Goal: Task Accomplishment & Management: Manage account settings

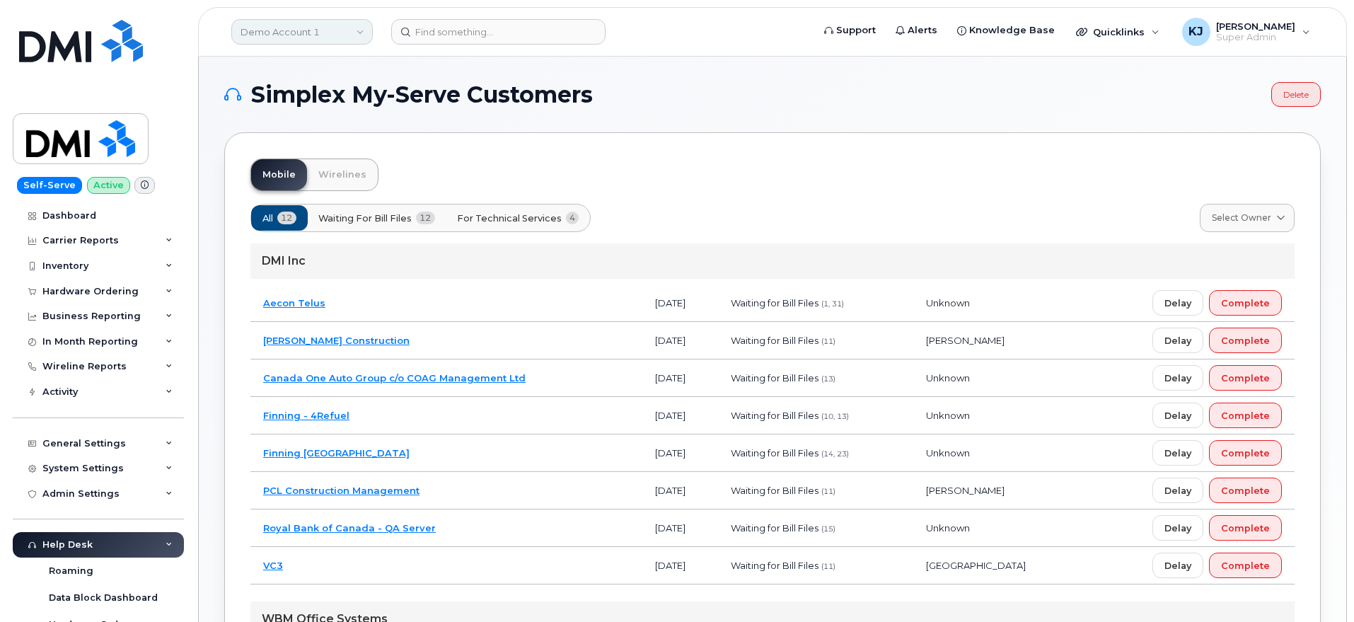
click at [313, 41] on link "Demo Account 1" at bounding box center [301, 31] width 141 height 25
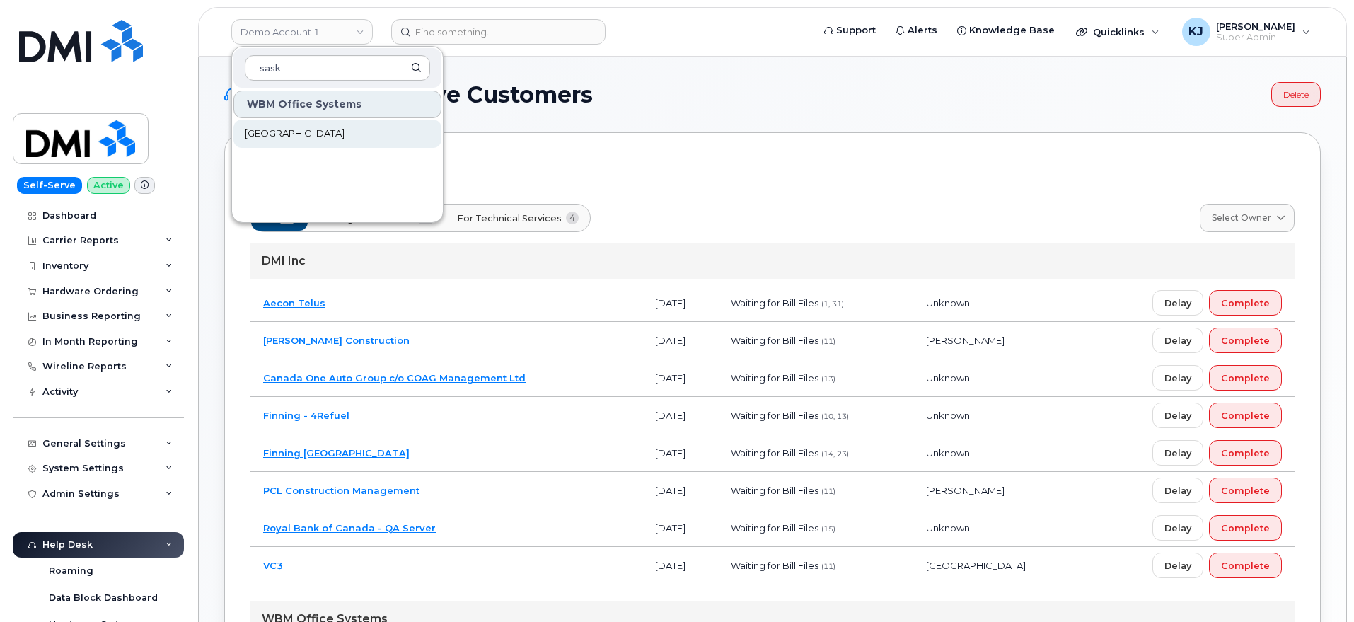
type input "sask"
click at [376, 133] on link "[GEOGRAPHIC_DATA]" at bounding box center [337, 134] width 208 height 28
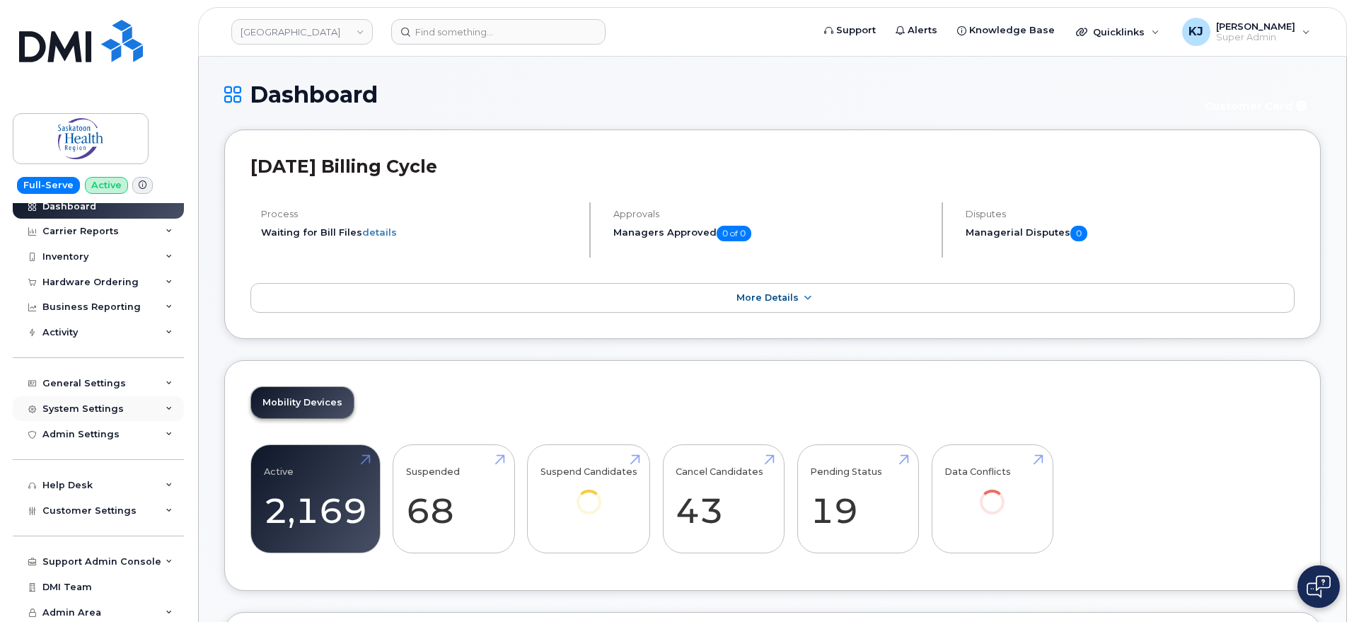
scroll to position [11, 0]
click at [121, 422] on div "Admin Settings" at bounding box center [98, 431] width 171 height 25
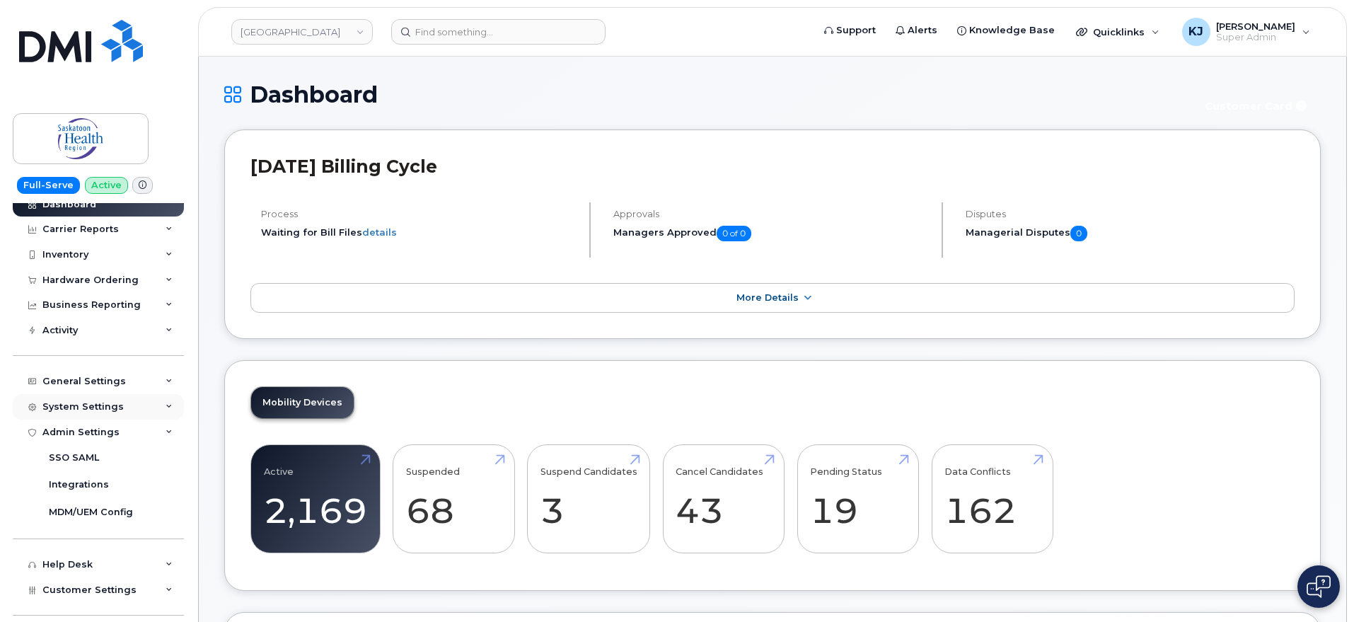
click at [124, 410] on div "System Settings" at bounding box center [98, 406] width 171 height 25
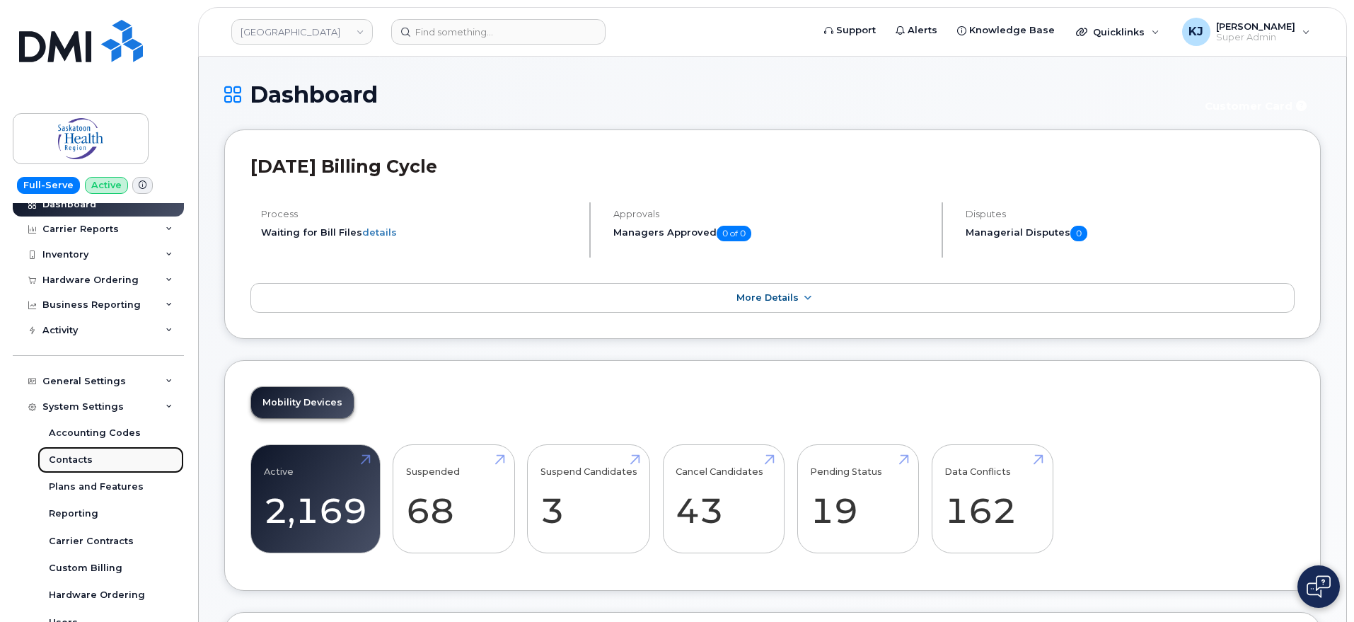
click at [98, 461] on link "Contacts" at bounding box center [110, 459] width 146 height 27
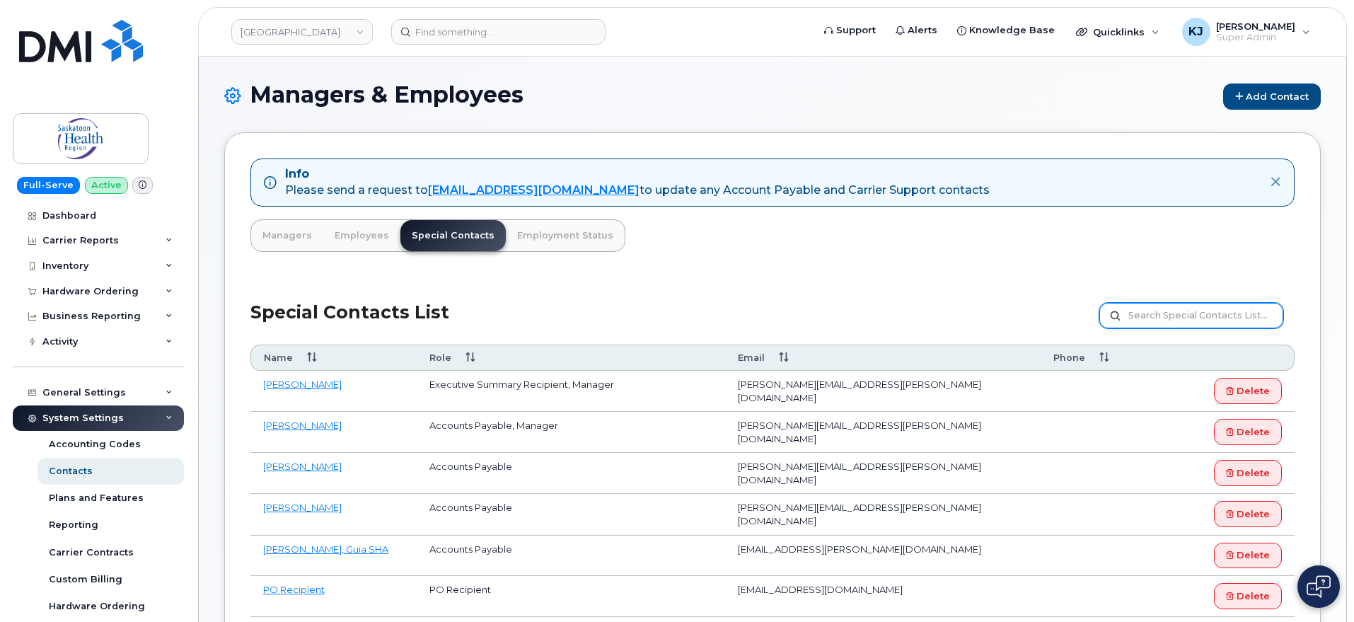
click at [1137, 325] on input "text" at bounding box center [1191, 315] width 184 height 25
paste input "[PERSON_NAME]"
type input "[PERSON_NAME]"
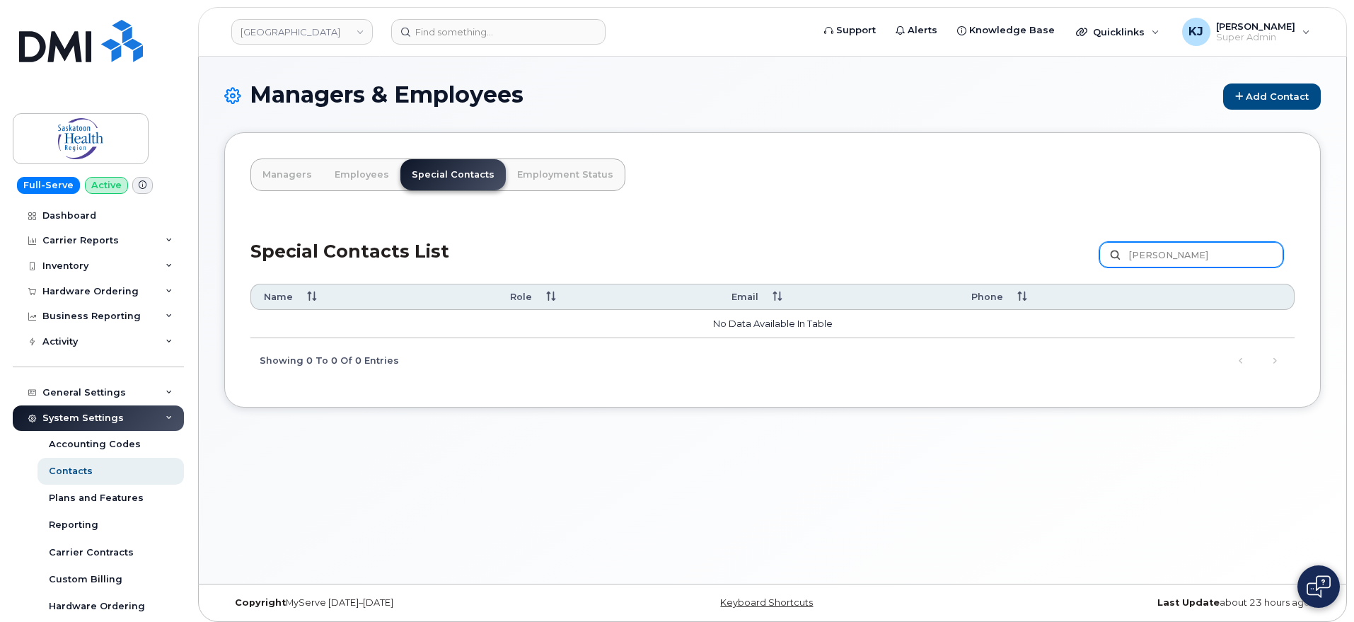
drag, startPoint x: 1206, startPoint y: 254, endPoint x: 1151, endPoint y: 250, distance: 54.6
click at [1151, 250] on input "Kayla Renkas" at bounding box center [1191, 254] width 184 height 25
type input "Kayla"
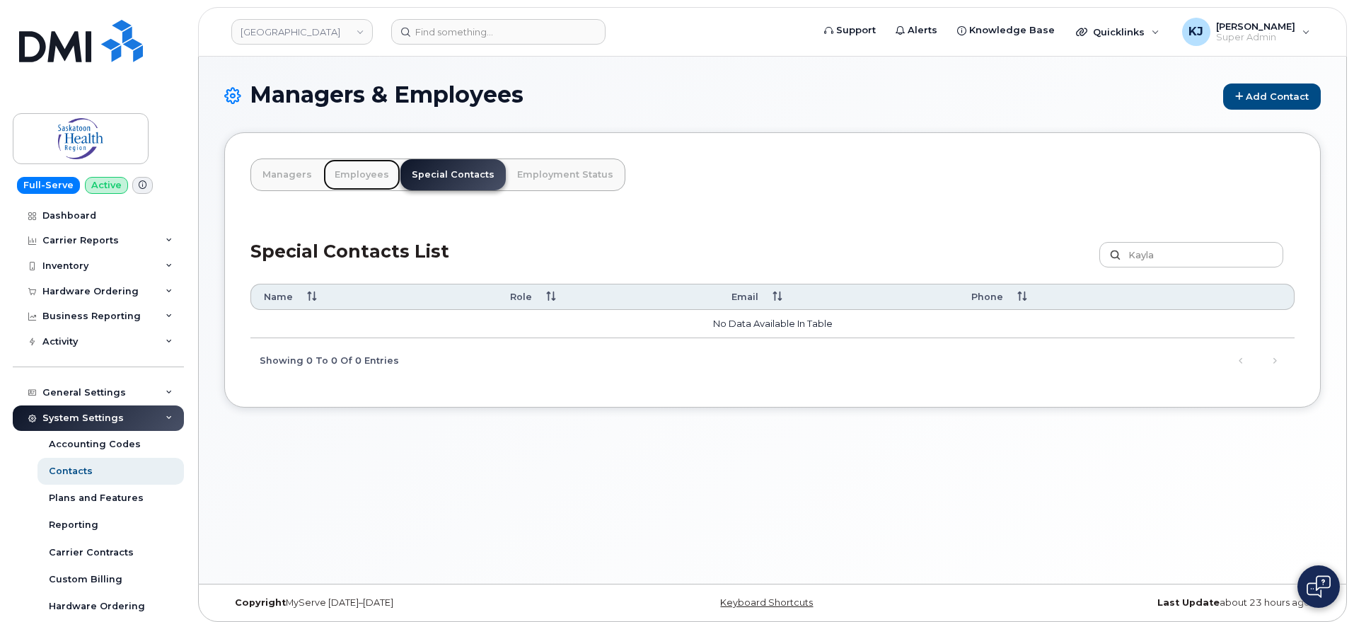
click at [356, 168] on link "Employees" at bounding box center [361, 174] width 77 height 31
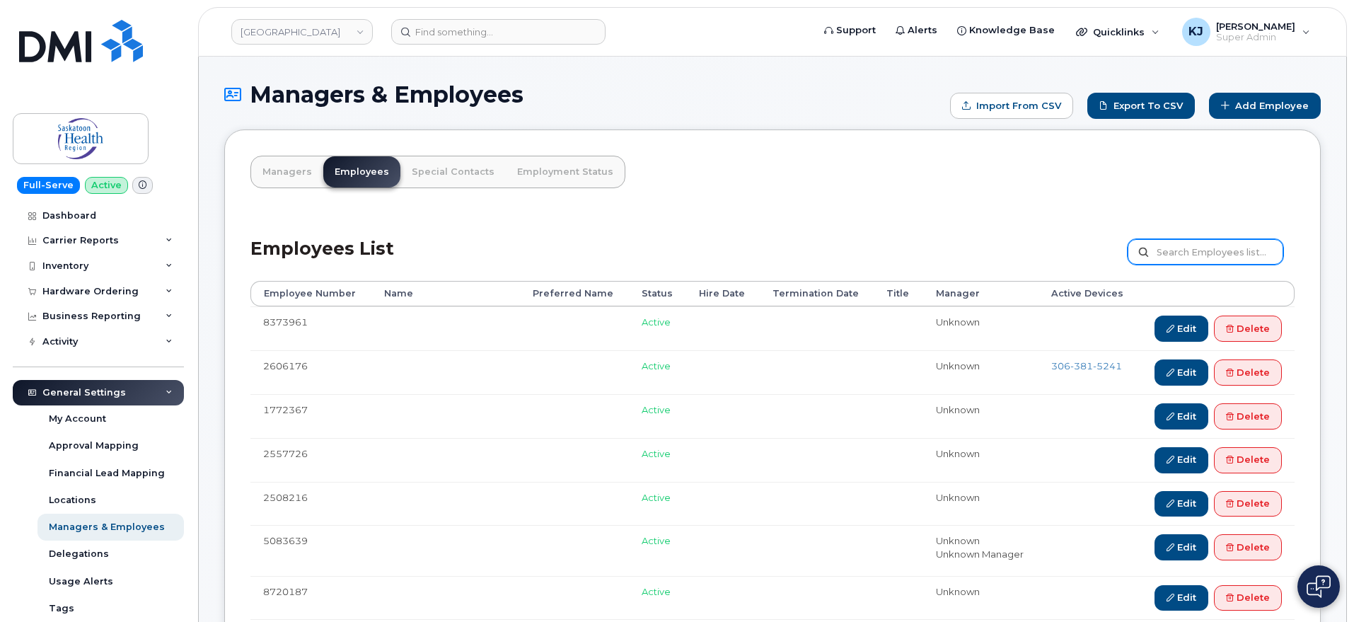
click at [1166, 252] on input "text" at bounding box center [1205, 251] width 156 height 25
type input "Kayla"
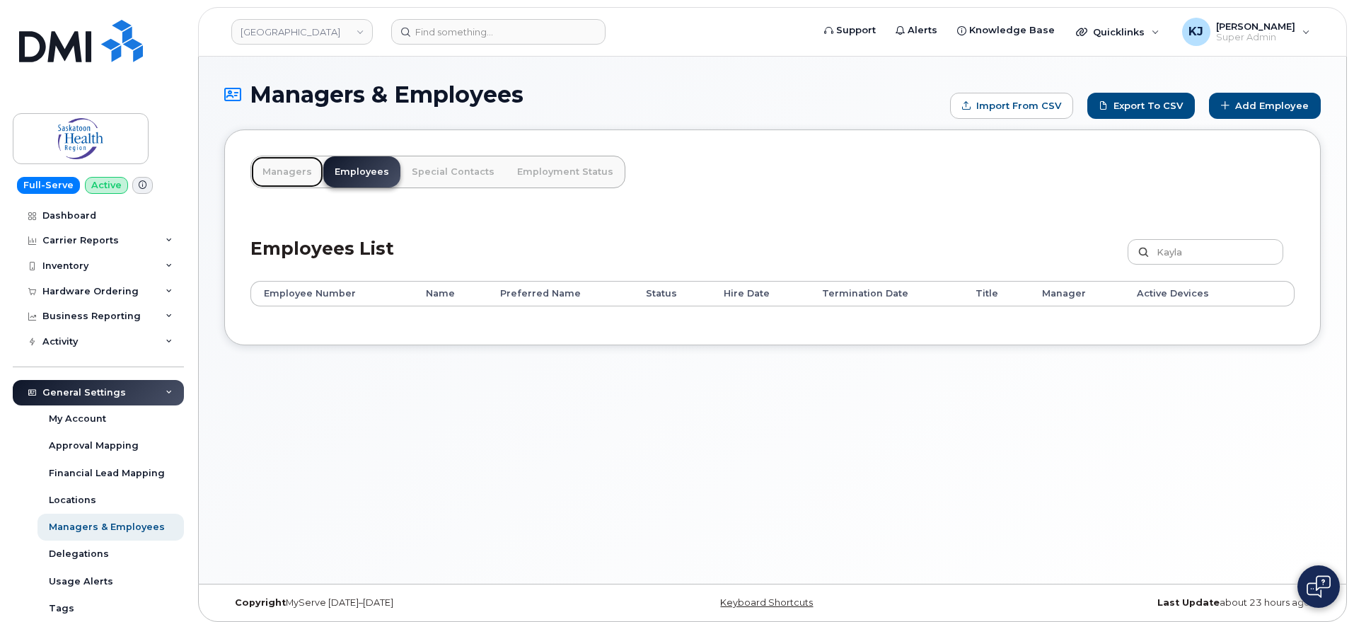
click at [296, 183] on link "Managers" at bounding box center [287, 171] width 72 height 31
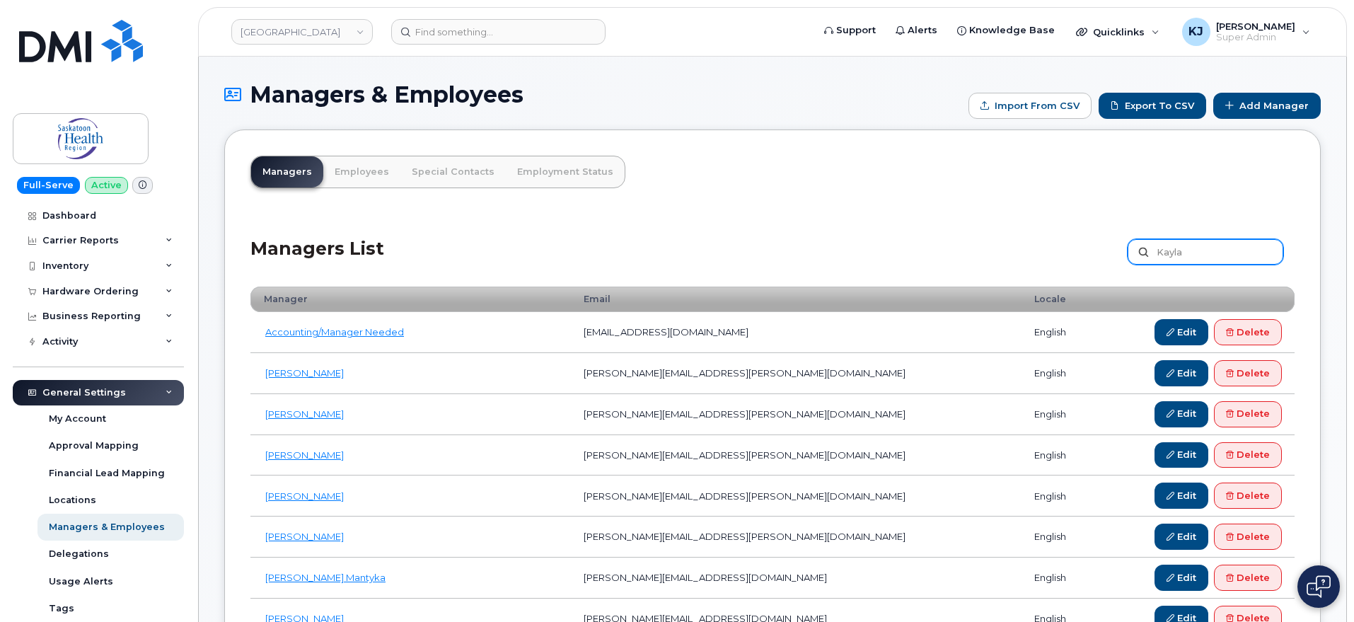
type input "Kayla"
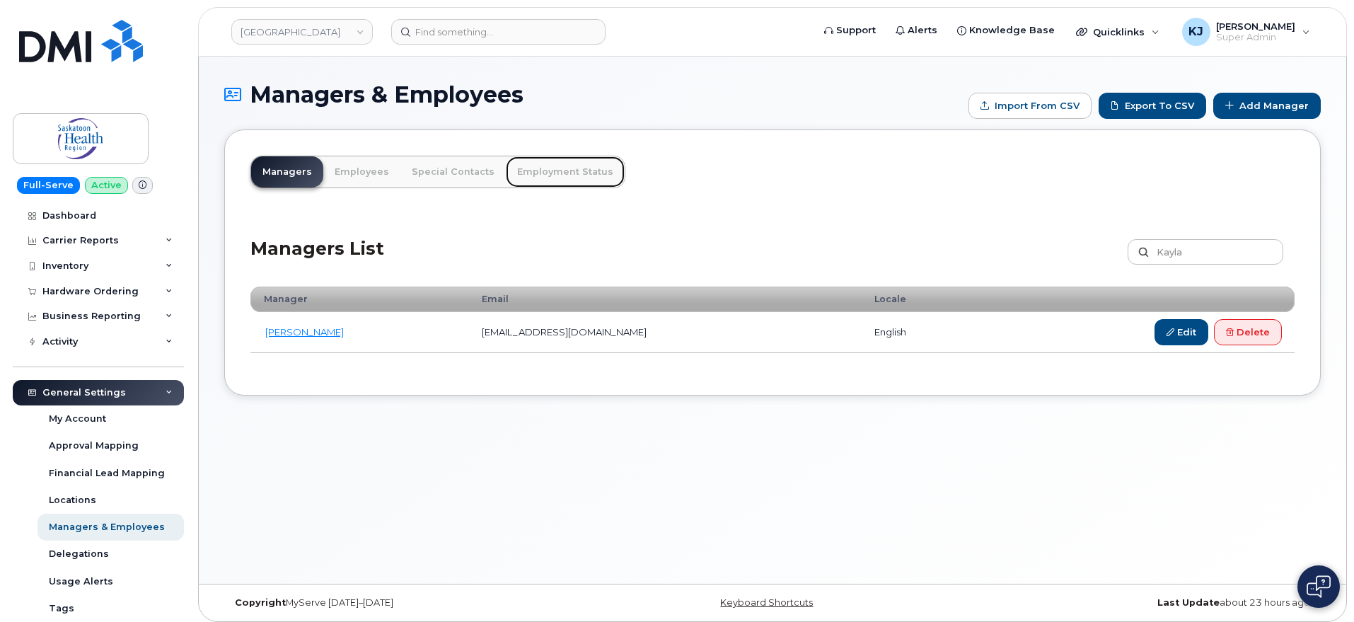
click at [581, 169] on link "Employment Status" at bounding box center [565, 171] width 119 height 31
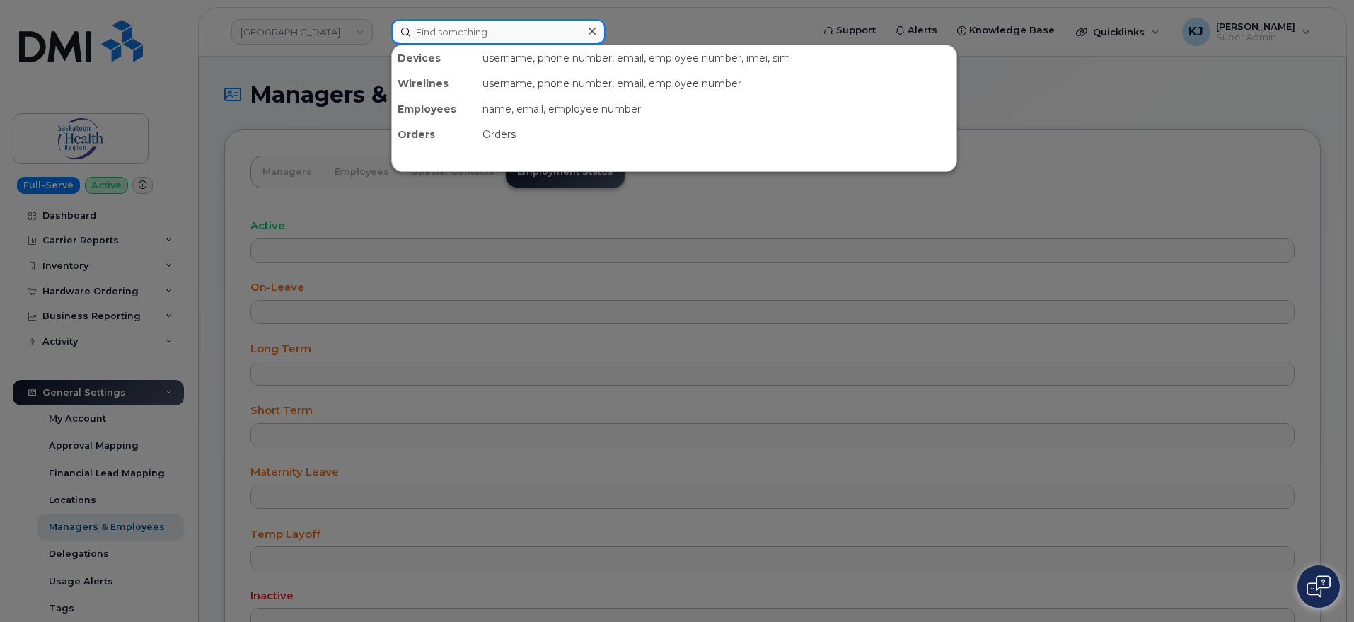
click at [479, 38] on input at bounding box center [498, 31] width 214 height 25
paste input "Kayla Renkas"
type input "Kayla Renkas"
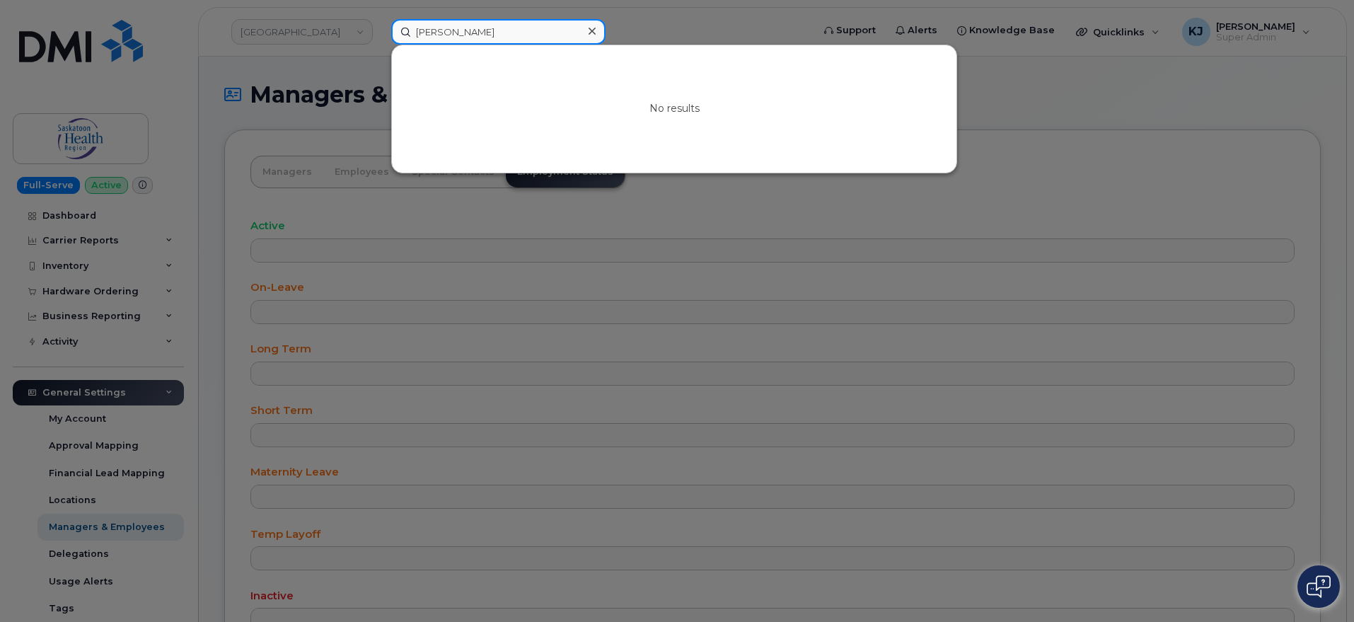
drag, startPoint x: 509, startPoint y: 31, endPoint x: 225, endPoint y: 25, distance: 284.4
click at [380, 25] on div "Kayla Renkas No results" at bounding box center [597, 31] width 434 height 25
click at [427, 368] on div at bounding box center [677, 311] width 1354 height 622
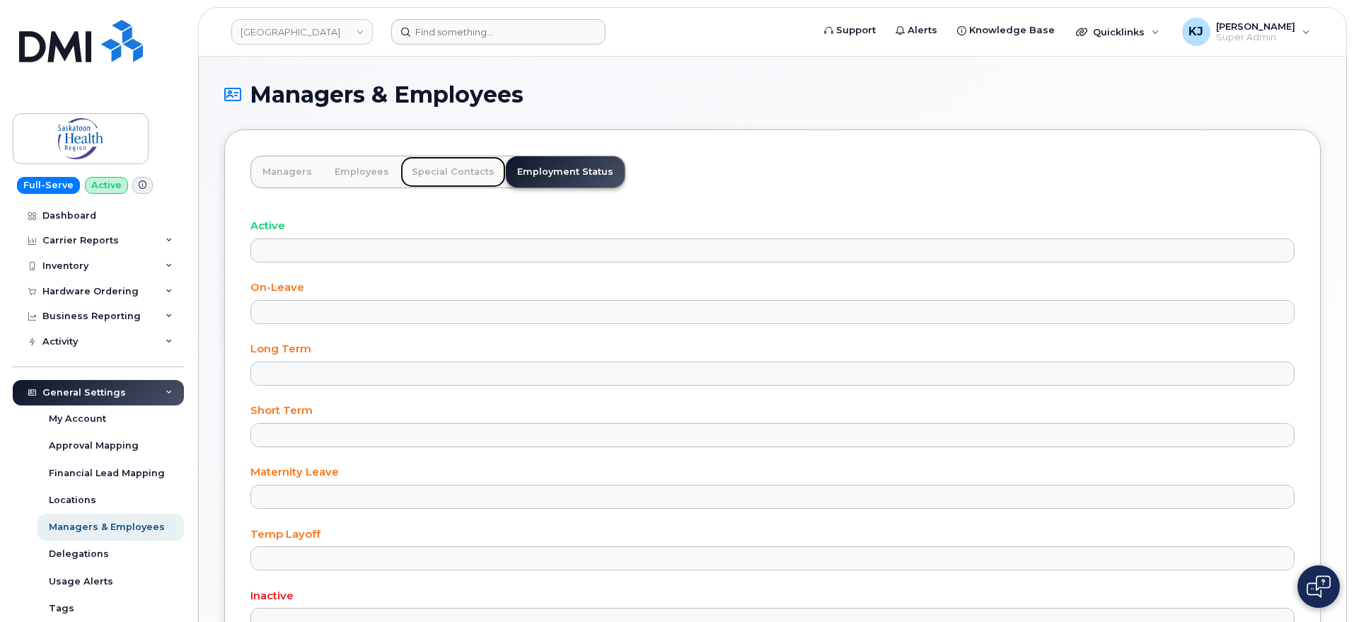
click at [431, 173] on link "Special Contacts" at bounding box center [452, 171] width 105 height 31
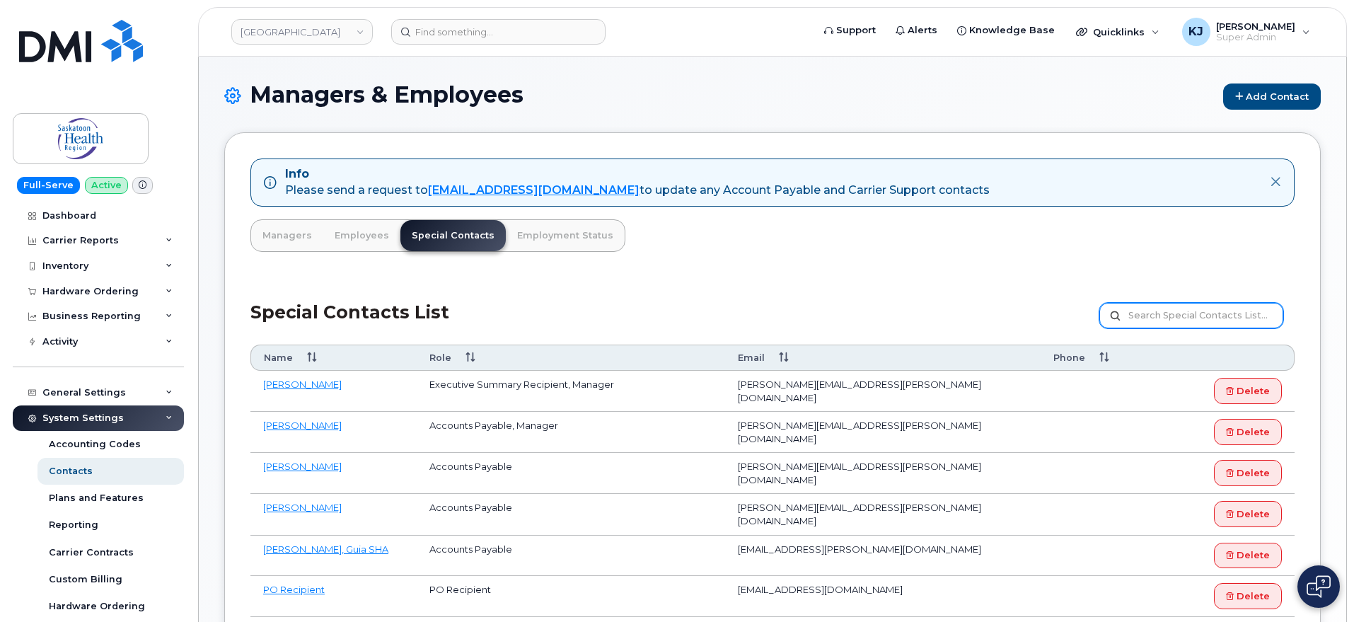
click at [1197, 313] on input "text" at bounding box center [1191, 315] width 184 height 25
paste input "[PERSON_NAME]"
type input "[PERSON_NAME]"
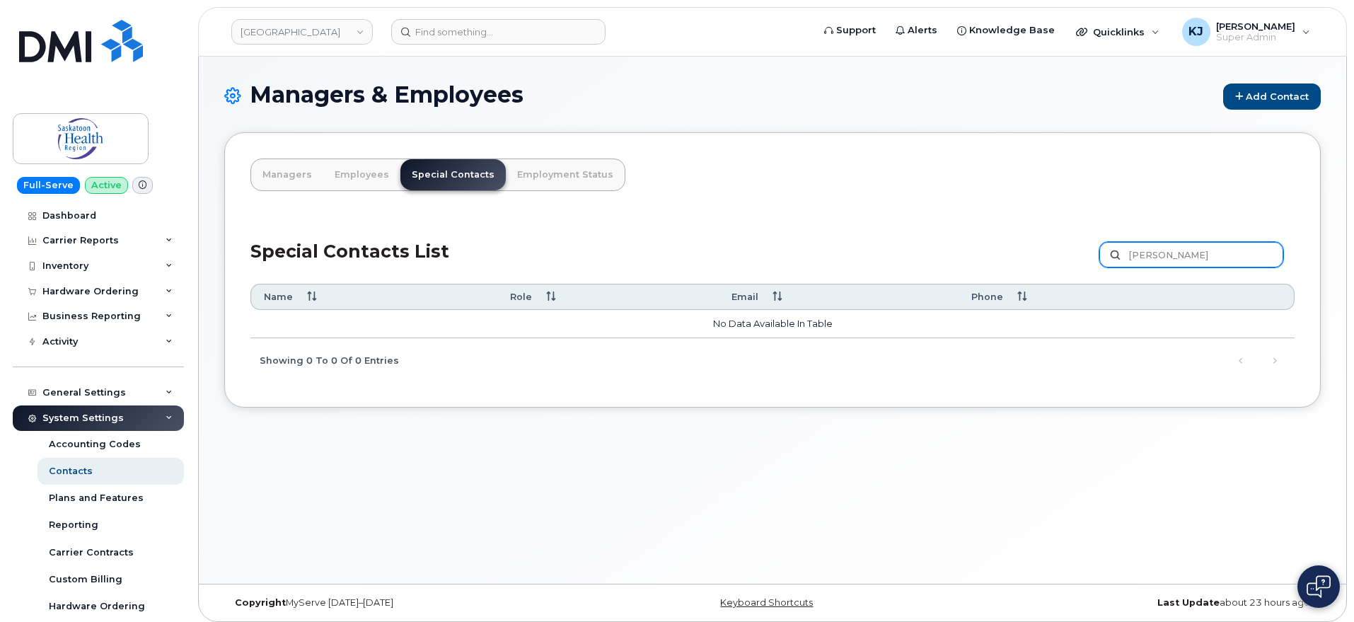
drag, startPoint x: 1197, startPoint y: 255, endPoint x: 1156, endPoint y: 255, distance: 41.0
click at [1156, 255] on input "[PERSON_NAME]" at bounding box center [1191, 254] width 184 height 25
type input "[PERSON_NAME]"
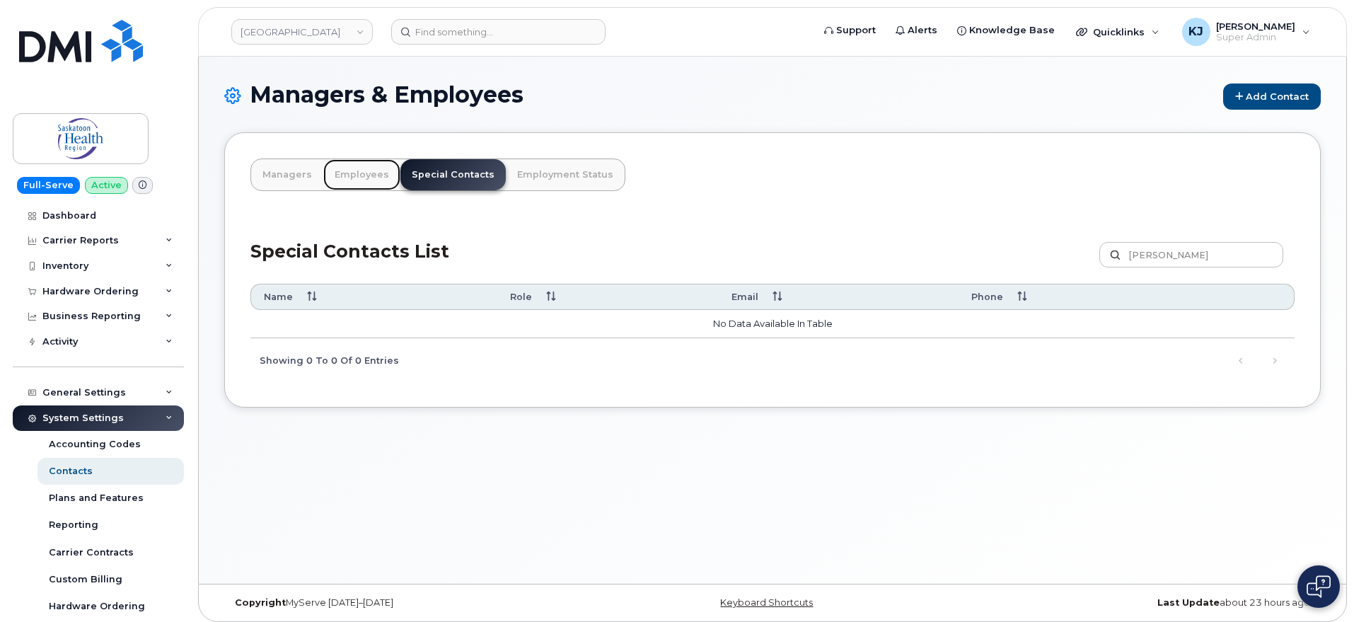
click at [347, 176] on link "Employees" at bounding box center [361, 174] width 77 height 31
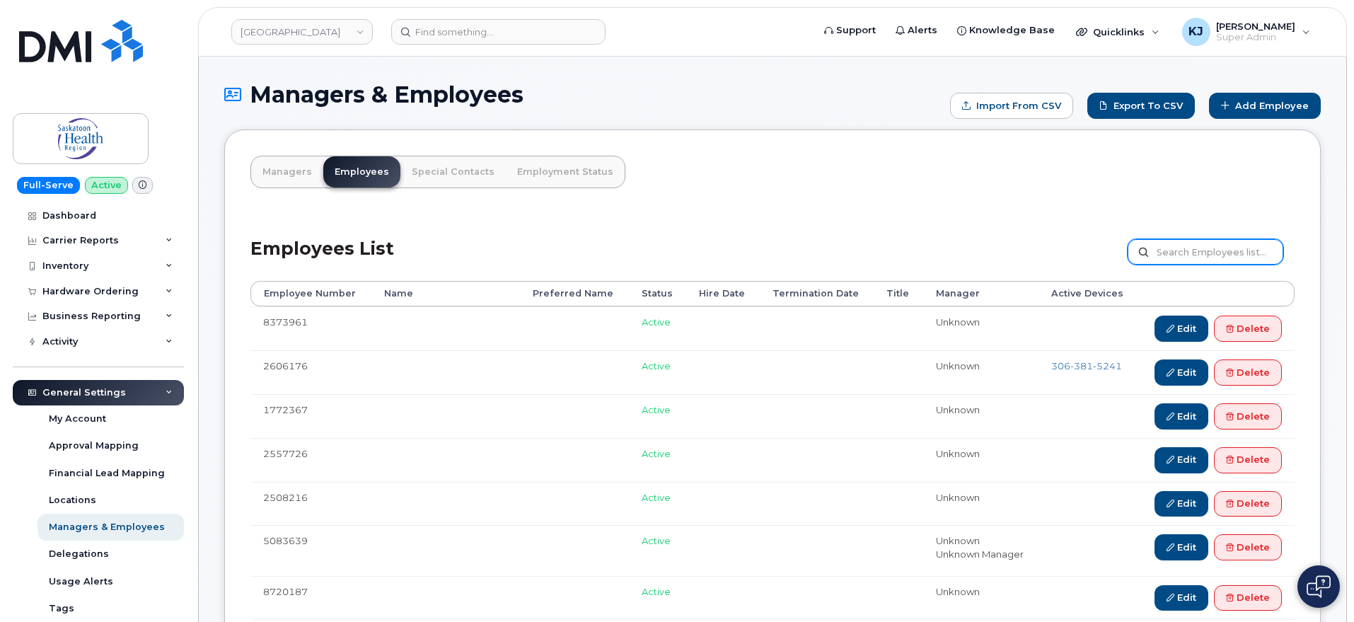
click at [1201, 256] on input "text" at bounding box center [1205, 251] width 156 height 25
type input "[PERSON_NAME]"
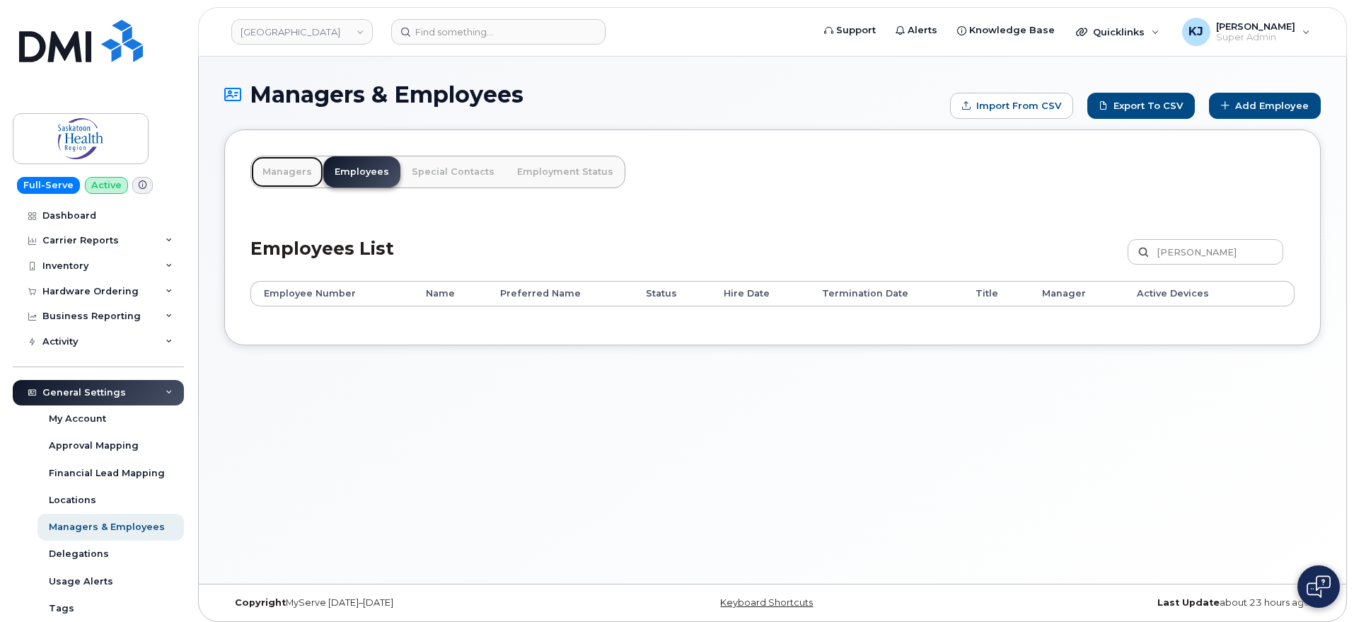
click at [290, 178] on link "Managers" at bounding box center [287, 171] width 72 height 31
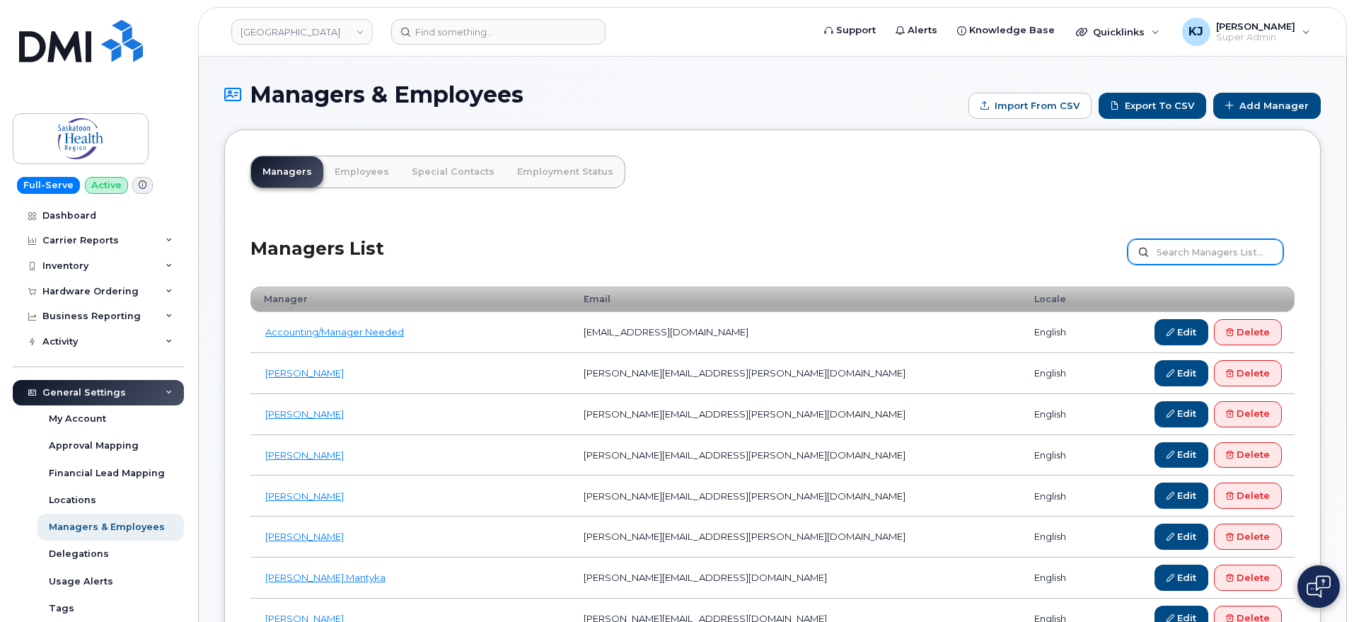
click at [1216, 254] on input "text" at bounding box center [1205, 251] width 156 height 25
type input "[PERSON_NAME]"
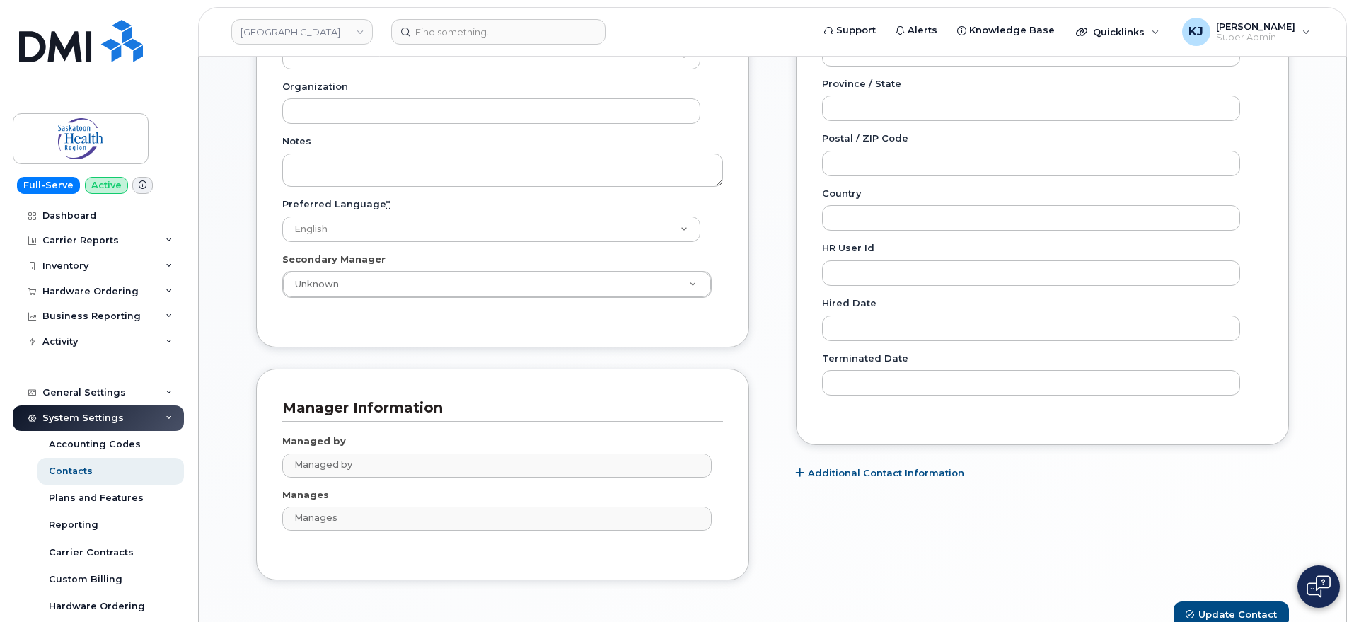
scroll to position [619, 0]
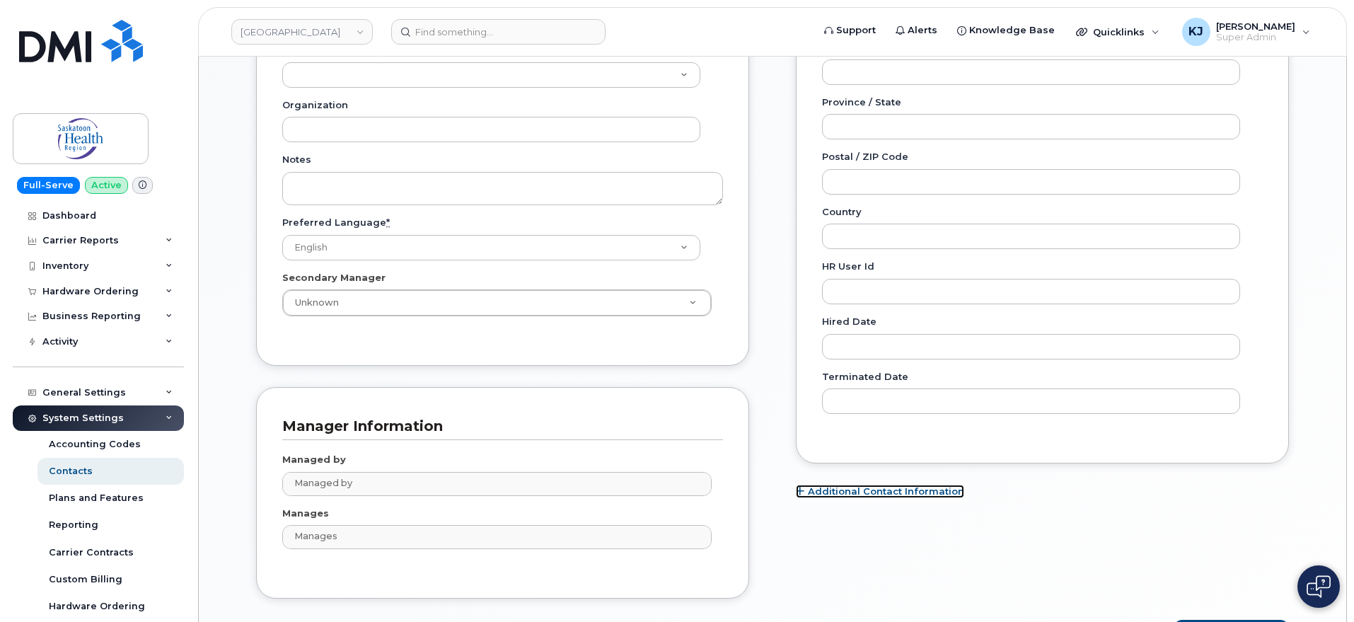
click at [804, 488] on link "Additional Contact Information" at bounding box center [880, 490] width 168 height 13
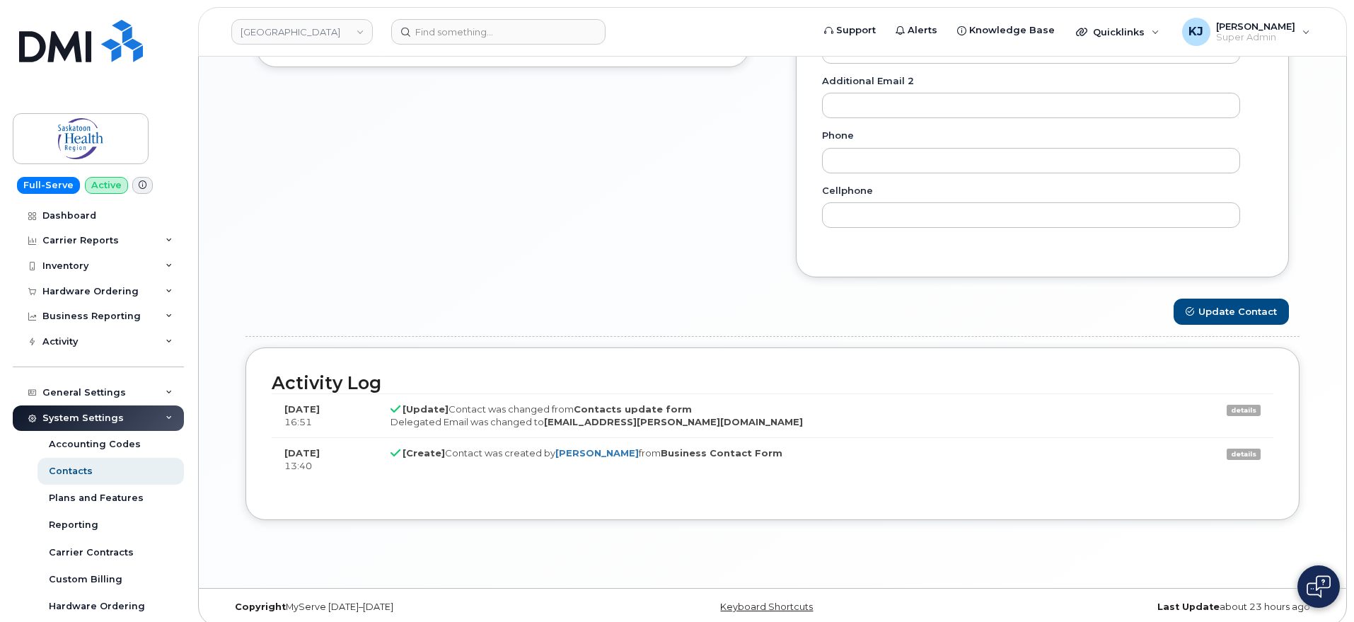
scroll to position [1152, 0]
click at [1251, 410] on link "details" at bounding box center [1243, 407] width 34 height 11
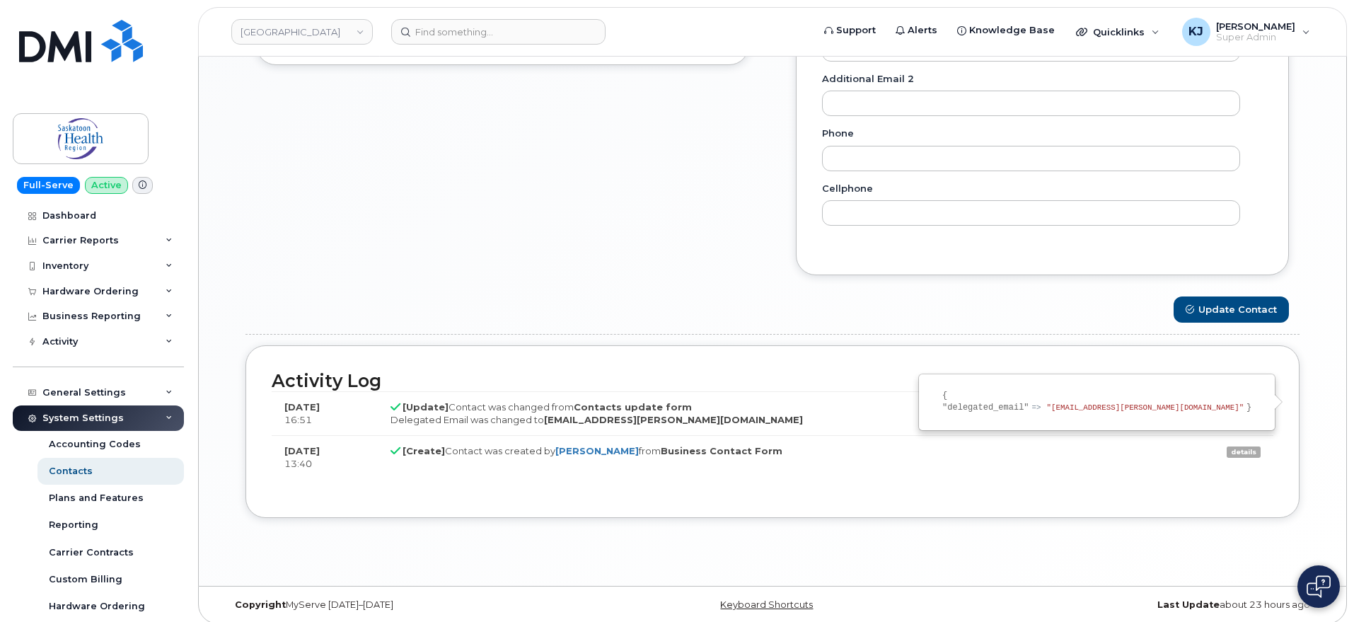
click at [802, 391] on td "[Update] Contact was changed from Contacts update form Delegated Email was chan…" at bounding box center [772, 413] width 789 height 44
click at [790, 398] on td "[Update] Contact was changed from Contacts update form Delegated Email was chan…" at bounding box center [772, 413] width 789 height 44
drag, startPoint x: 786, startPoint y: 431, endPoint x: 736, endPoint y: 395, distance: 61.4
click at [738, 396] on td "[Update] Contact was changed from Contacts update form Delegated Email was chan…" at bounding box center [772, 413] width 789 height 44
click at [753, 376] on h2 "Activity Log" at bounding box center [772, 381] width 1001 height 20
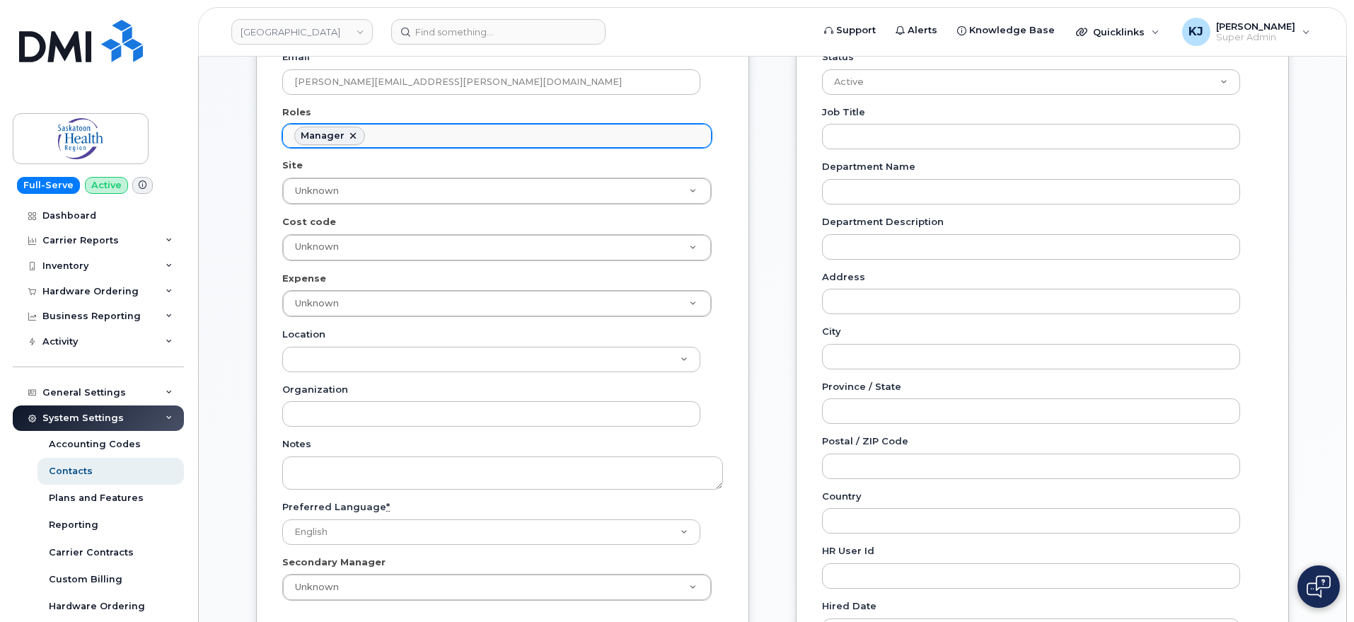
scroll to position [180, 0]
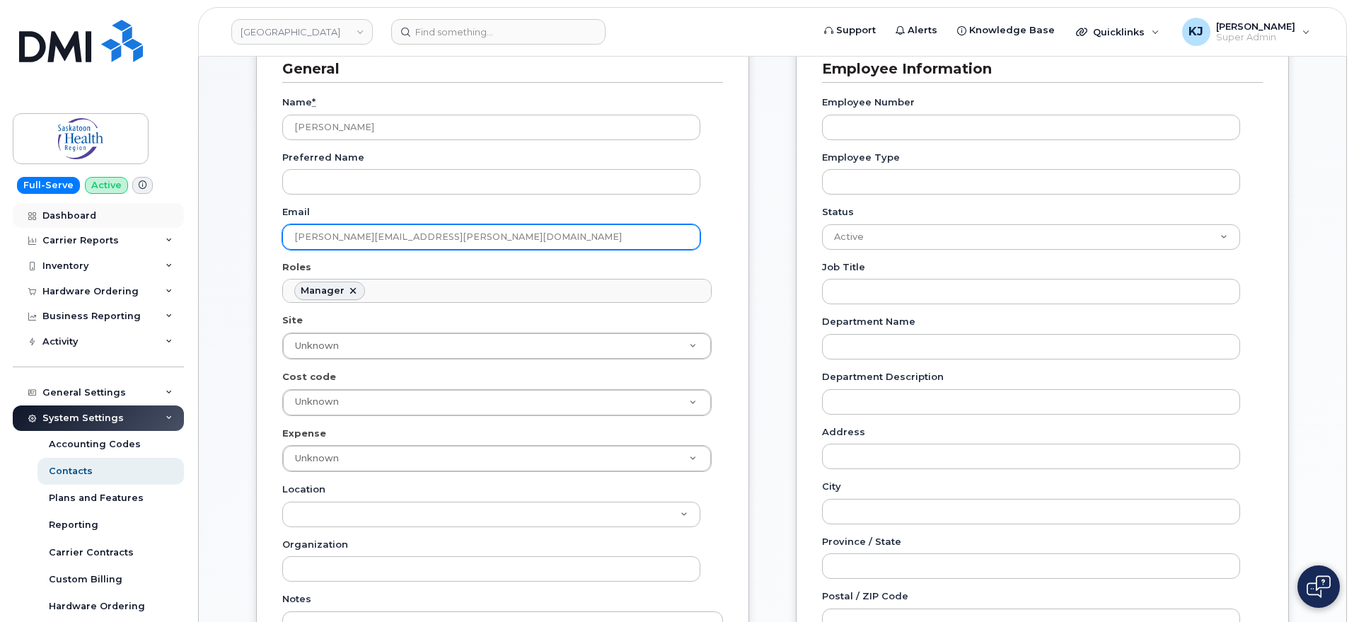
drag, startPoint x: 498, startPoint y: 230, endPoint x: 72, endPoint y: 208, distance: 426.3
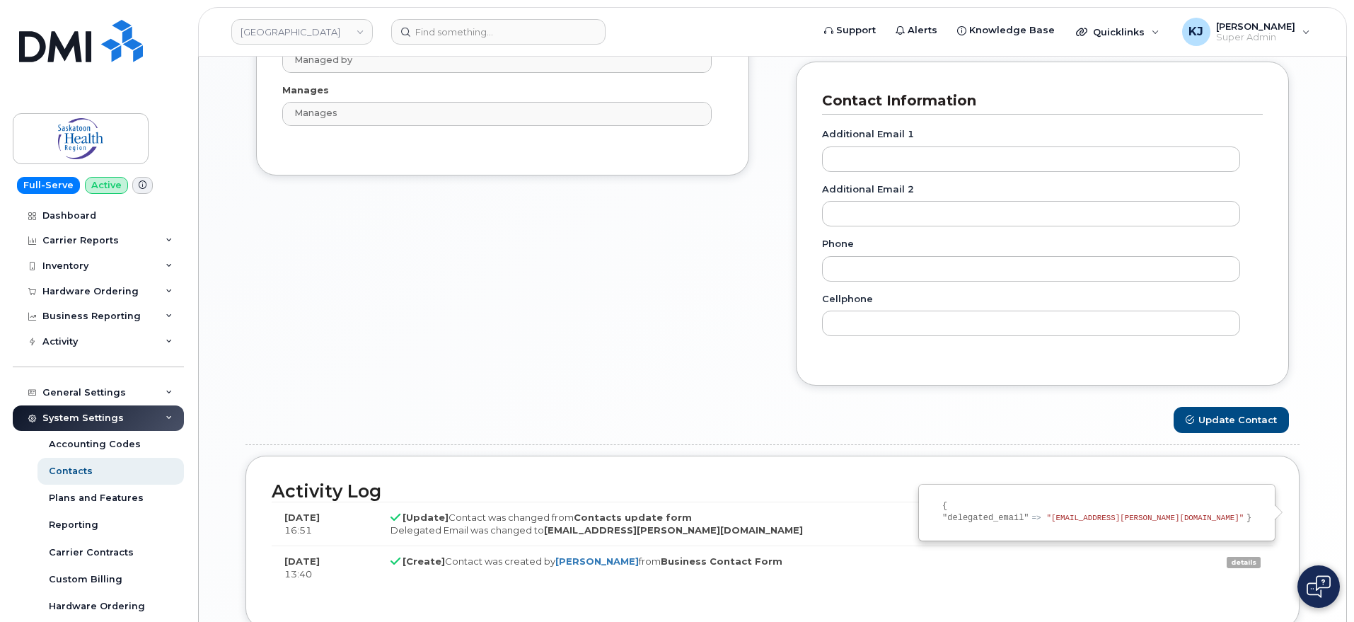
scroll to position [975, 0]
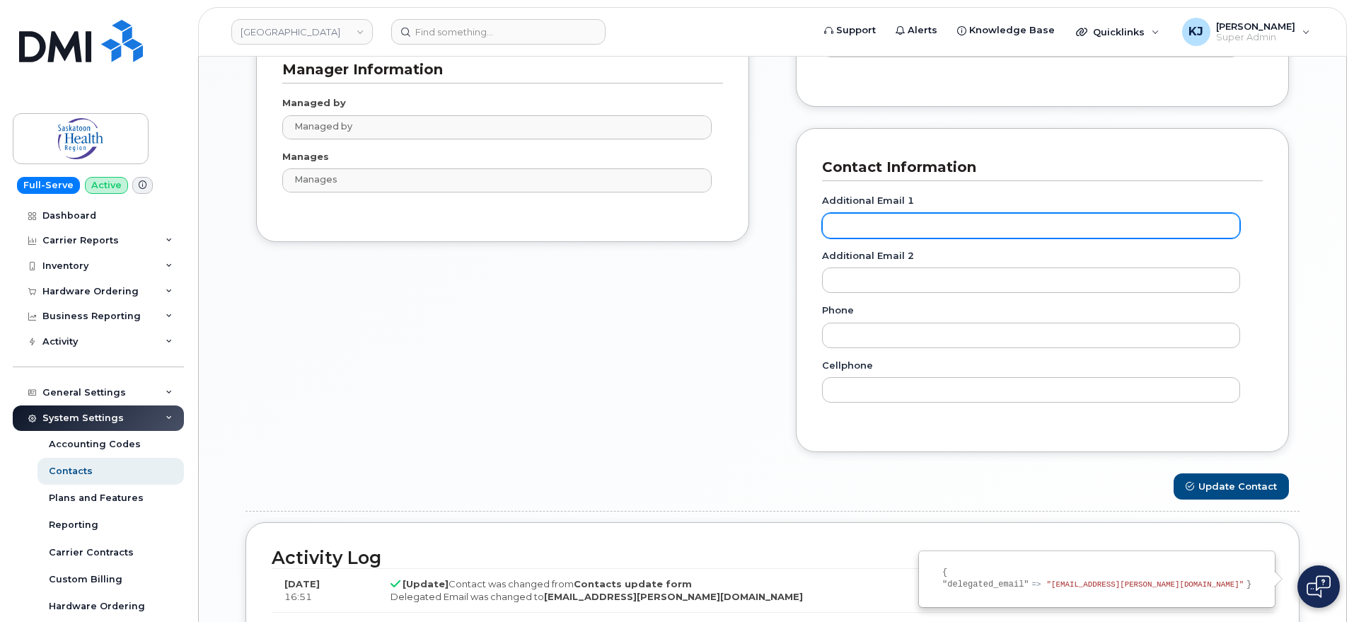
click at [896, 219] on input "Additional email 1" at bounding box center [1031, 225] width 418 height 25
paste input "[PERSON_NAME][EMAIL_ADDRESS][PERSON_NAME][DOMAIN_NAME]"
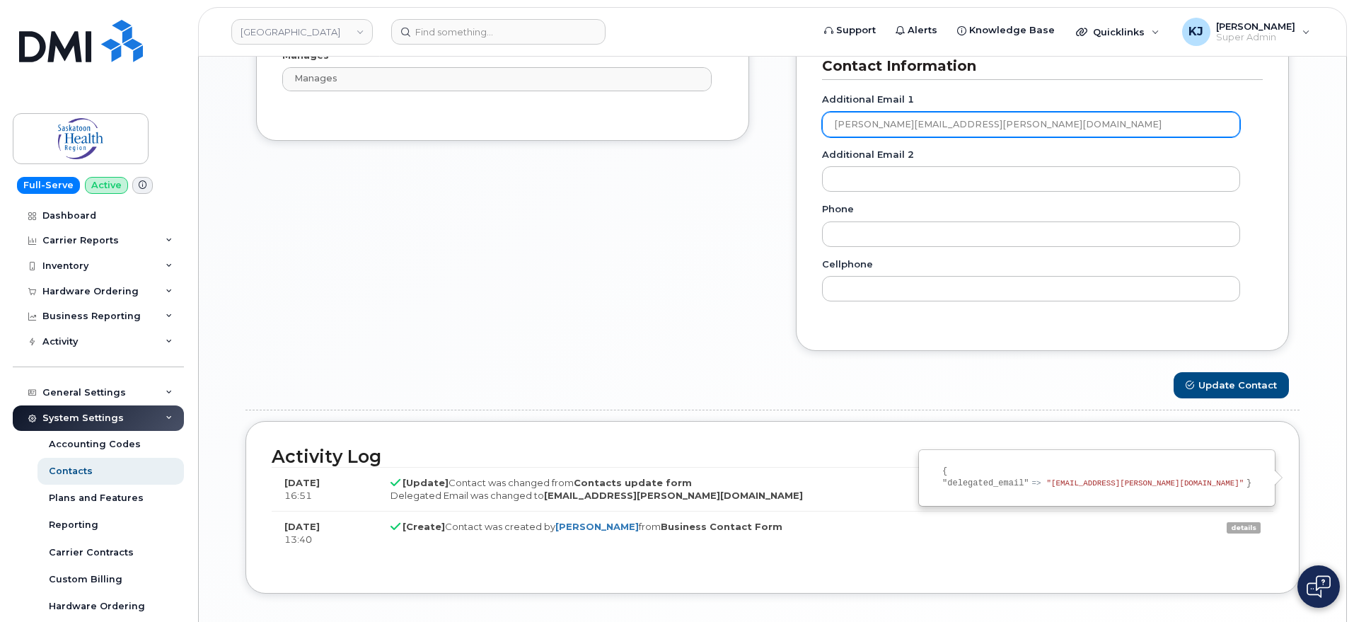
scroll to position [1152, 0]
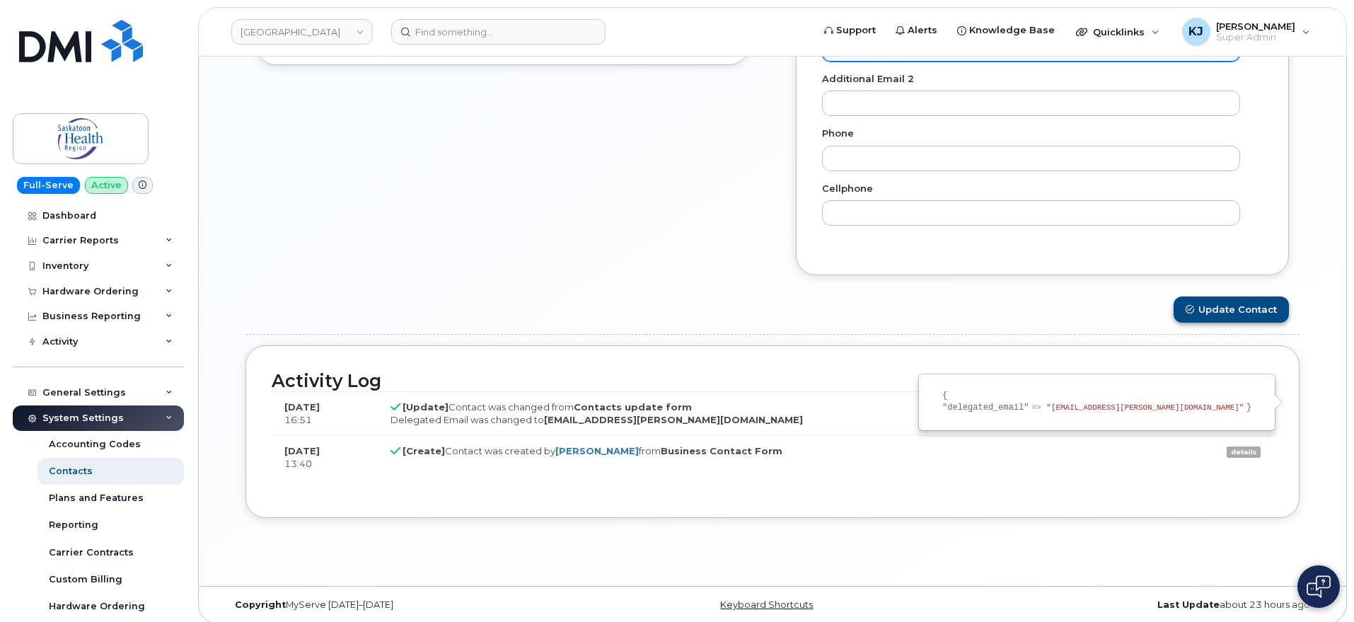
type input "[PERSON_NAME][EMAIL_ADDRESS][PERSON_NAME][DOMAIN_NAME]"
click at [1206, 311] on button "Update Contact" at bounding box center [1230, 309] width 115 height 26
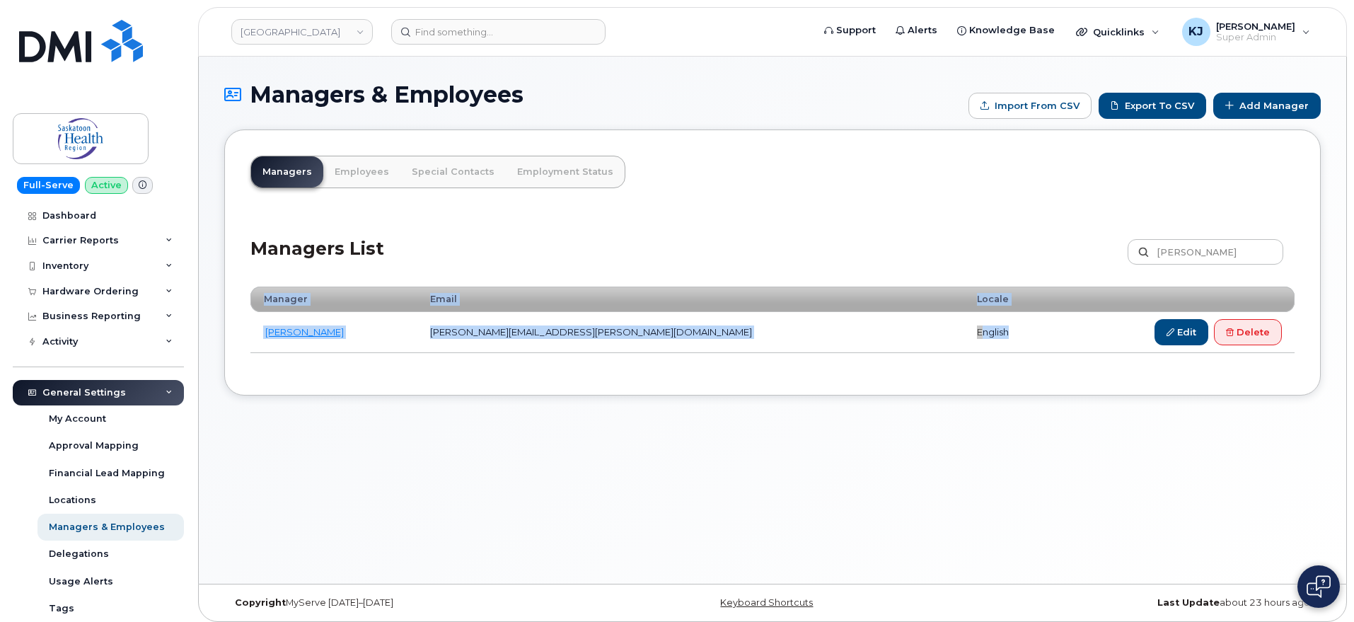
drag, startPoint x: 400, startPoint y: 333, endPoint x: 928, endPoint y: 342, distance: 527.7
click at [928, 342] on div "Managers Employees Special Contacts Employment Status × Devices assigned to Clo…" at bounding box center [772, 262] width 1096 height 266
copy div "Manager Email Locale [PERSON_NAME] [PERSON_NAME][EMAIL_ADDRESS][PERSON_NAME][DO…"
click at [238, 455] on div "Managers & Employees Import from CSV Export to CSV Add Manager Managers Employe…" at bounding box center [772, 320] width 1147 height 527
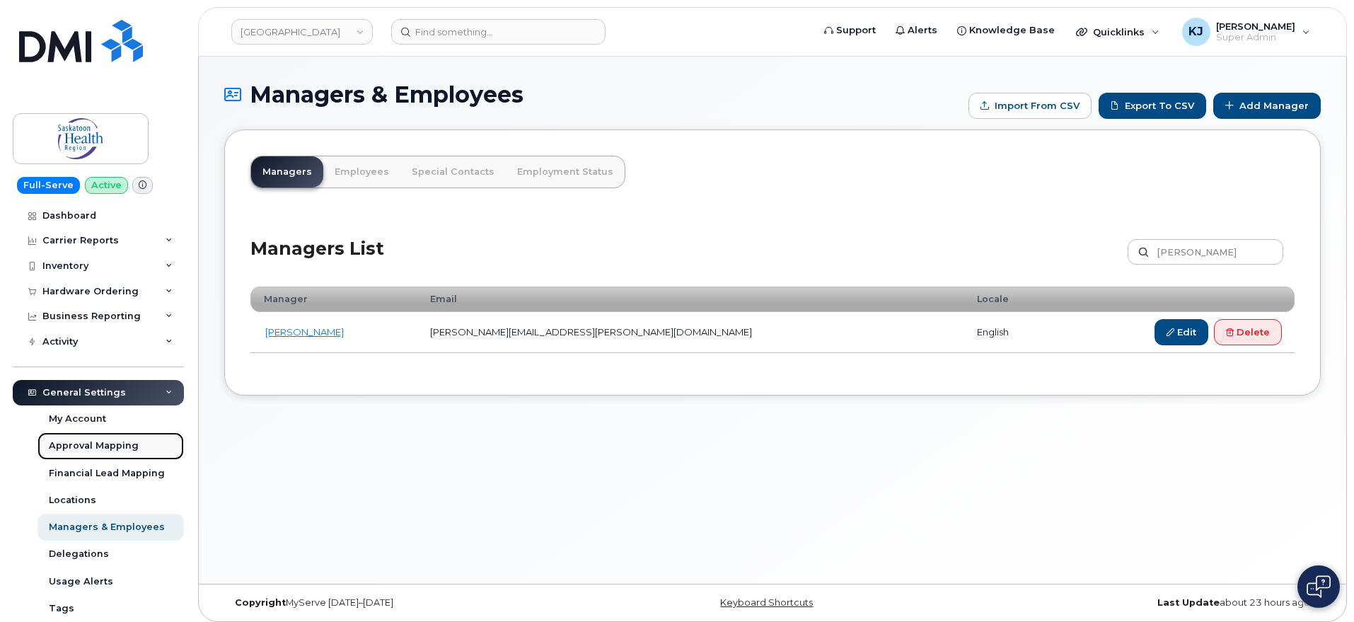
click at [110, 447] on div "Approval Mapping" at bounding box center [94, 445] width 90 height 13
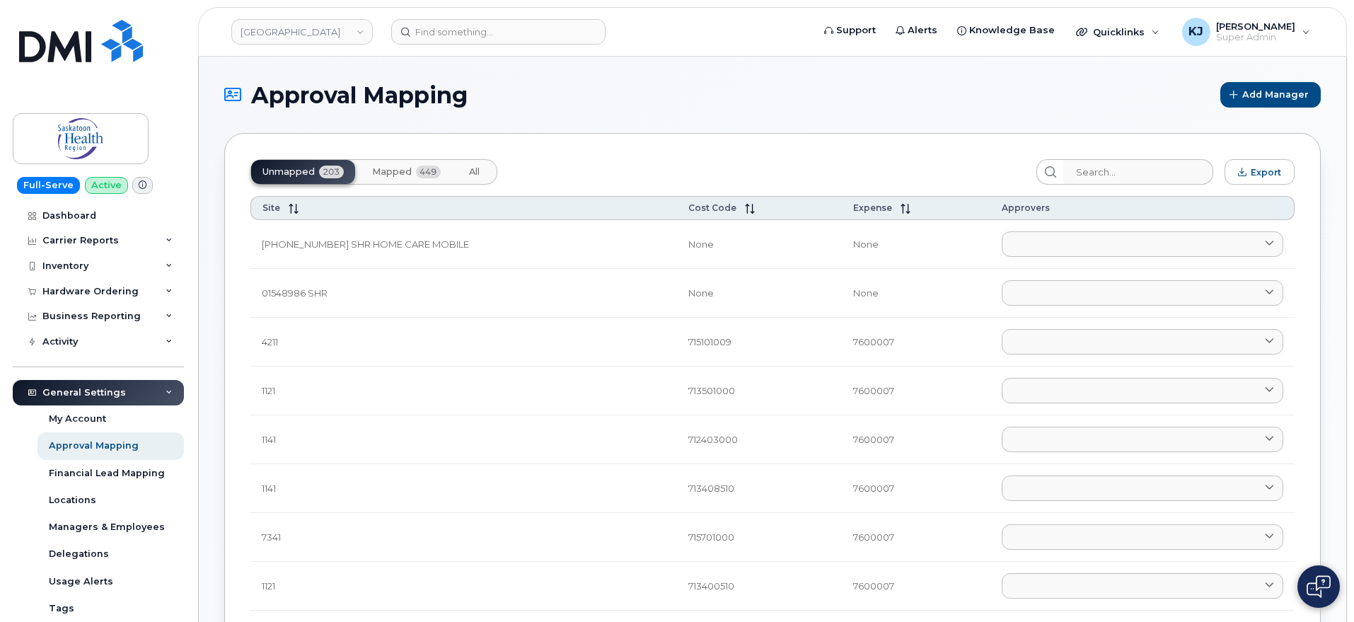
click at [407, 163] on button "Mapped 449" at bounding box center [406, 172] width 91 height 24
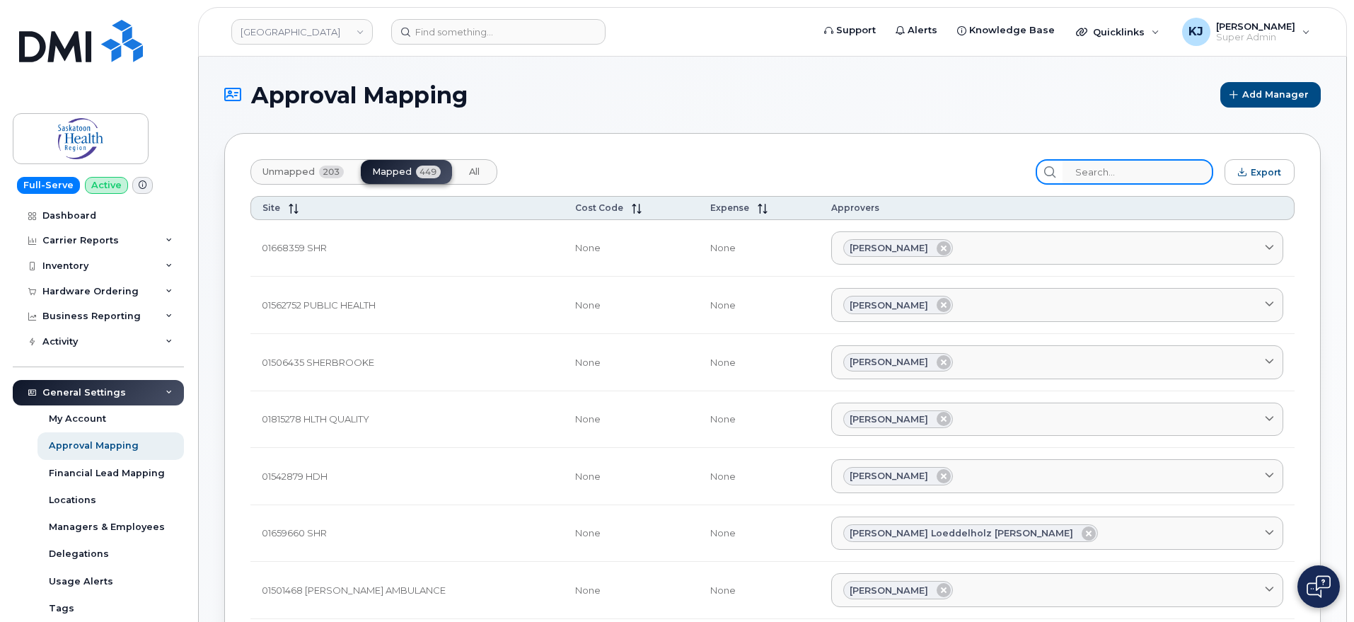
click at [1154, 165] on input "search" at bounding box center [1137, 171] width 151 height 25
paste input "Kerilyn Voigt"
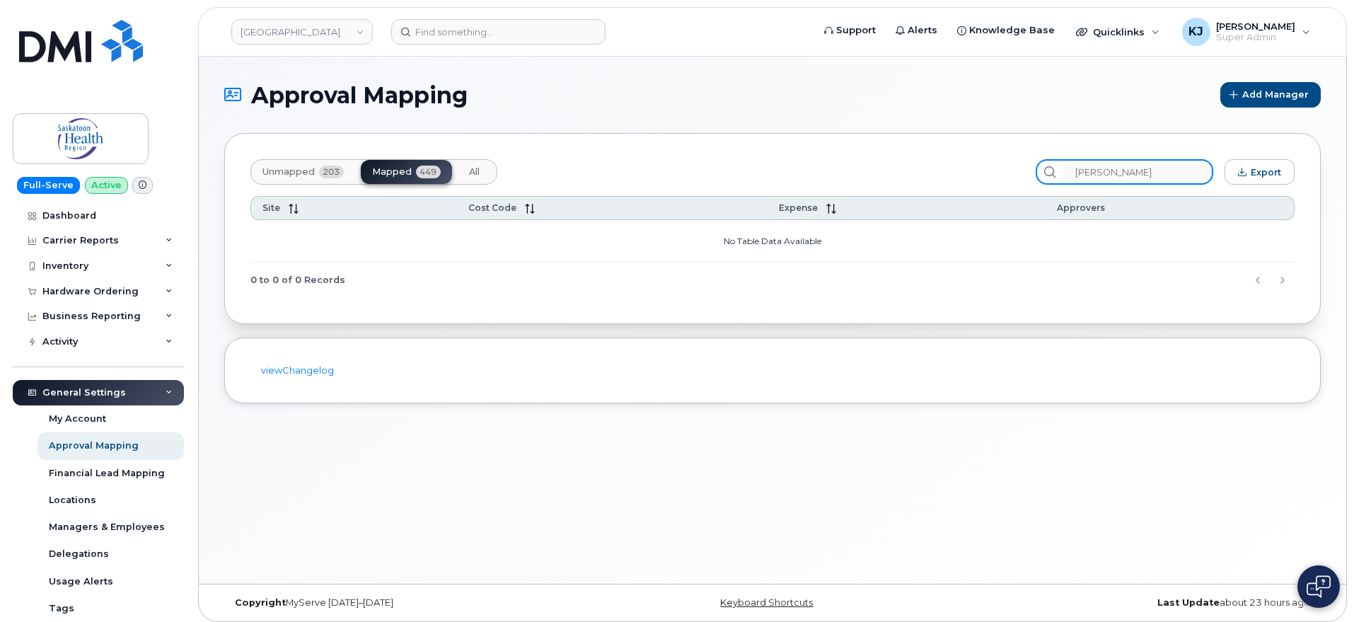
drag, startPoint x: 1095, startPoint y: 172, endPoint x: 1001, endPoint y: 171, distance: 94.1
click at [1001, 171] on div "Unmapped 203 Mapped 449 All Kerilyn Voigt Export" at bounding box center [772, 171] width 1044 height 25
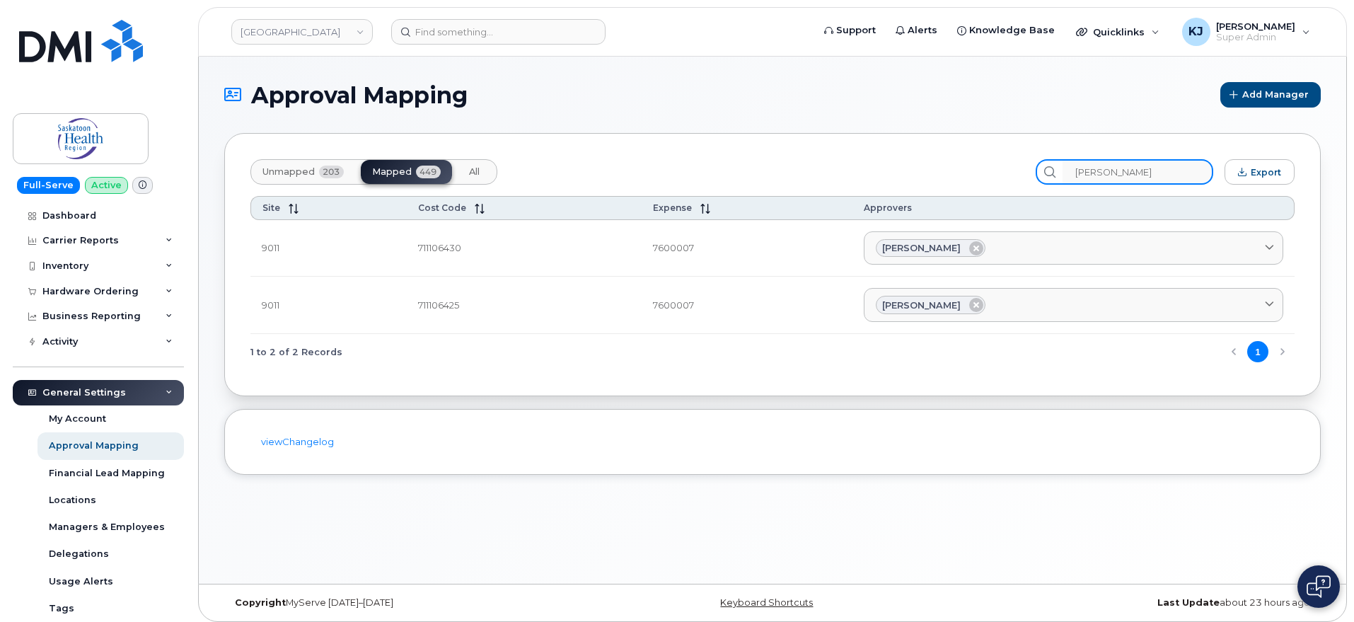
type input "Kerilyn Voigt"
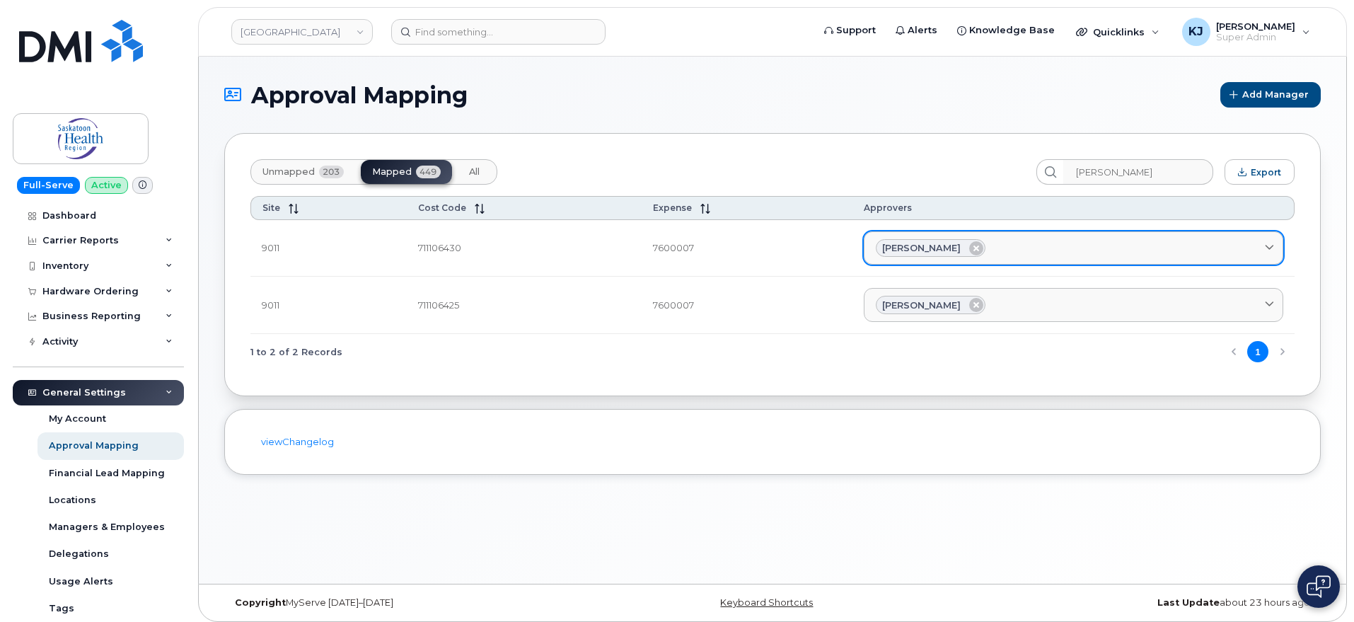
click at [1005, 252] on div "Kerilyn Voigt" at bounding box center [1073, 248] width 395 height 18
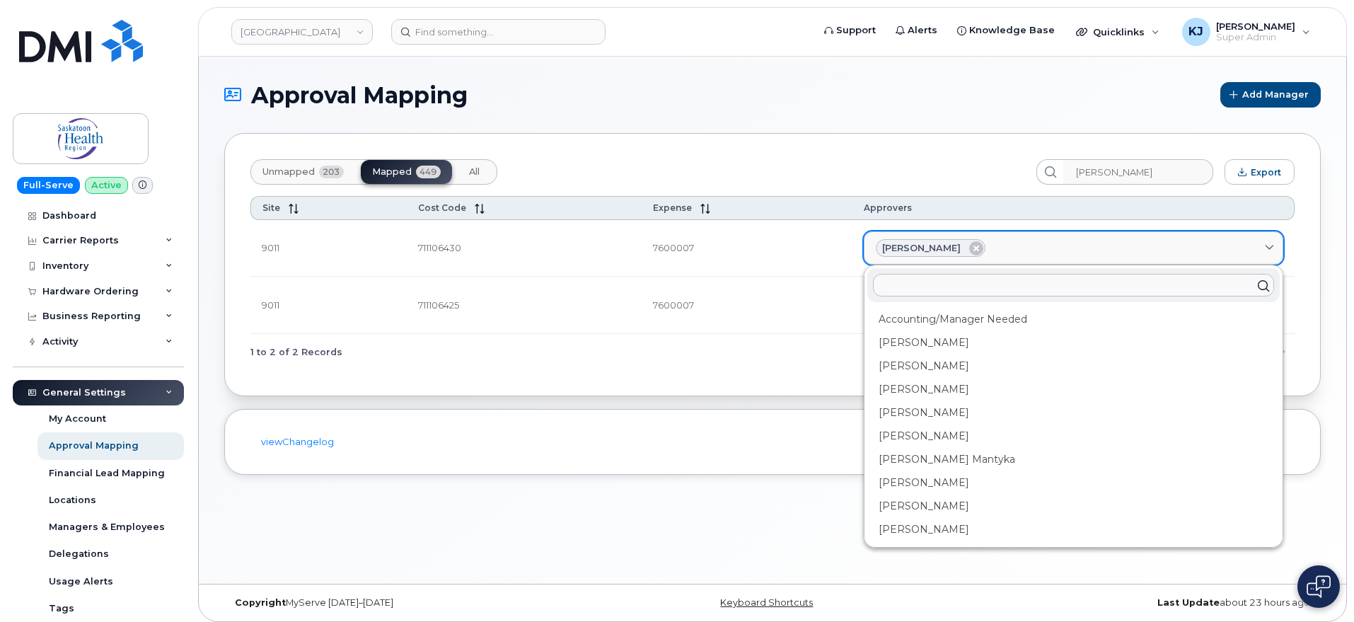
paste input "Lindsey Cameron"
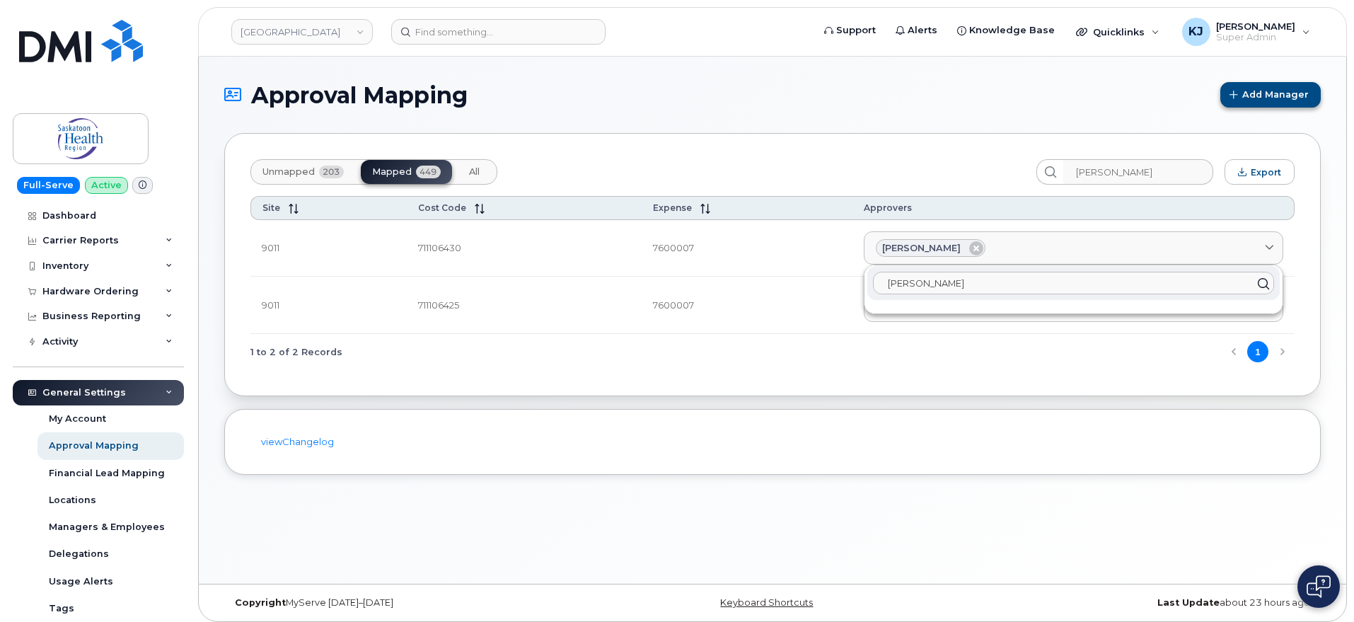
type input "Lindsey Cameron"
click at [1257, 92] on span "Add Manager" at bounding box center [1276, 94] width 66 height 13
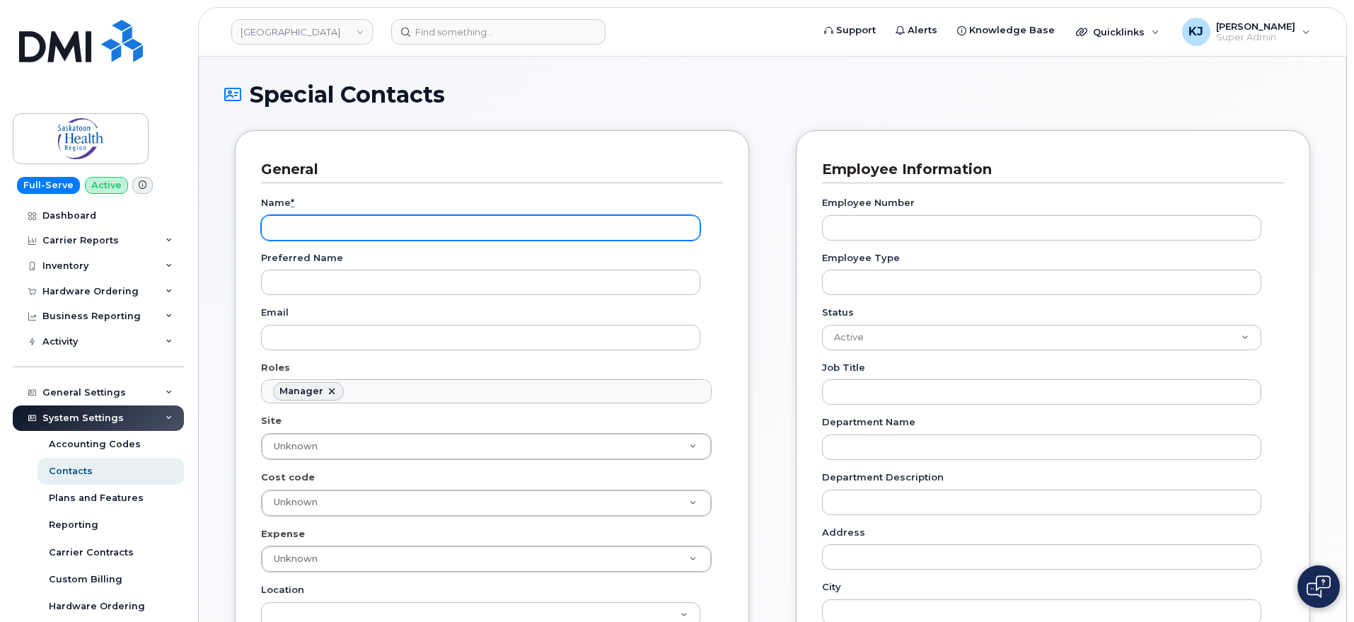
scroll to position [110, 0]
click at [411, 228] on input "Name *" at bounding box center [480, 227] width 439 height 25
paste input "[PERSON_NAME]"
type input "[PERSON_NAME]"
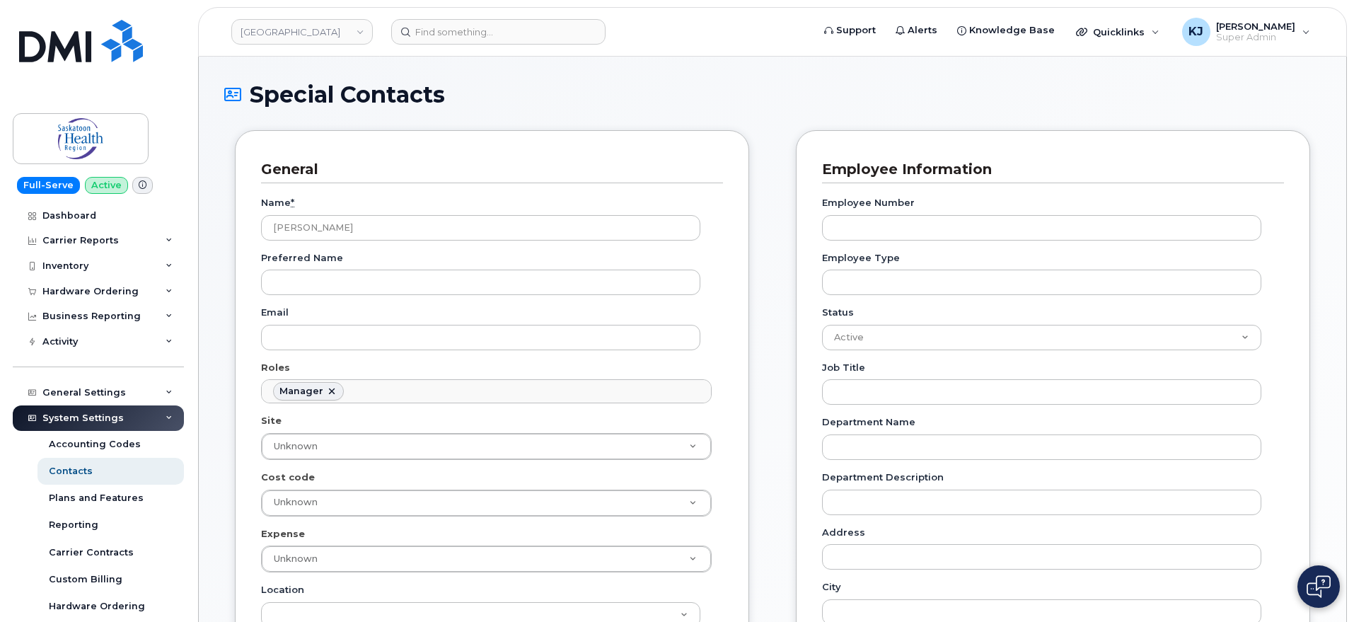
click at [446, 323] on div "Email" at bounding box center [486, 328] width 451 height 45
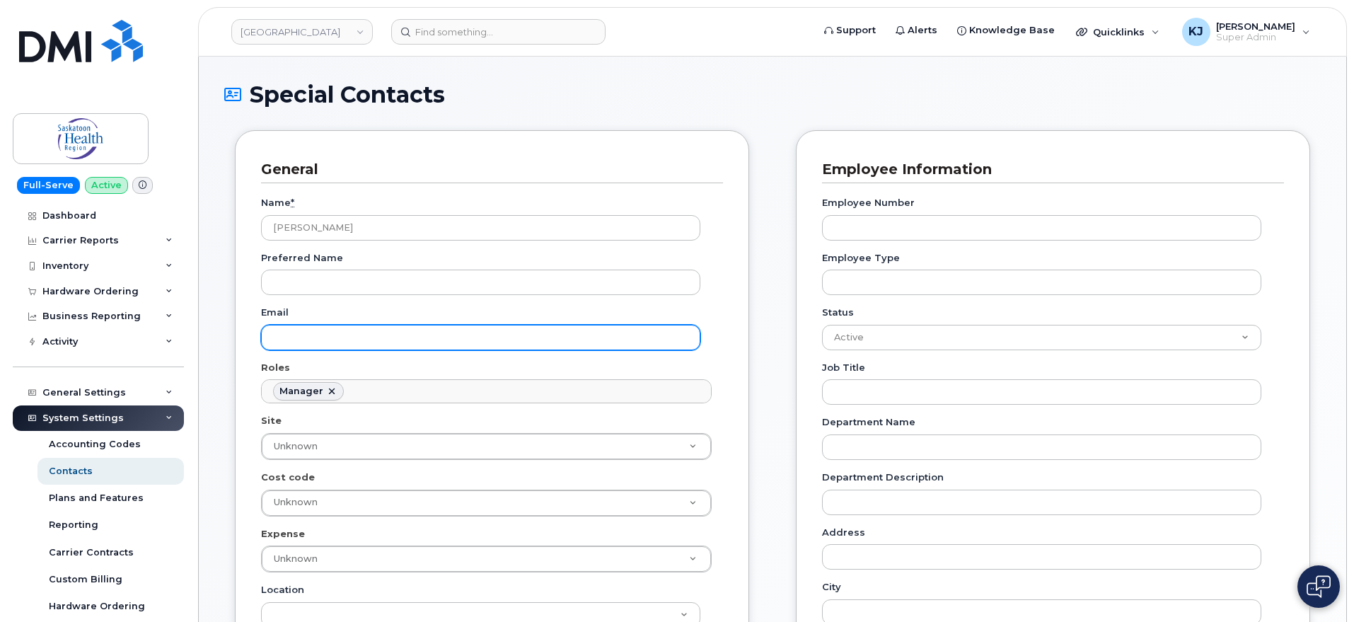
click at [438, 333] on input "Email" at bounding box center [480, 337] width 439 height 25
paste input "([PERSON_NAME][EMAIL_ADDRESS][PERSON_NAME][DOMAIN_NAME]"
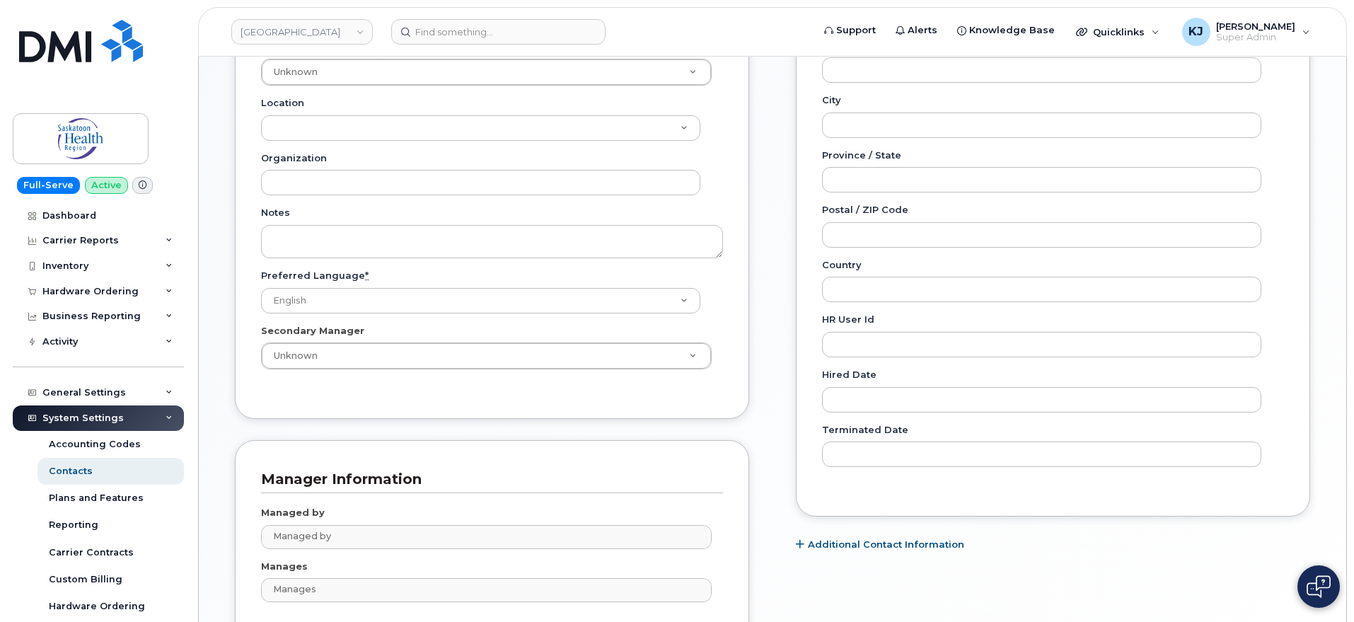
scroll to position [634, 0]
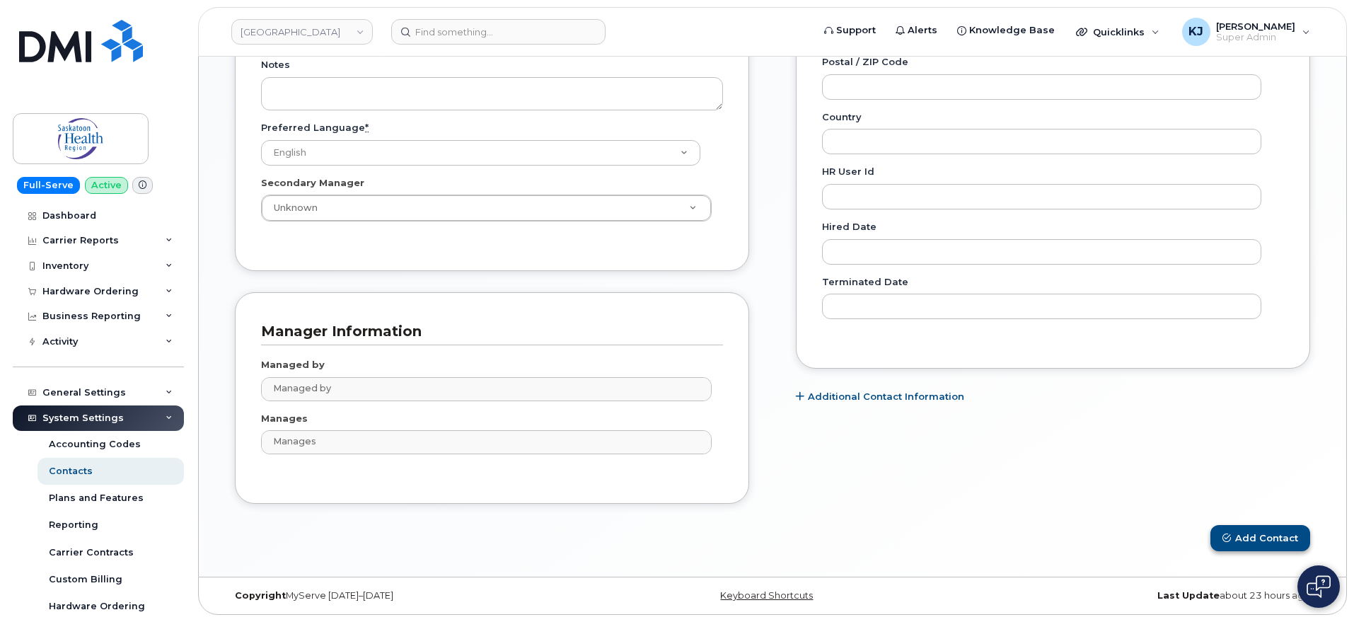
type input "([PERSON_NAME][EMAIL_ADDRESS][PERSON_NAME][DOMAIN_NAME]"
click at [1271, 536] on button "Add Contact" at bounding box center [1260, 538] width 100 height 26
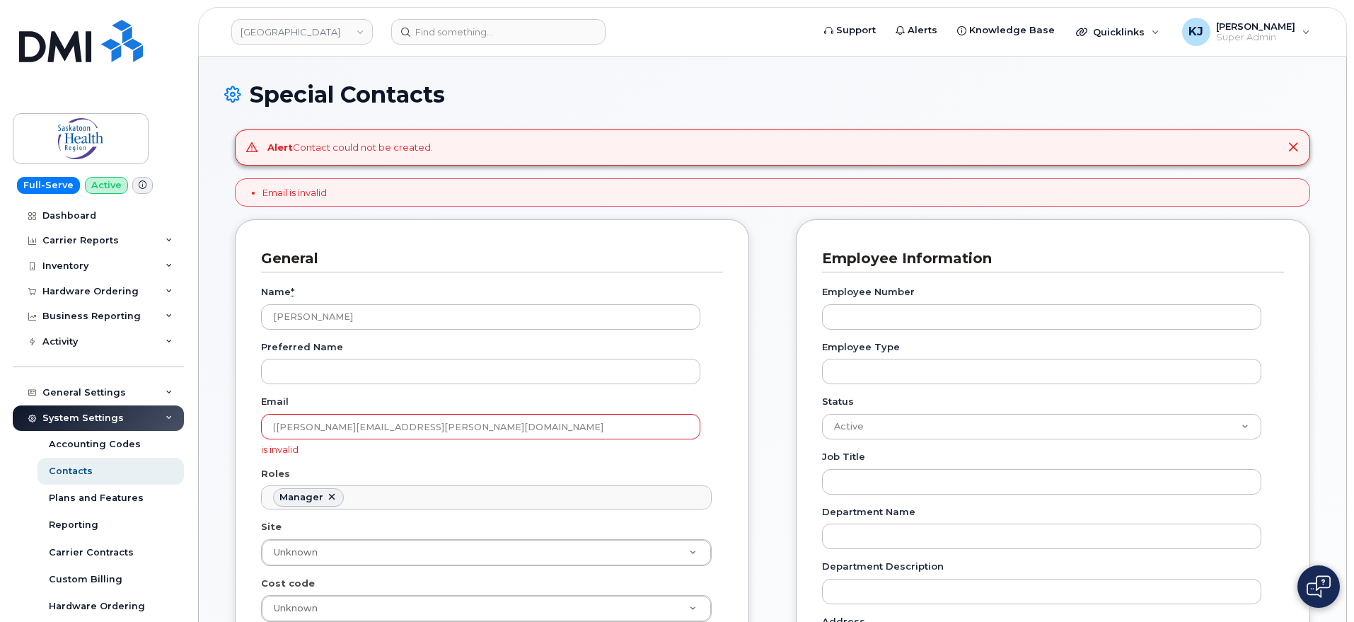
scroll to position [110, 0]
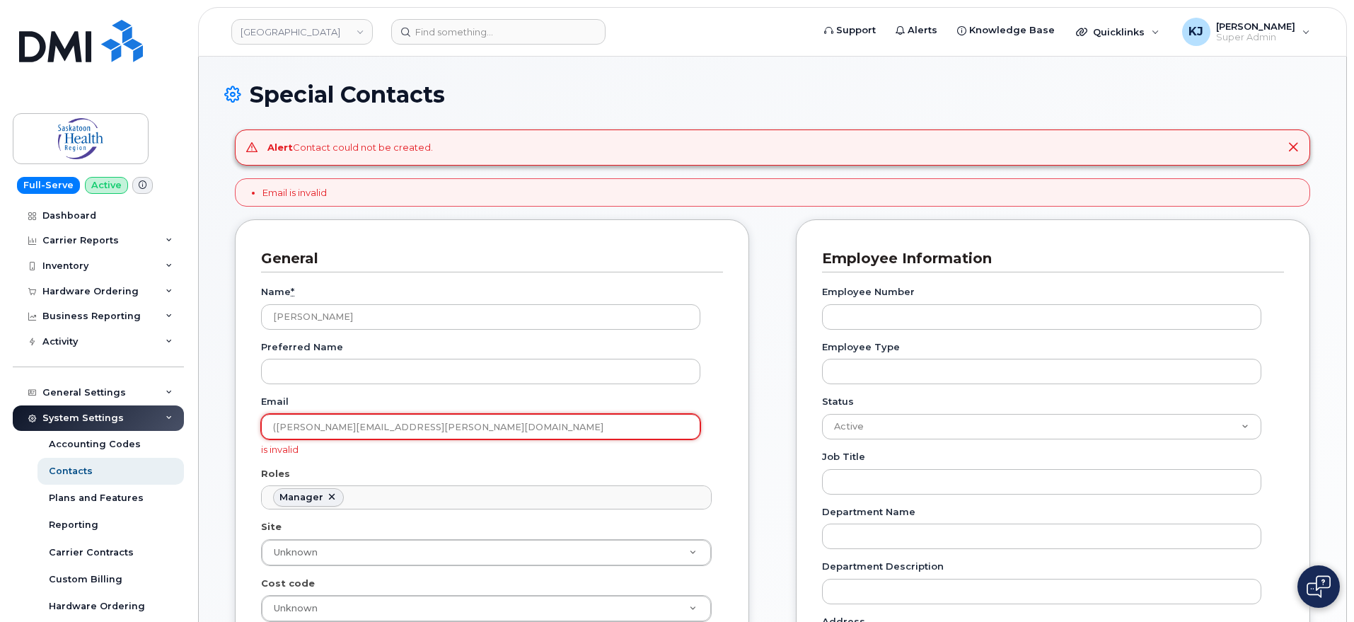
click at [275, 427] on input "([PERSON_NAME][EMAIL_ADDRESS][PERSON_NAME][DOMAIN_NAME]" at bounding box center [480, 426] width 439 height 25
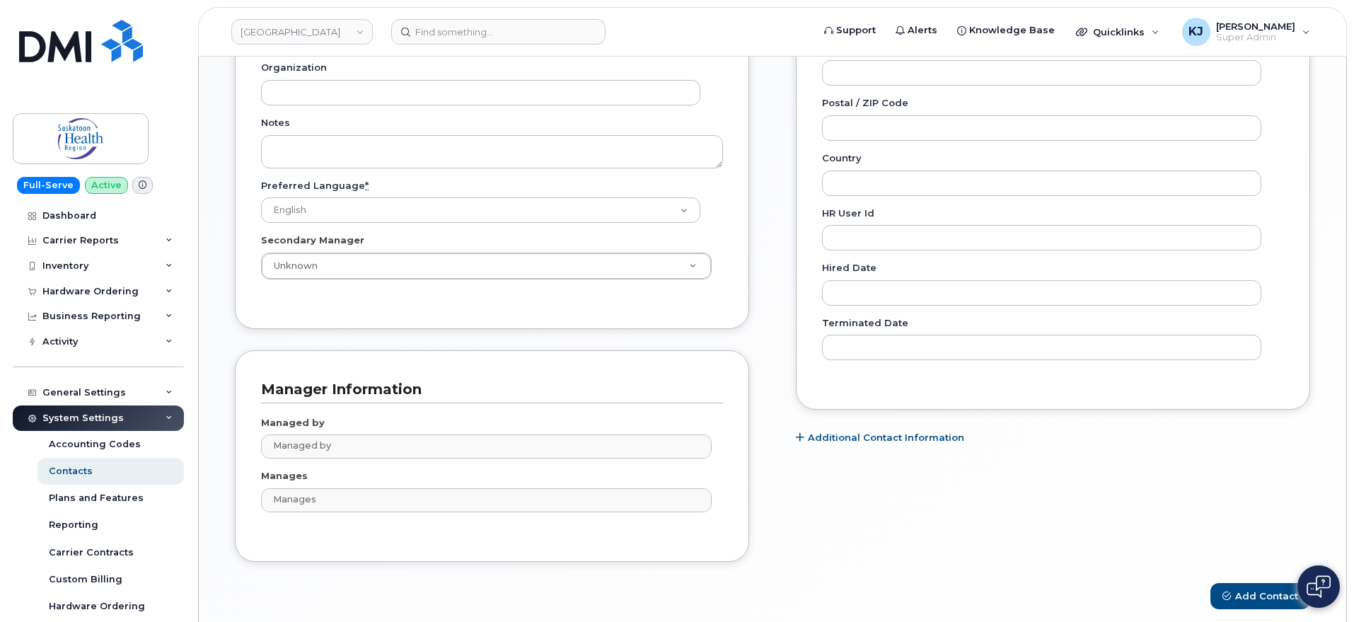
scroll to position [741, 0]
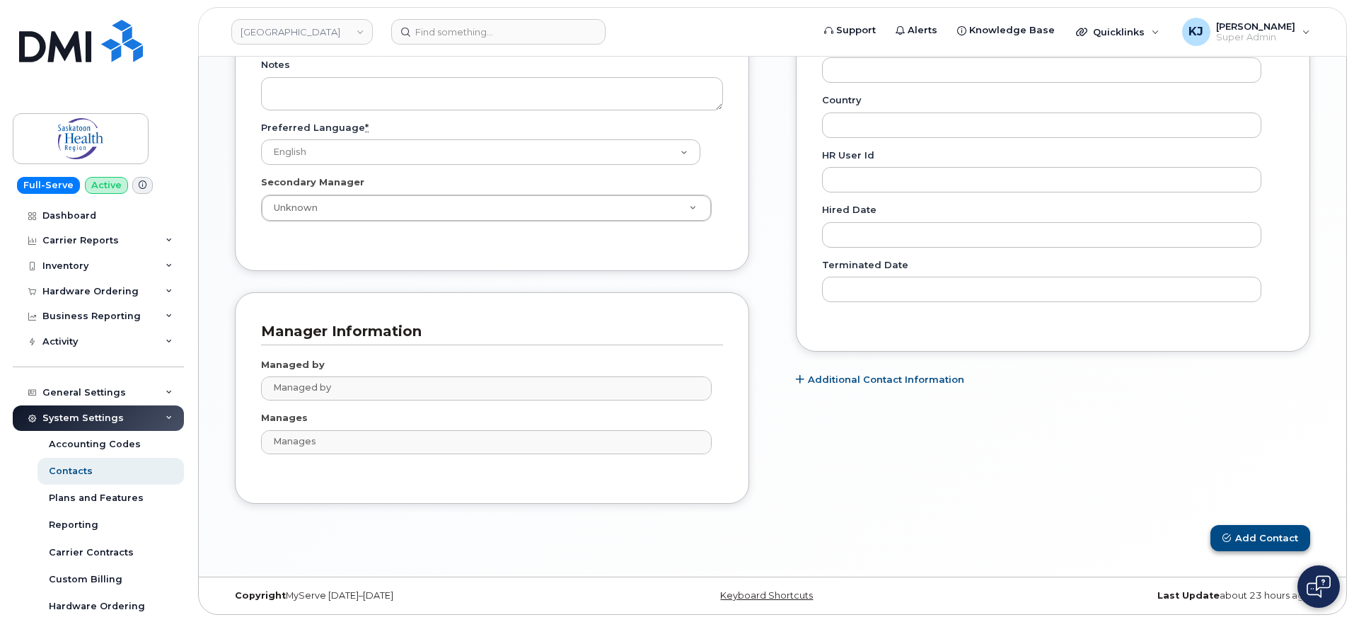
type input "[PERSON_NAME][EMAIL_ADDRESS][PERSON_NAME][DOMAIN_NAME]"
click at [1284, 537] on button "Add Contact" at bounding box center [1260, 538] width 100 height 26
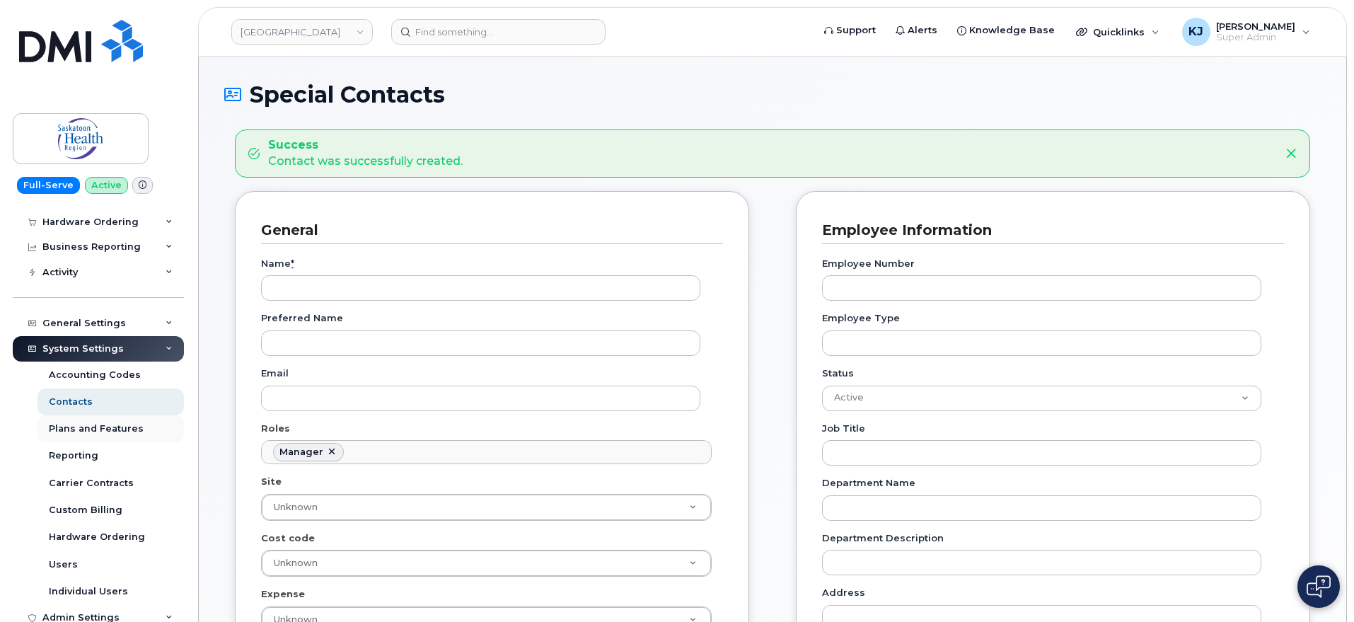
scroll to position [88, 0]
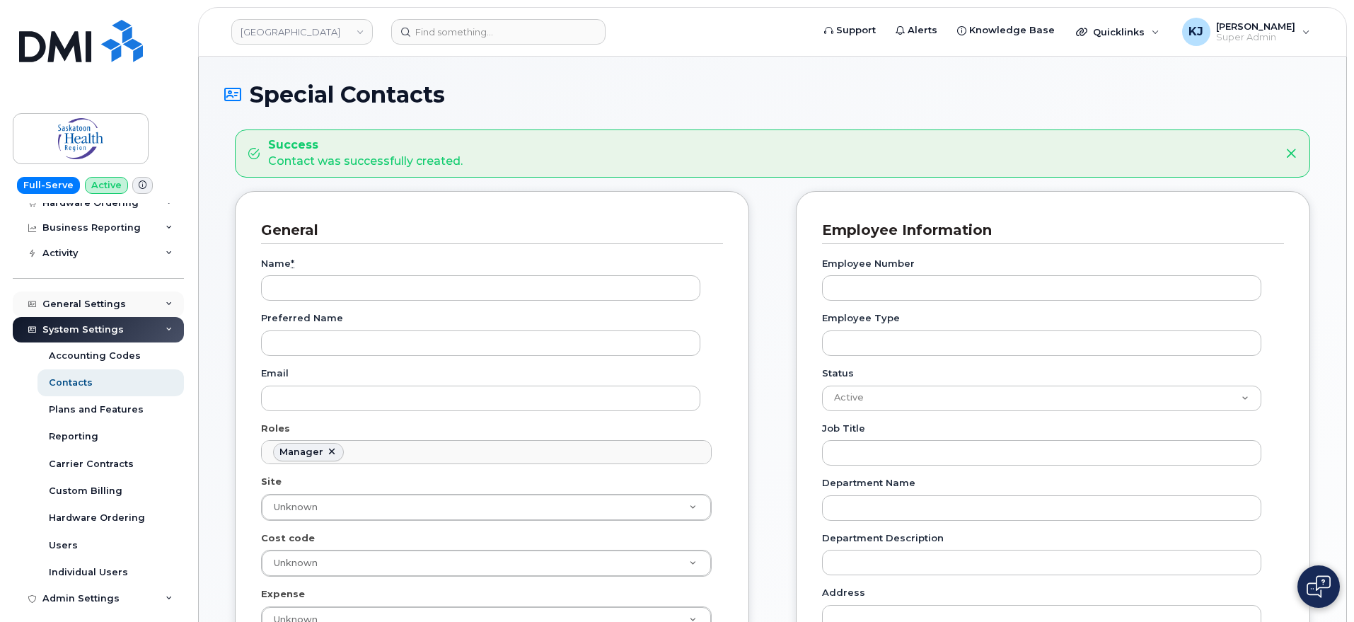
click at [125, 306] on div "General Settings" at bounding box center [98, 303] width 171 height 25
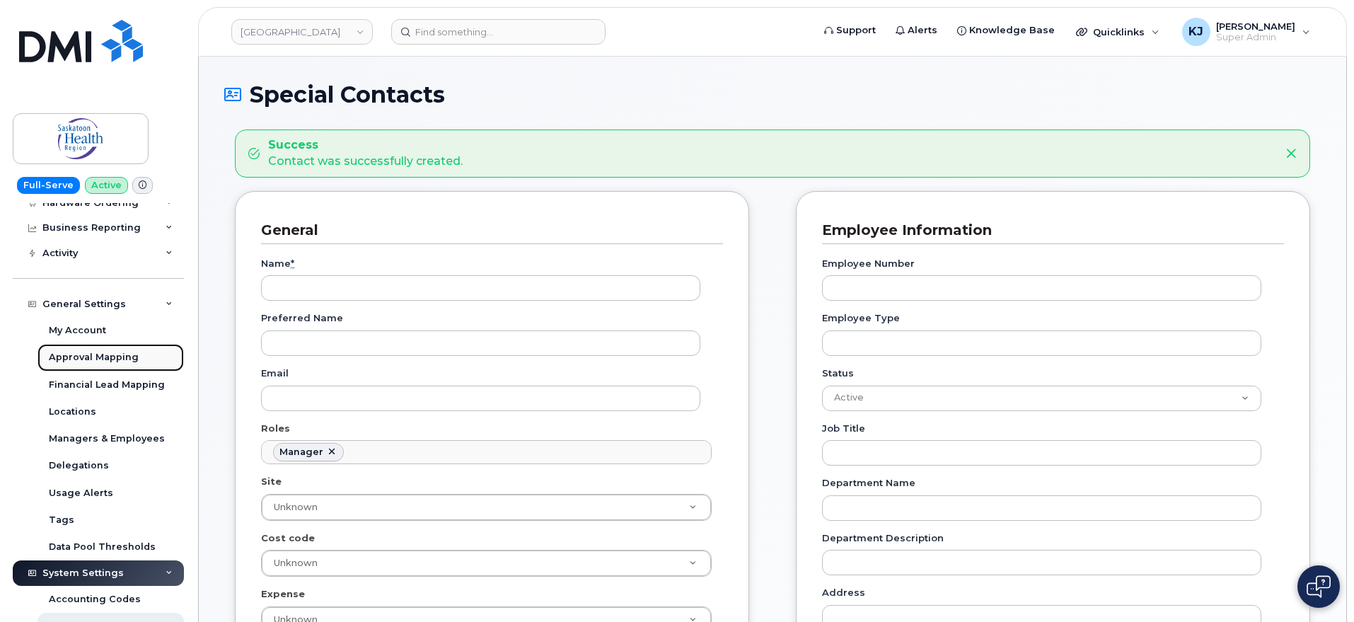
click at [104, 361] on div "Approval Mapping" at bounding box center [94, 357] width 90 height 13
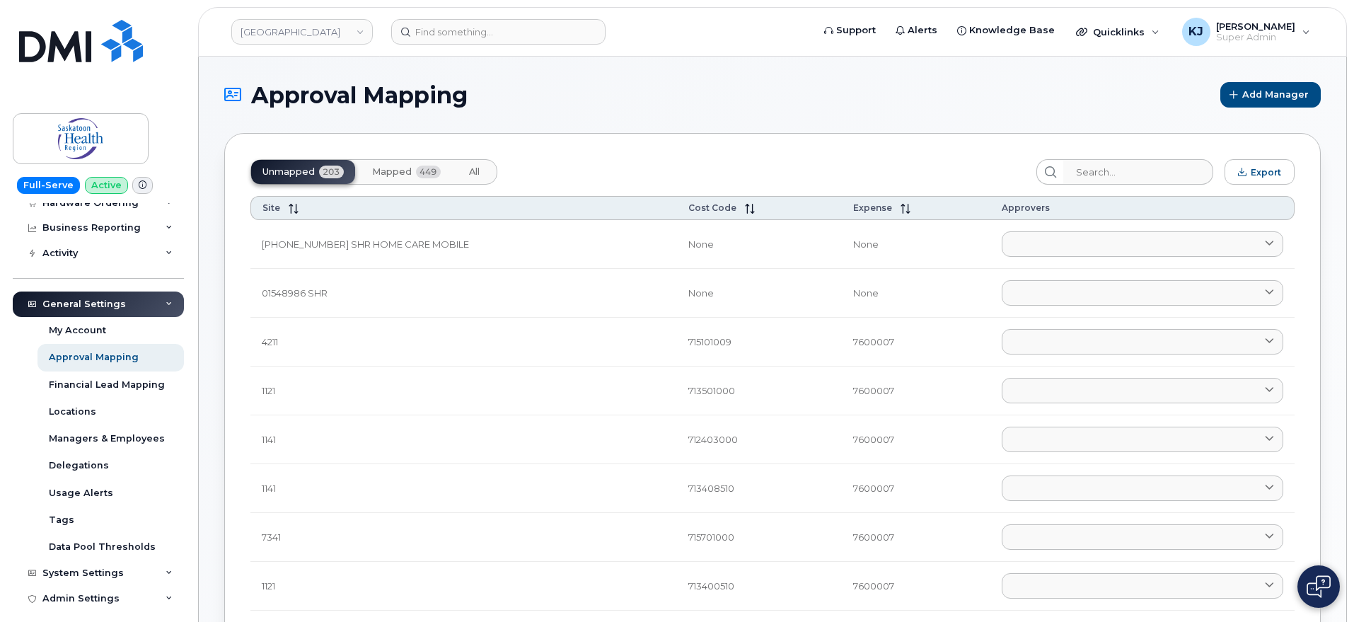
click at [1106, 169] on input "search" at bounding box center [1137, 171] width 151 height 25
paste input "Kerilyn Voigt"
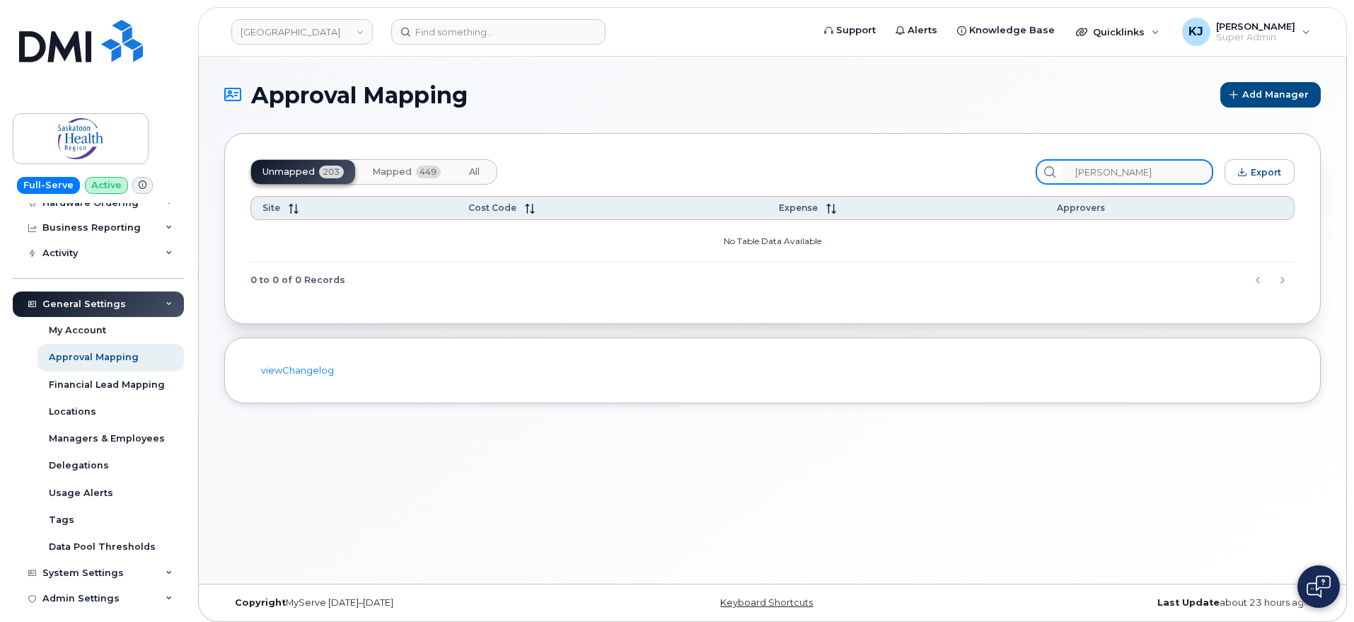
click at [1093, 173] on input "Kerilyn Voigt" at bounding box center [1137, 171] width 151 height 25
click at [1166, 175] on input "Kerilyn Voigt" at bounding box center [1137, 171] width 151 height 25
type input "Kerilyn Voigt"
click at [382, 173] on span "Mapped" at bounding box center [392, 171] width 40 height 11
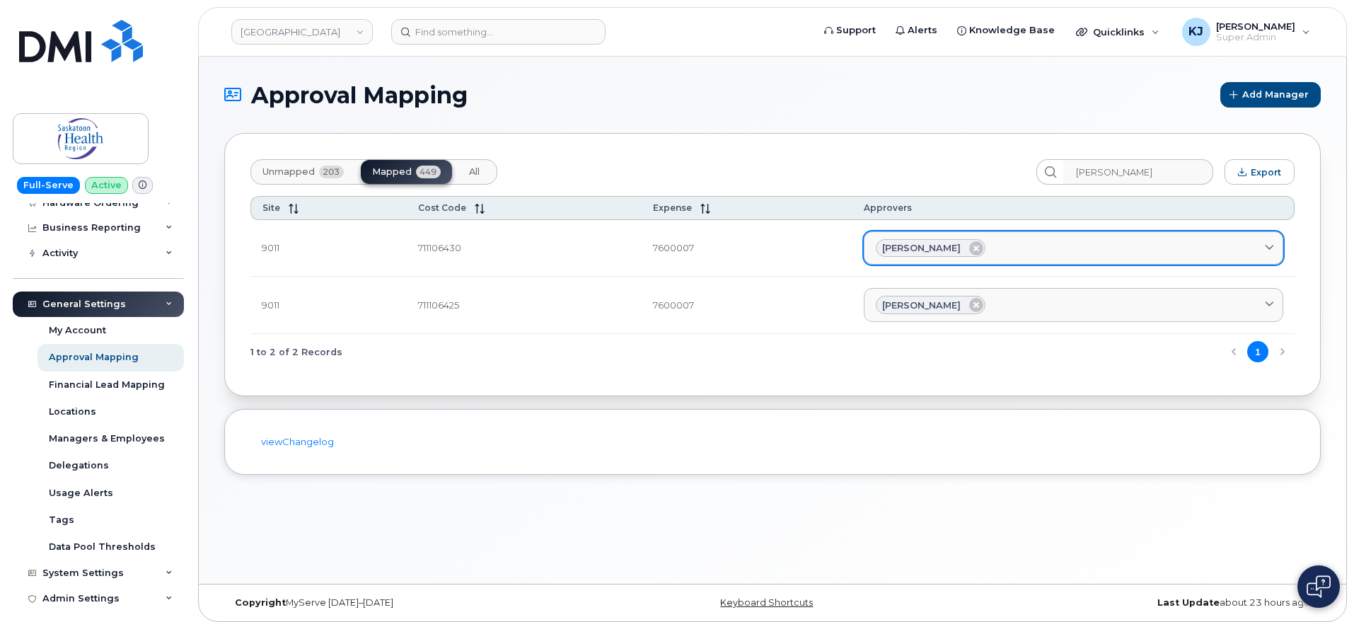
click at [1004, 252] on div "Kerilyn Voigt" at bounding box center [1073, 248] width 395 height 18
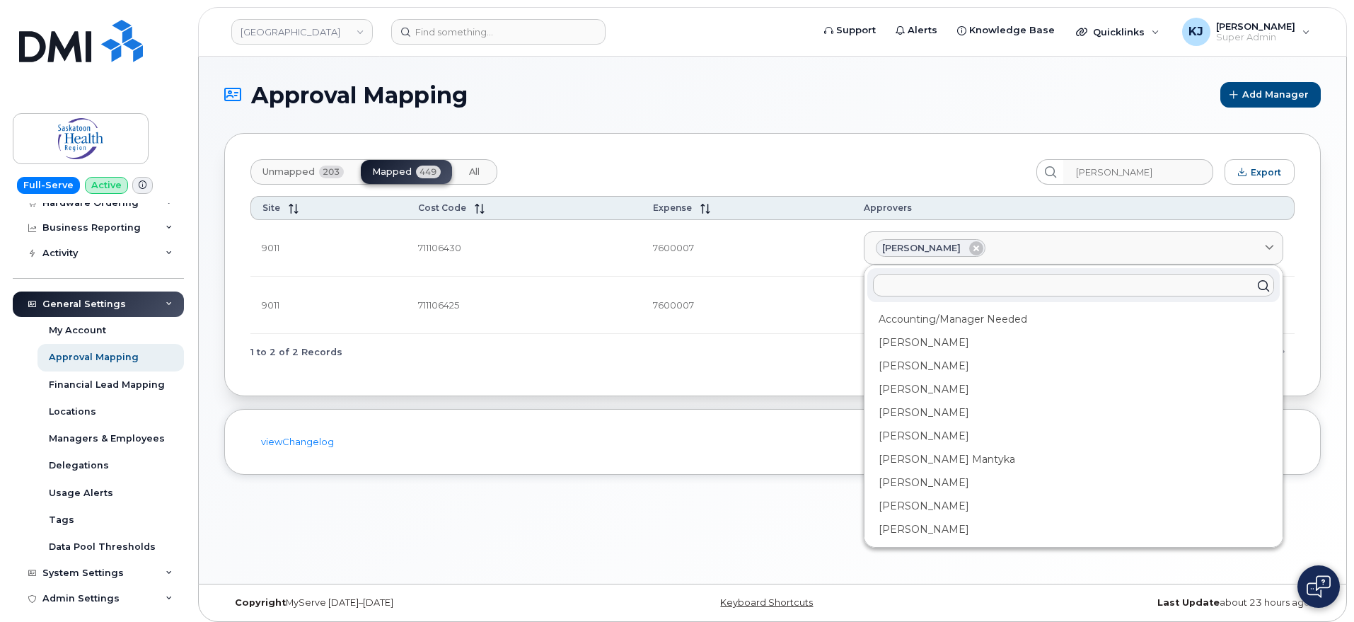
click at [1087, 283] on input "text" at bounding box center [1073, 285] width 401 height 23
paste input "Lindsey Cameron"
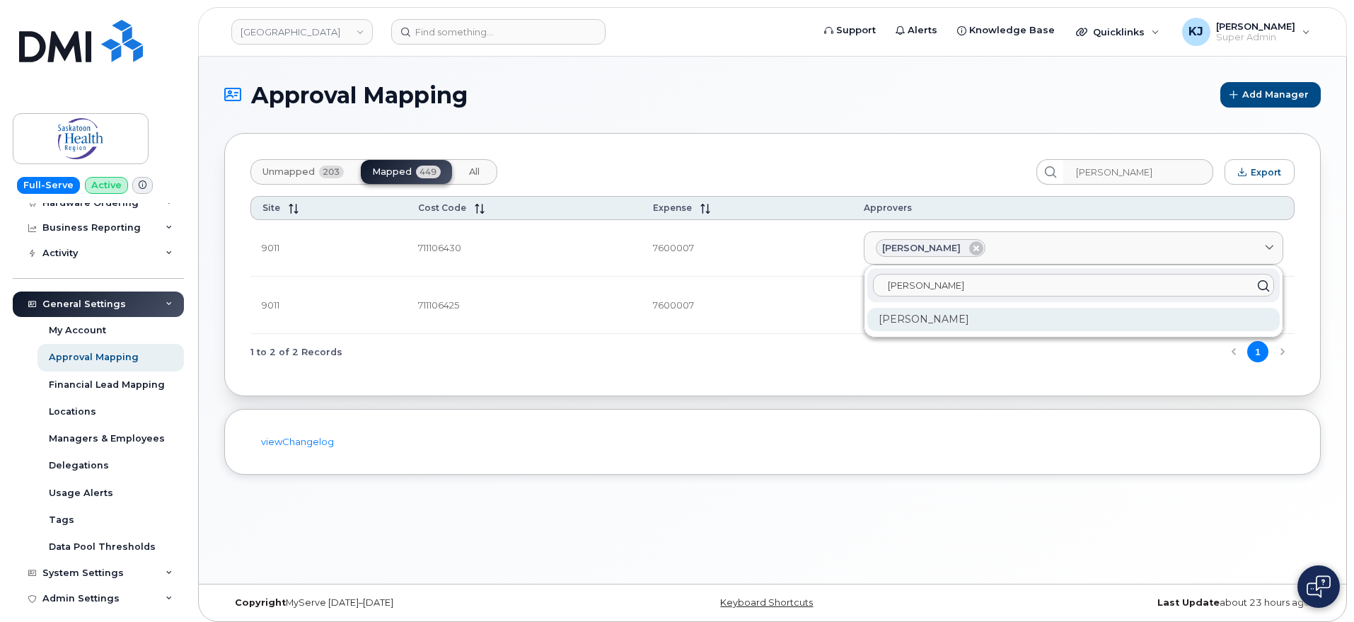
type input "Lindsey Cameron"
click at [975, 320] on div "Lindsey Cameron" at bounding box center [1073, 319] width 412 height 23
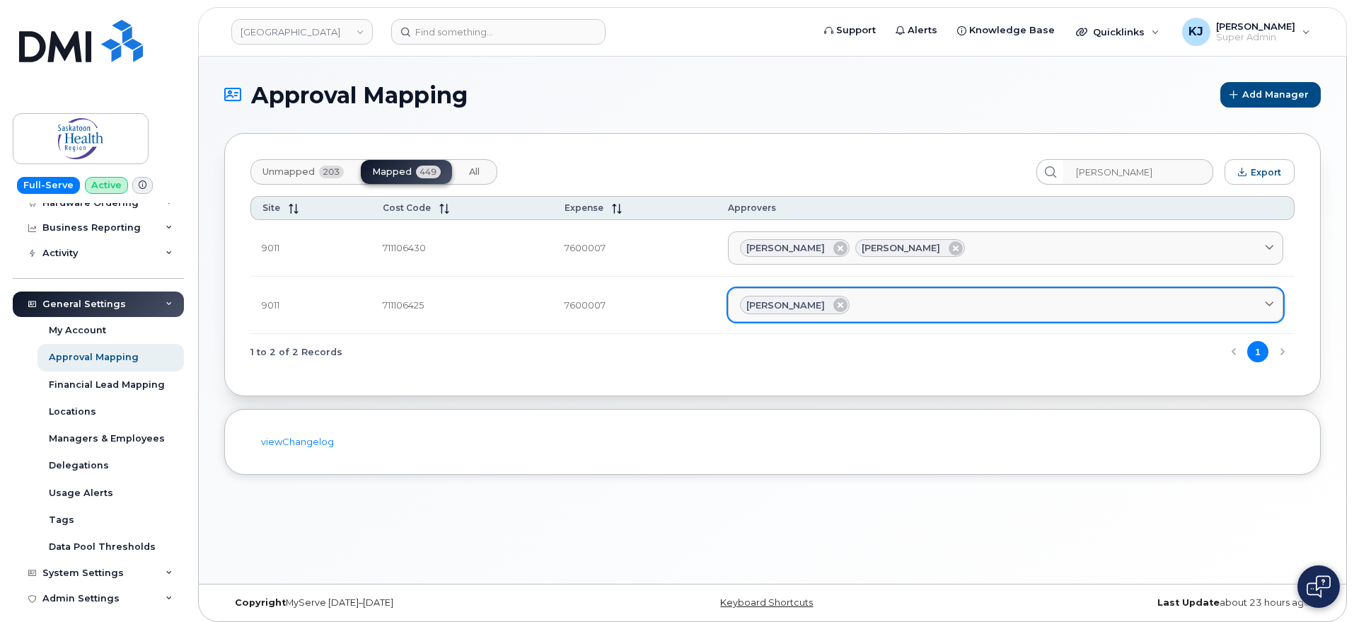
click at [937, 310] on div "Kerilyn Voigt" at bounding box center [1006, 305] width 532 height 18
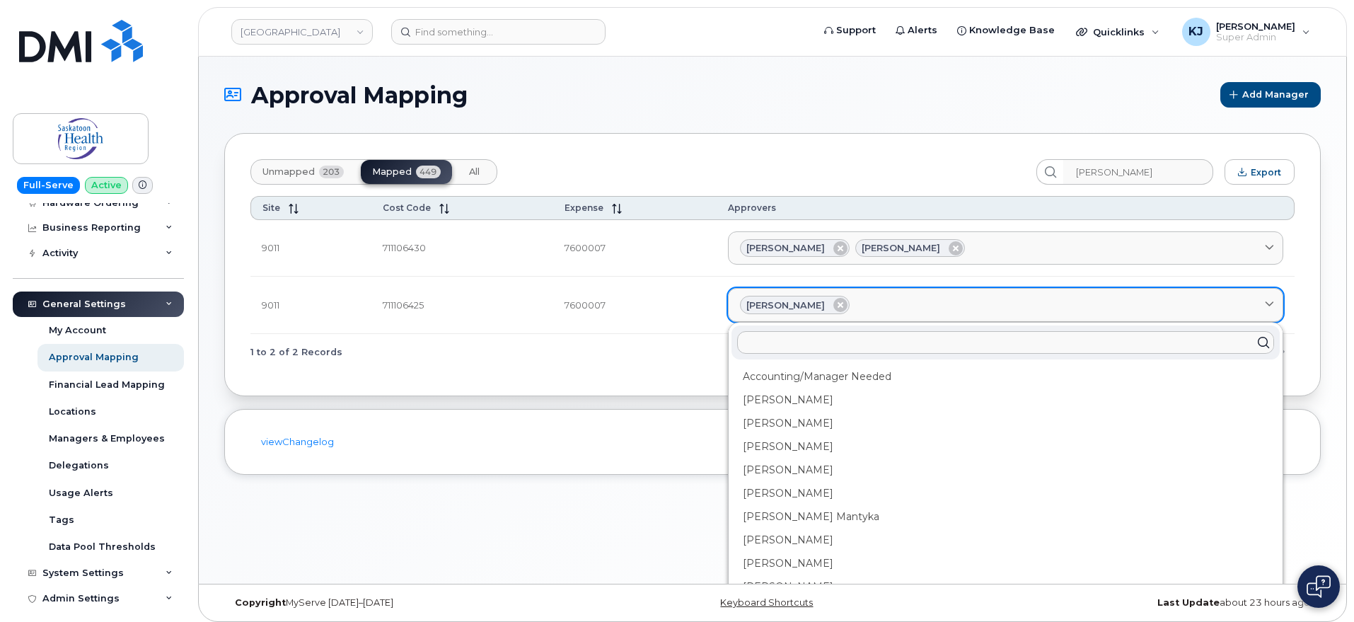
paste input "Lindsey Cameron"
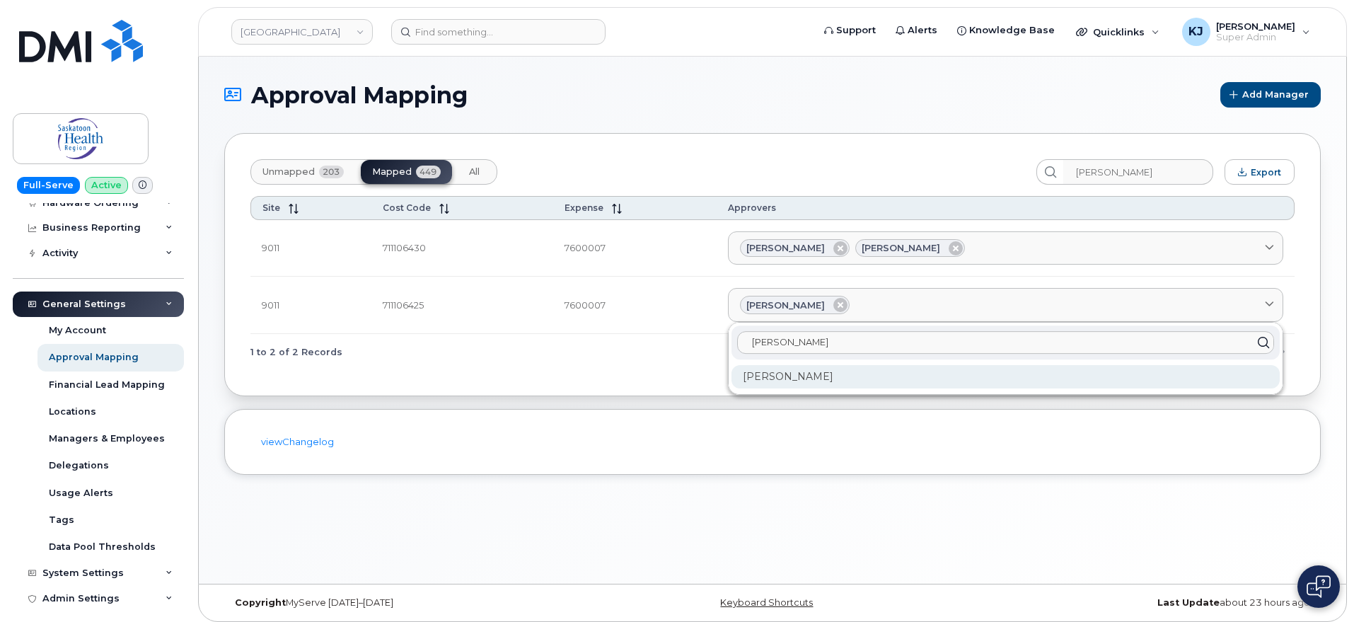
type input "Lindsey Cameron"
click at [839, 381] on div "Lindsey Cameron" at bounding box center [1005, 376] width 549 height 23
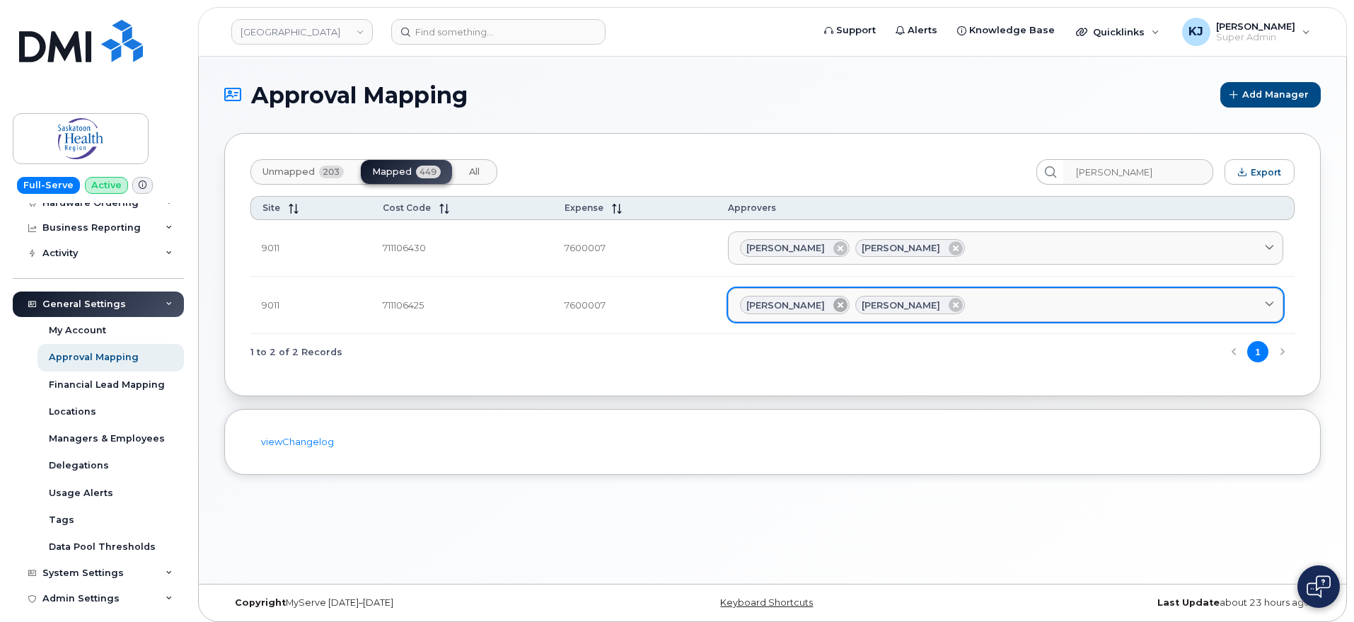
click at [833, 307] on icon at bounding box center [840, 305] width 14 height 14
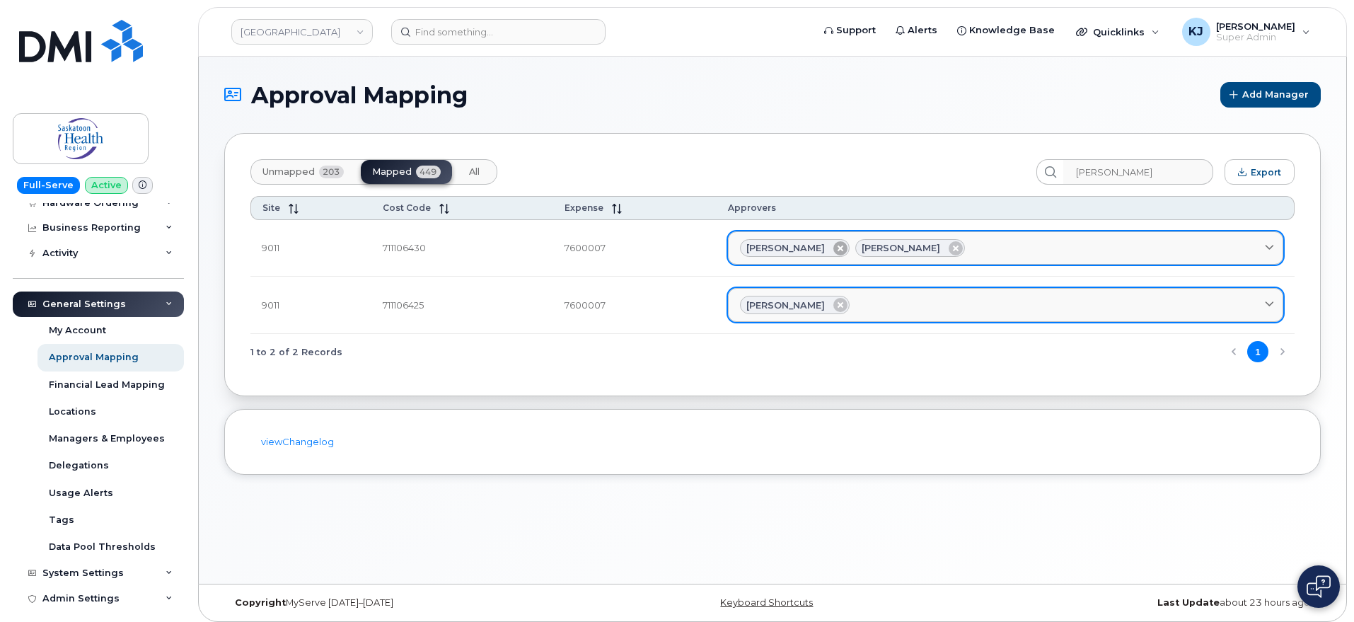
click at [833, 250] on icon at bounding box center [840, 248] width 14 height 14
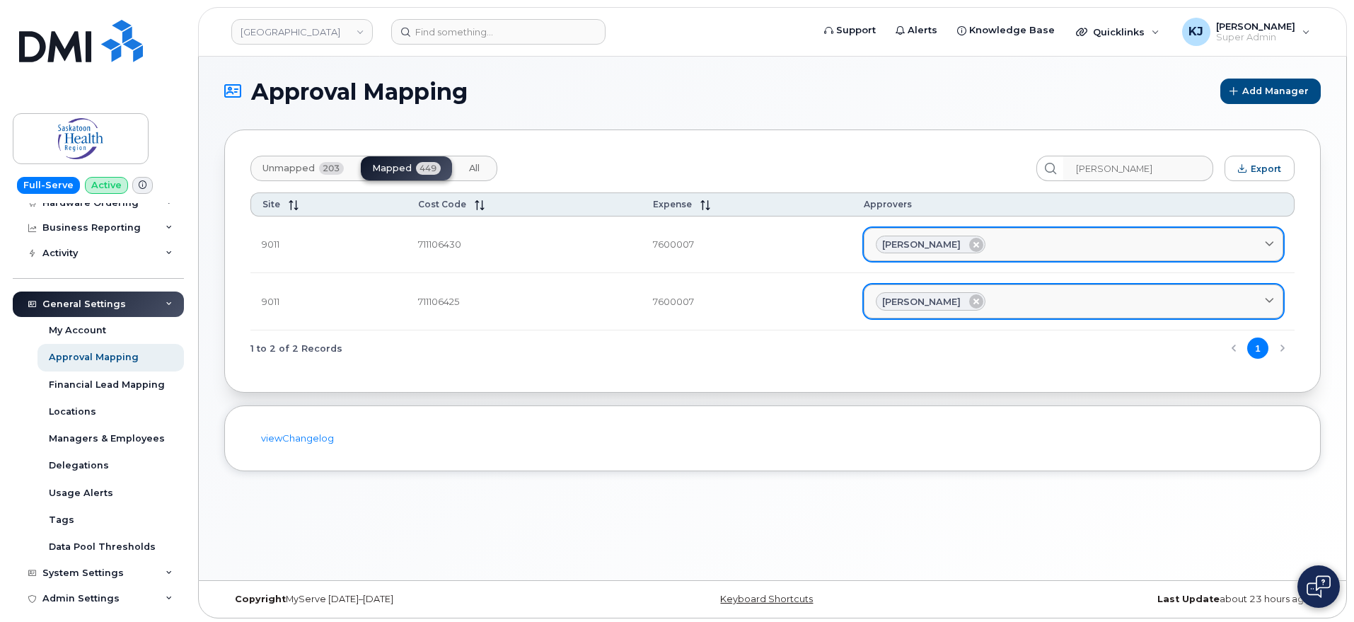
scroll to position [7, 0]
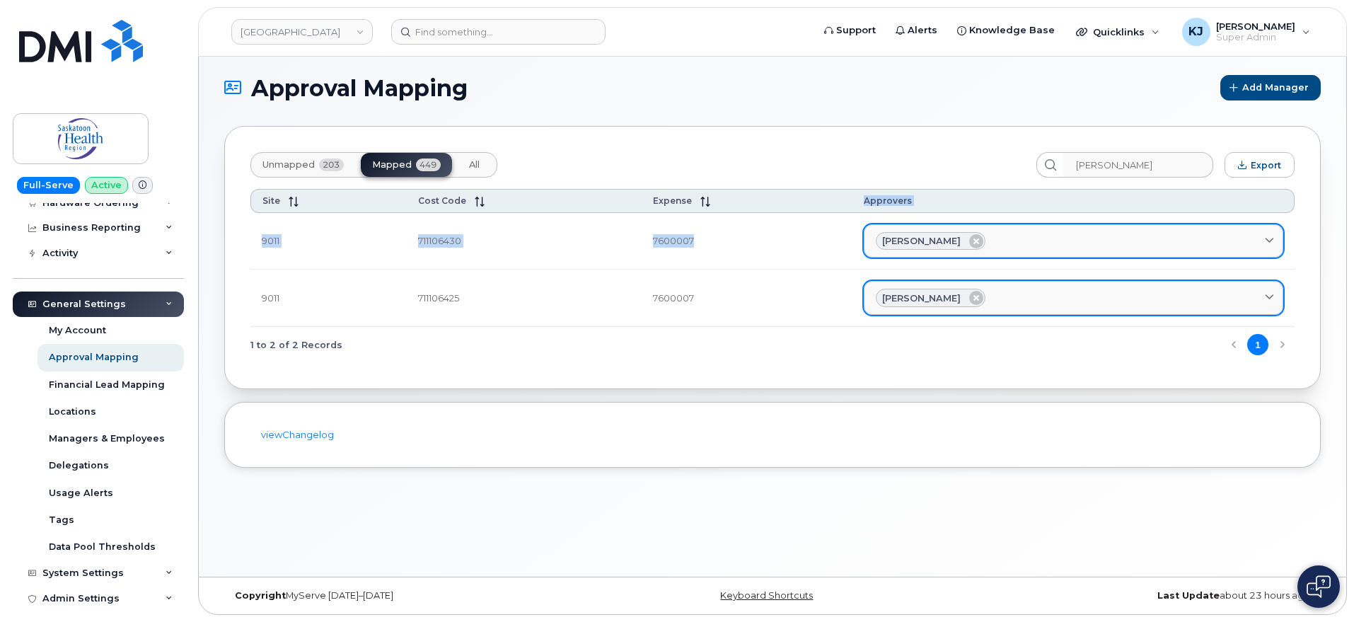
drag, startPoint x: 248, startPoint y: 227, endPoint x: 690, endPoint y: 260, distance: 443.2
click at [690, 260] on div "Unmapped 203 Mapped 449 All Kerilyn Voigt Export Site Cost Code Expense Approve…" at bounding box center [772, 257] width 1096 height 263
click at [716, 249] on td "7600007" at bounding box center [746, 241] width 211 height 57
drag, startPoint x: 242, startPoint y: 194, endPoint x: 1188, endPoint y: 332, distance: 955.6
click at [1188, 334] on div "Unmapped 203 Mapped 449 All Kerilyn Voigt Export Site Cost Code Expense Approve…" at bounding box center [772, 257] width 1096 height 263
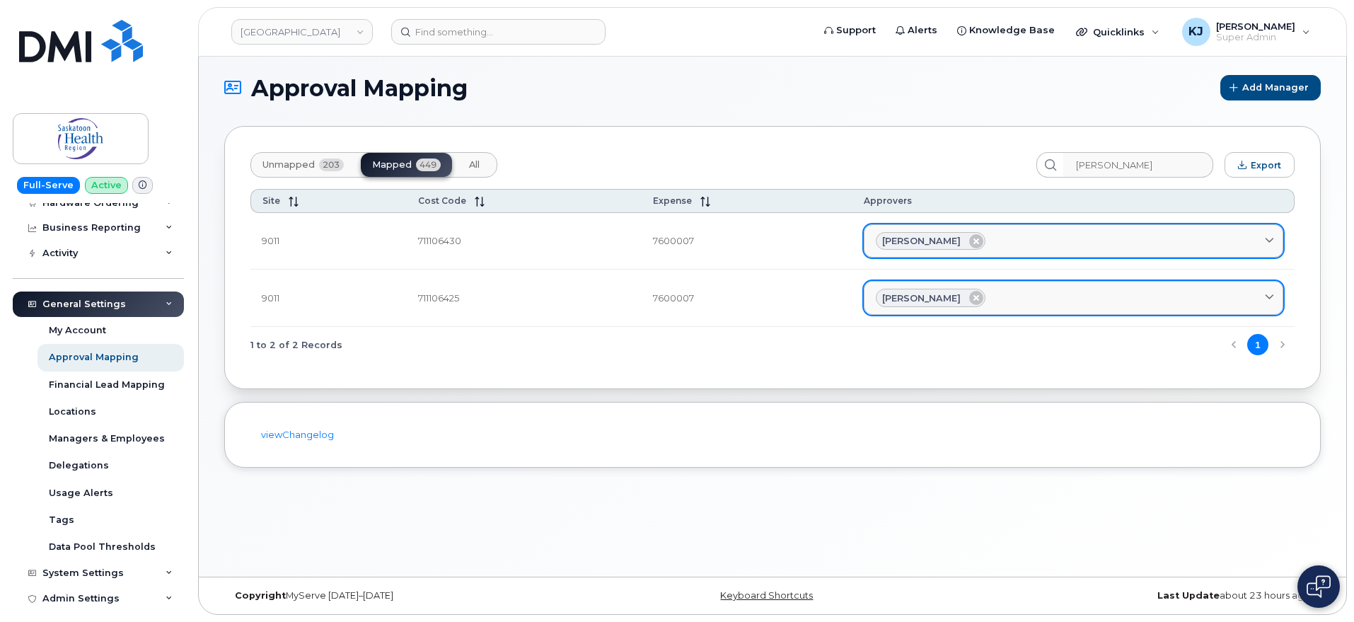
click at [1124, 375] on div "Unmapped 203 Mapped 449 All Kerilyn Voigt Export Site Cost Code Expense Approve…" at bounding box center [772, 257] width 1096 height 263
drag, startPoint x: 1314, startPoint y: 355, endPoint x: 252, endPoint y: 245, distance: 1067.3
click at [252, 245] on div "Unmapped 203 Mapped 449 All Kerilyn Voigt Export Site Cost Code Expense Approve…" at bounding box center [772, 257] width 1096 height 263
copy div "9011 711106430 7600007 Lindsey Cameron Accounting/Manager Needed Adeline Riehl …"
click at [299, 496] on div "Approval Mapping Add Manager Unmapped 203 Mapped 449 All Kerilyn Voigt Export S…" at bounding box center [772, 313] width 1147 height 527
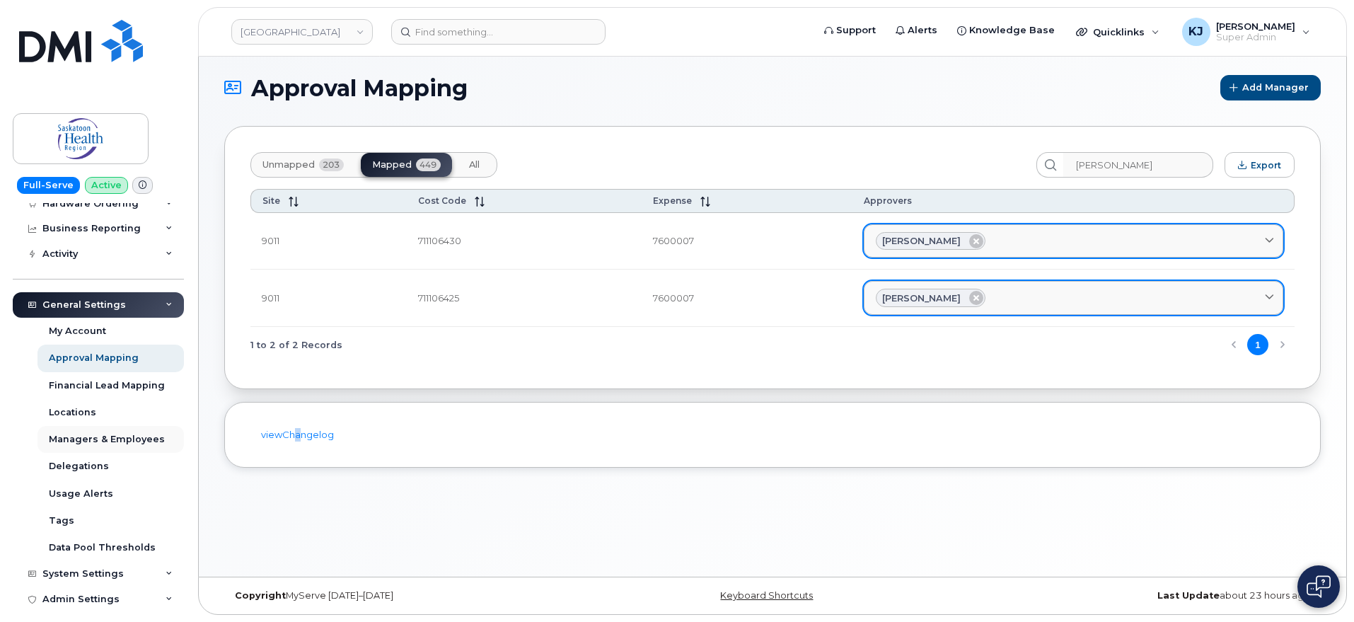
scroll to position [0, 0]
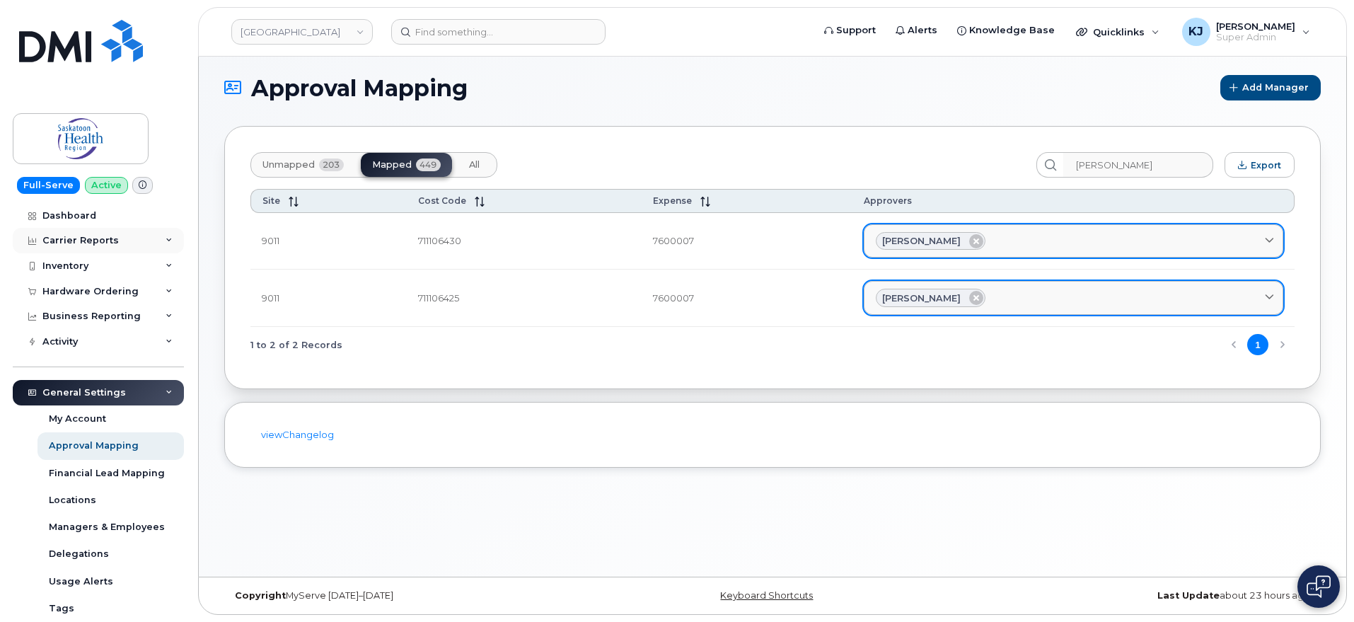
click at [97, 235] on div "Carrier Reports" at bounding box center [80, 240] width 76 height 11
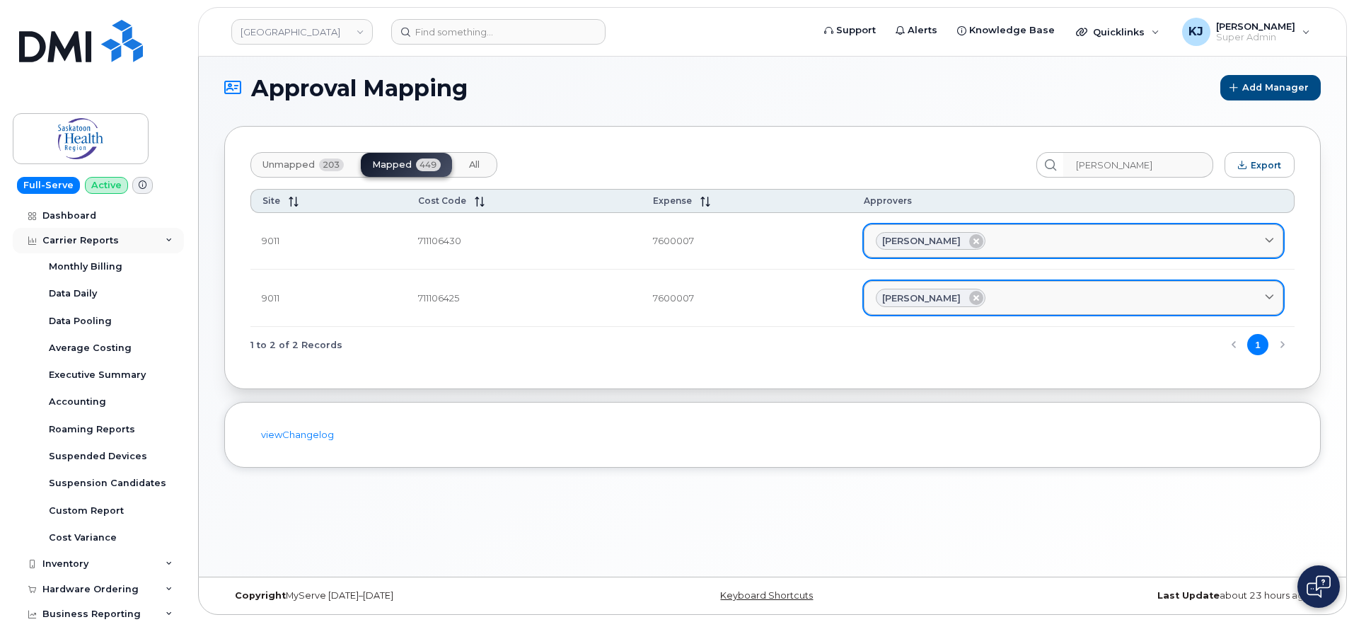
click at [120, 242] on div "Carrier Reports" at bounding box center [98, 240] width 171 height 25
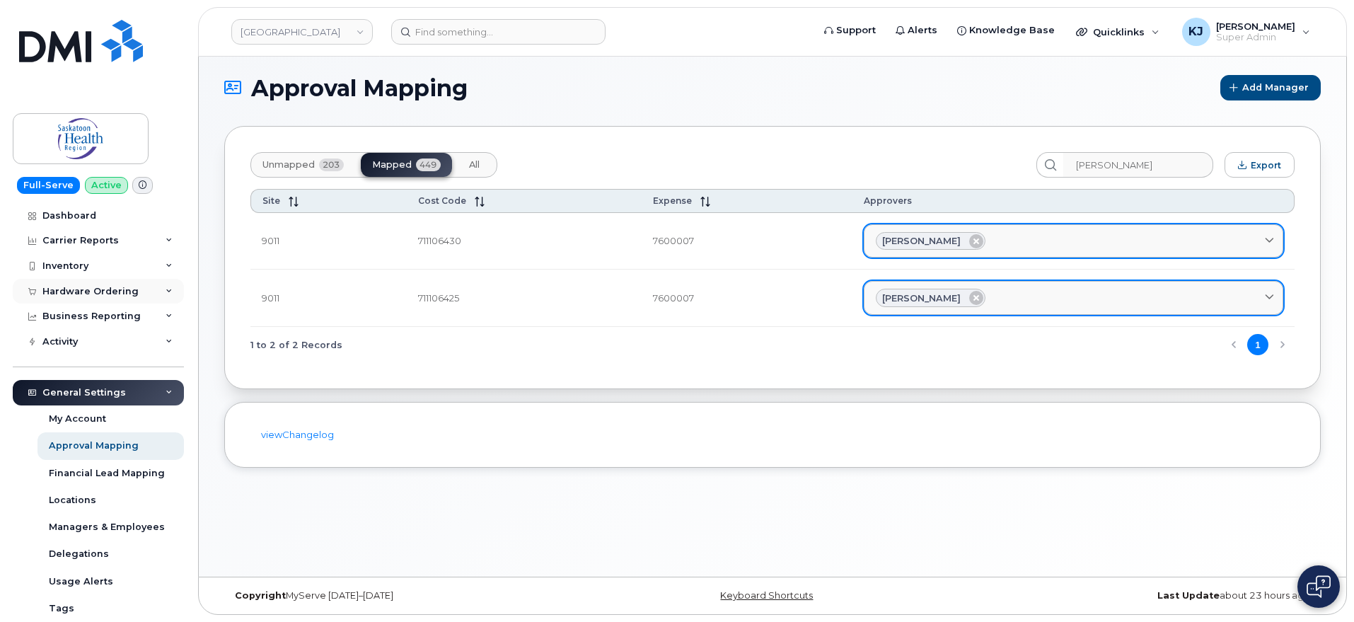
click at [131, 286] on div "Hardware Ordering" at bounding box center [90, 291] width 96 height 11
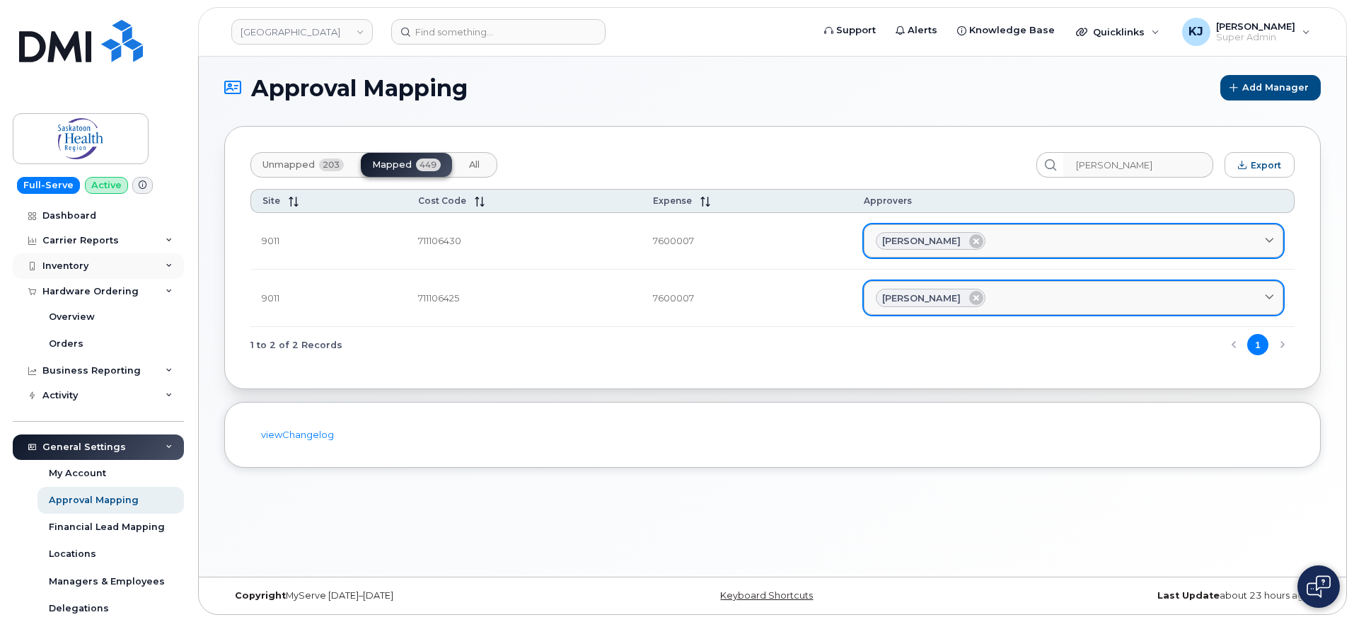
click at [146, 269] on div "Inventory" at bounding box center [98, 265] width 171 height 25
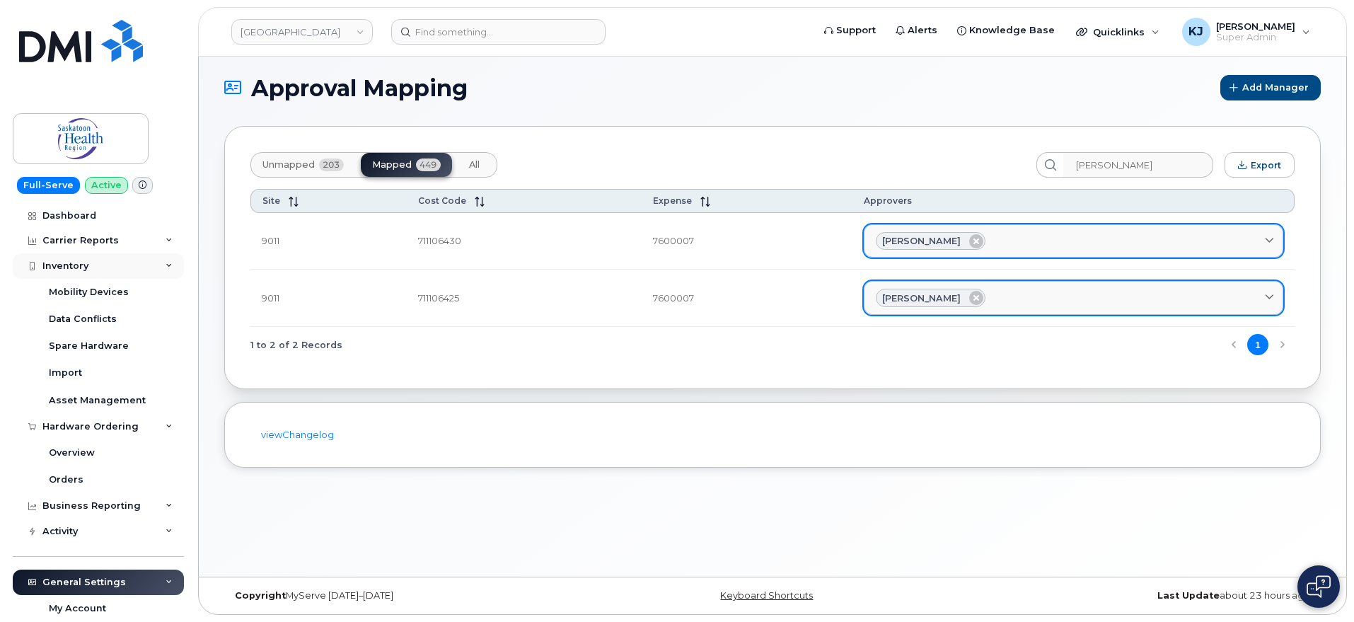
click at [146, 269] on div "Inventory" at bounding box center [98, 265] width 171 height 25
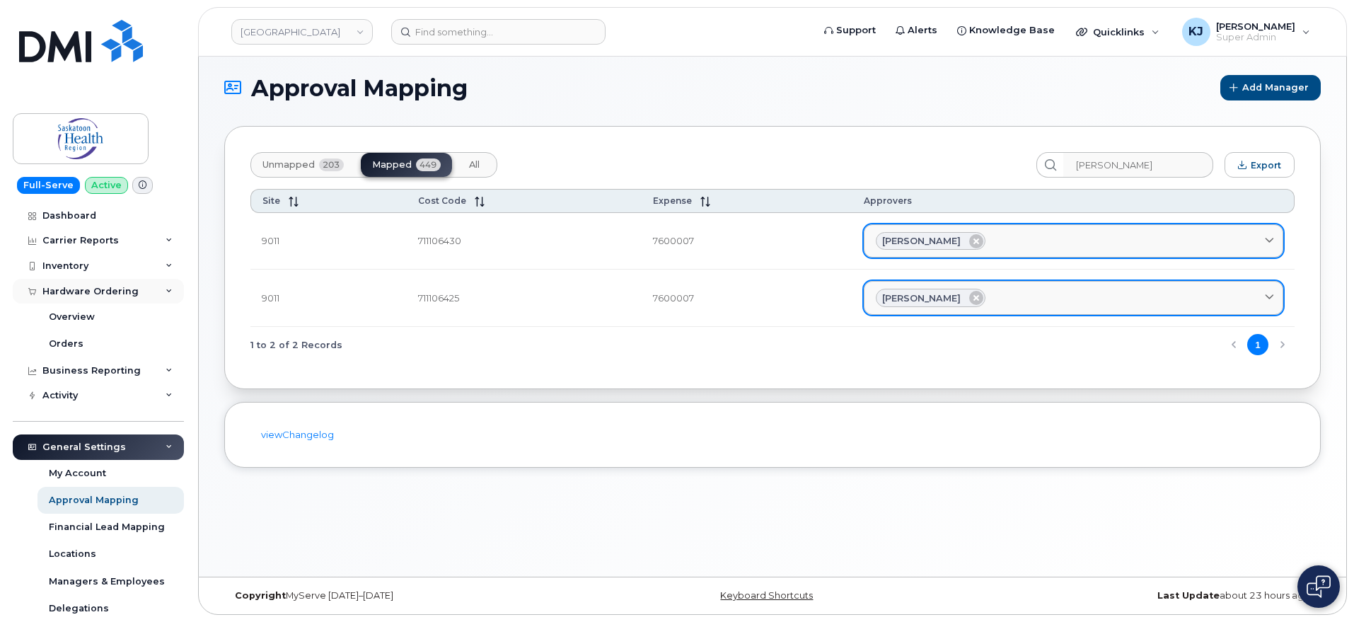
click at [144, 284] on div "Hardware Ordering" at bounding box center [98, 291] width 171 height 25
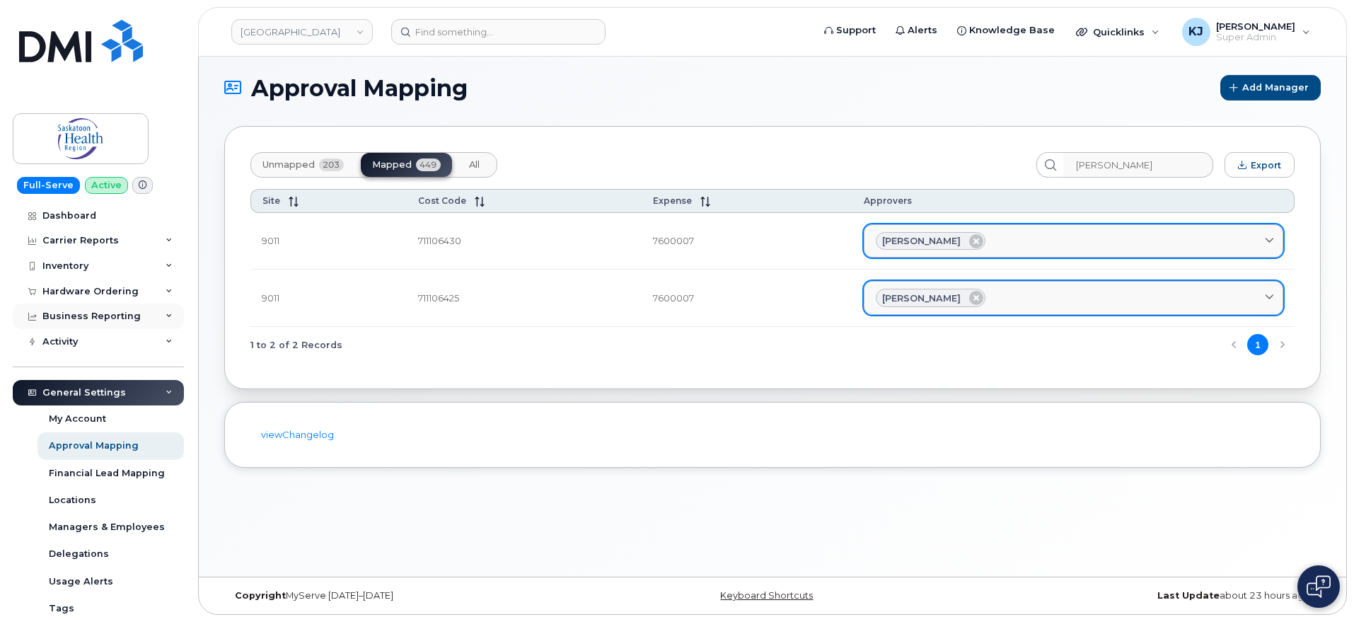
click at [148, 310] on div "Business Reporting" at bounding box center [98, 315] width 171 height 25
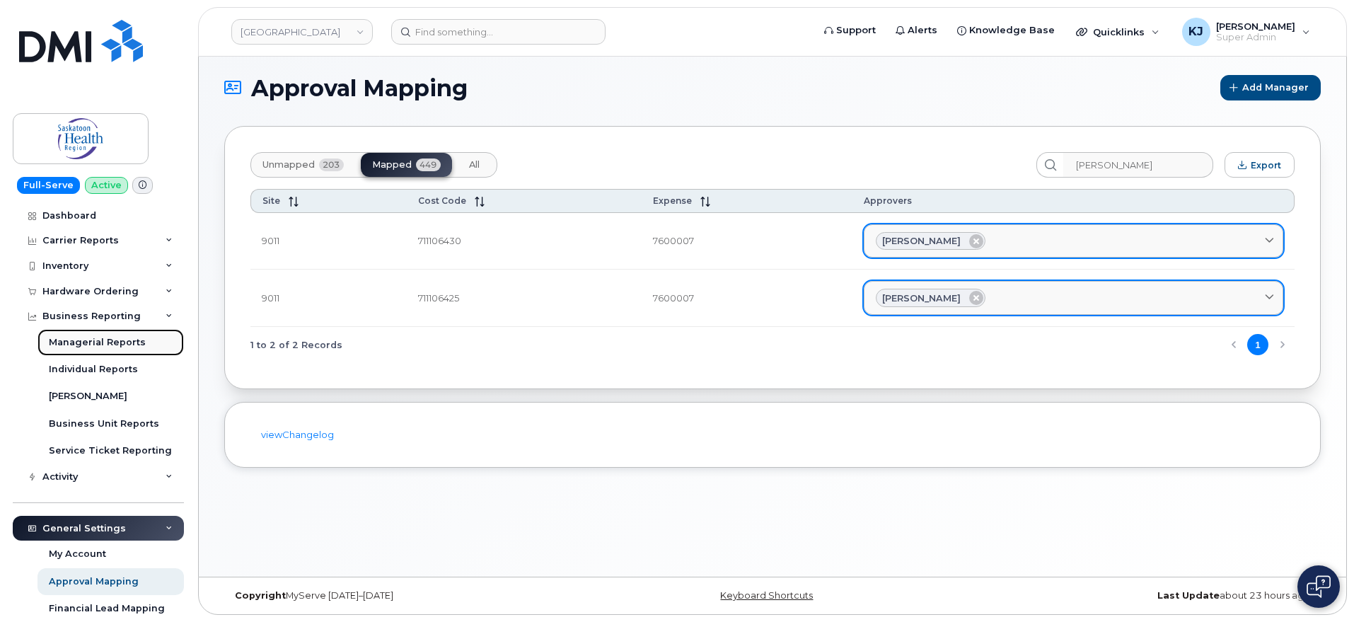
click at [124, 342] on div "Managerial Reports" at bounding box center [97, 342] width 97 height 13
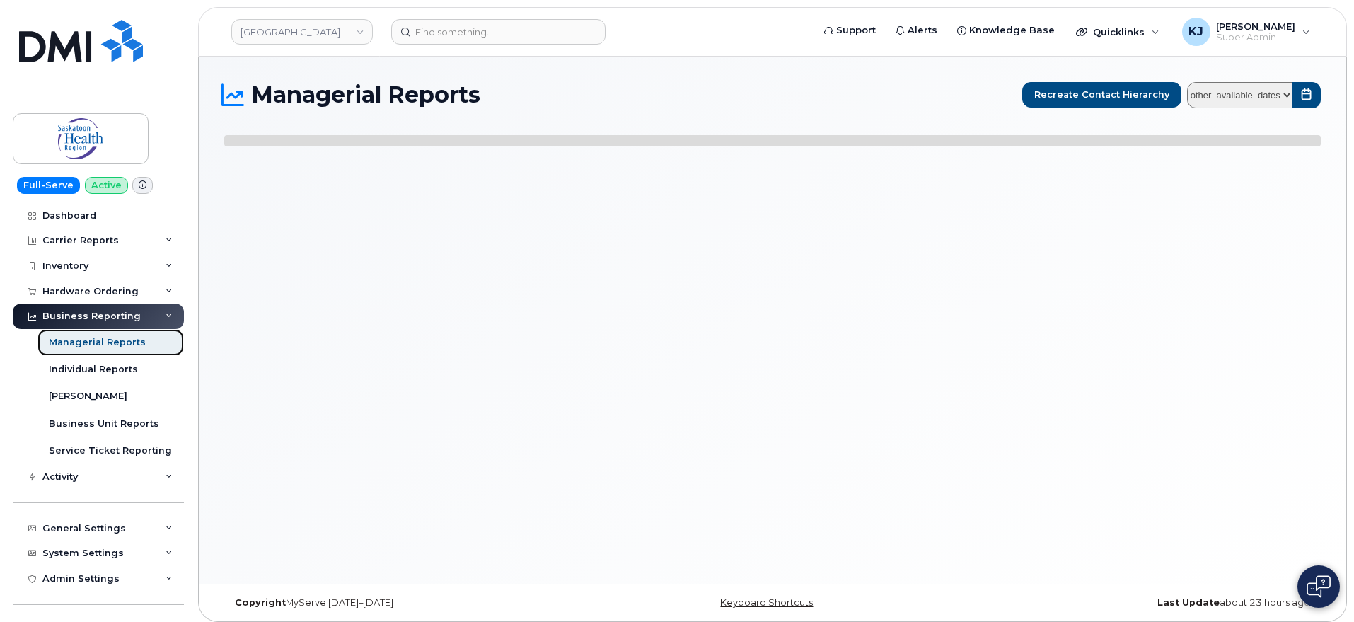
select select
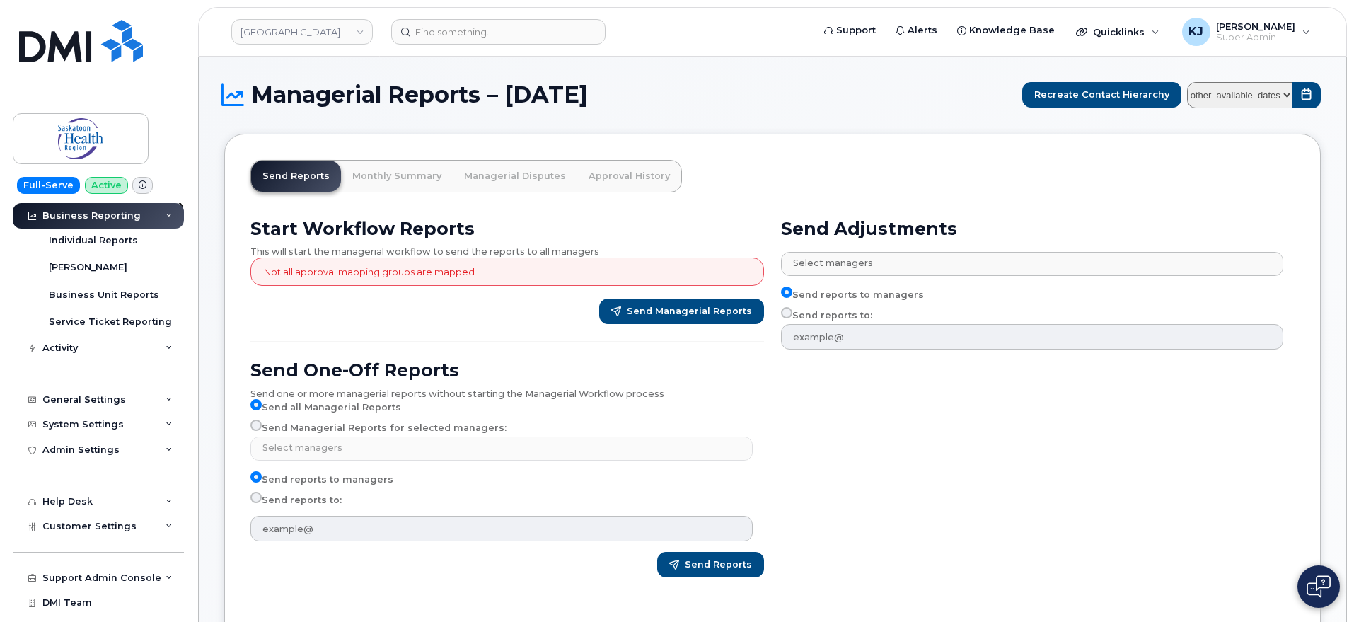
scroll to position [147, 0]
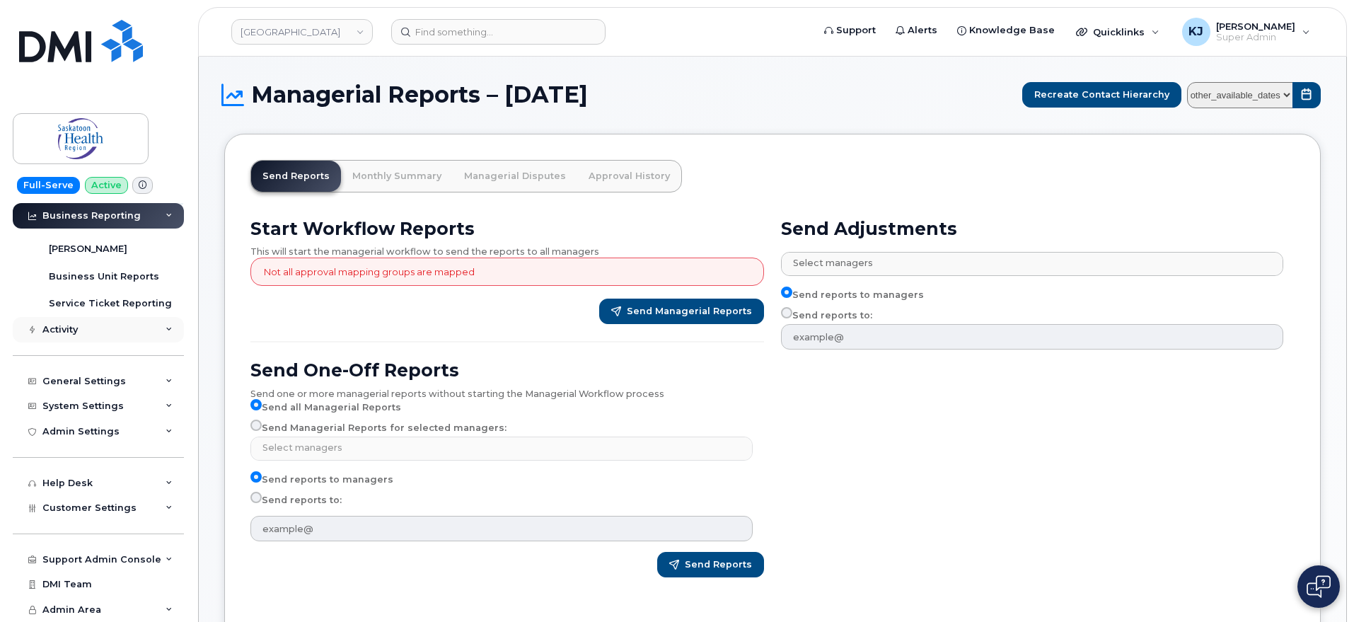
click at [103, 340] on div "Activity" at bounding box center [98, 329] width 171 height 25
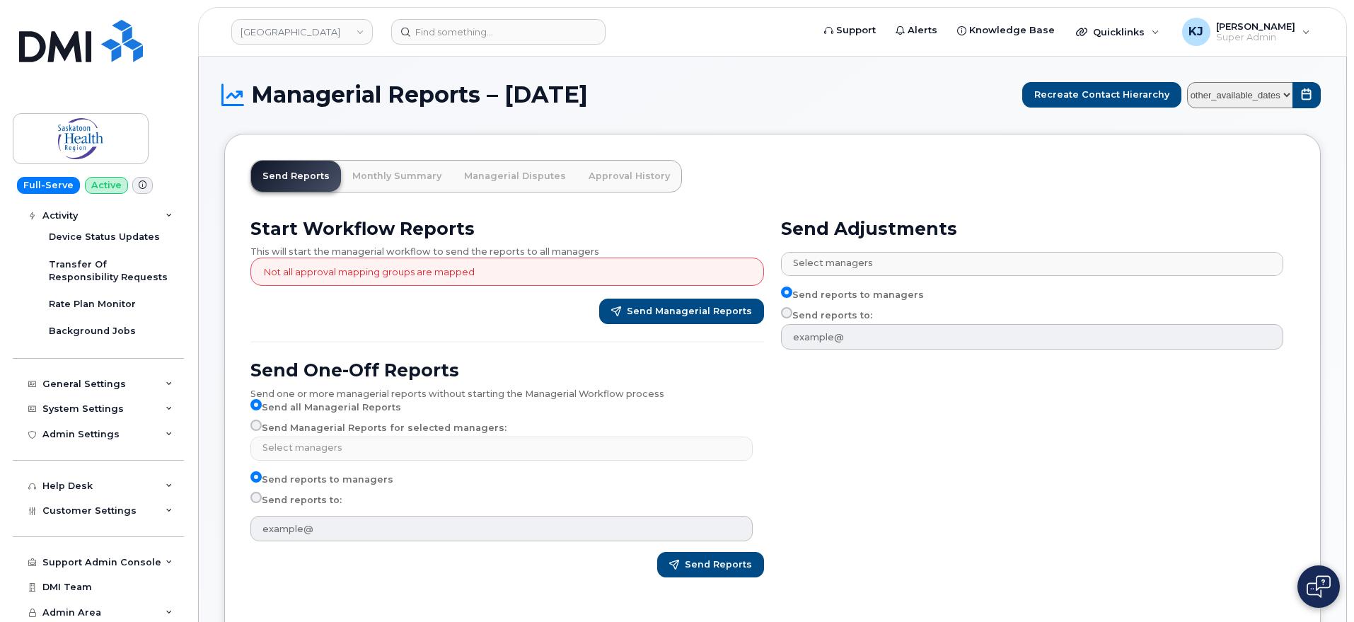
scroll to position [322, 0]
click at [98, 392] on div "General Settings" at bounding box center [98, 381] width 171 height 25
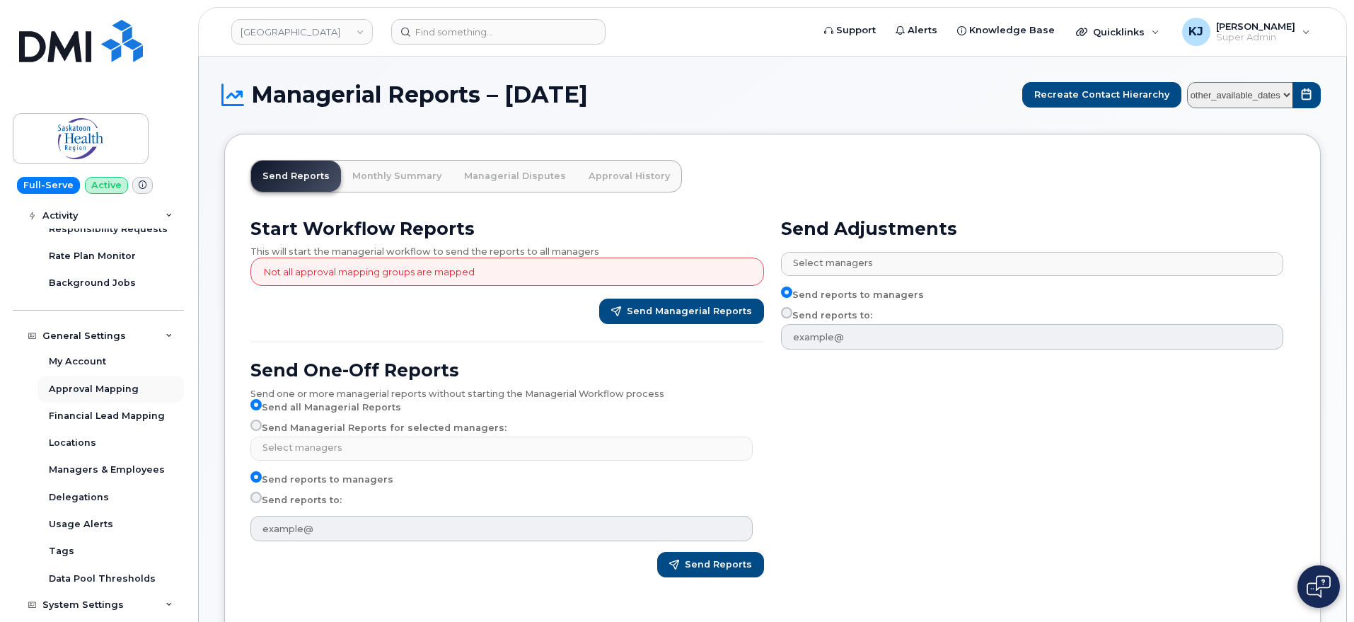
scroll to position [410, 0]
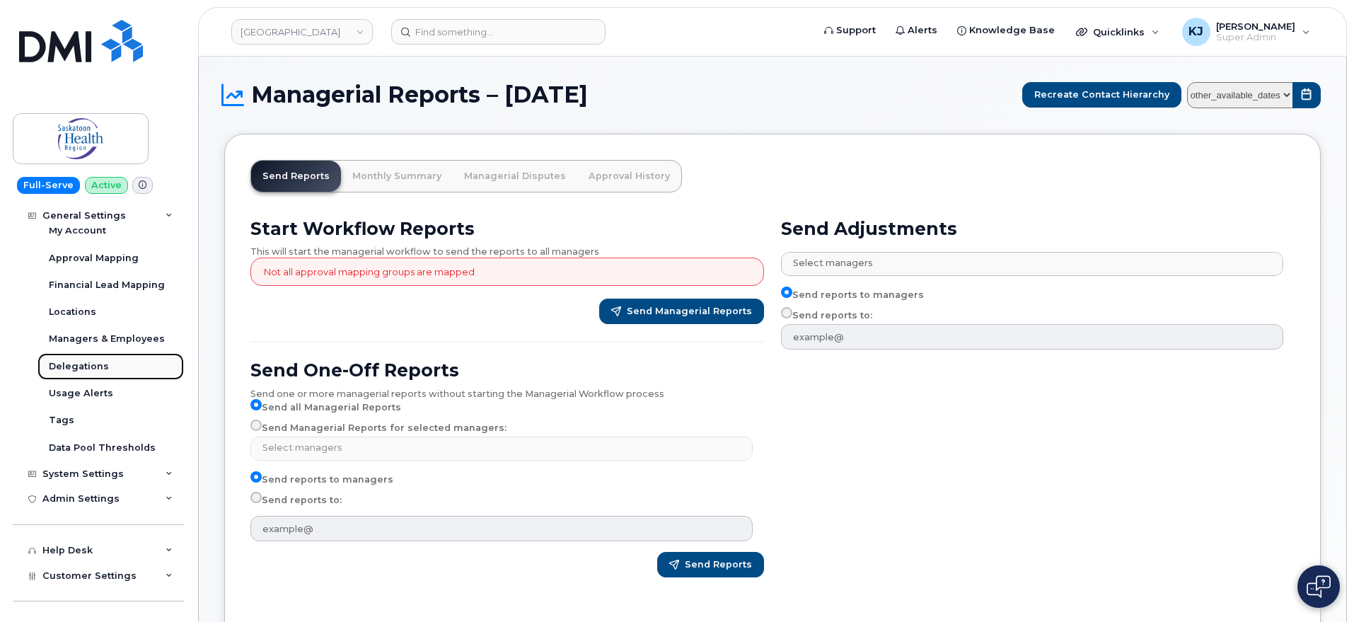
click at [105, 368] on div "Delegations" at bounding box center [79, 366] width 60 height 13
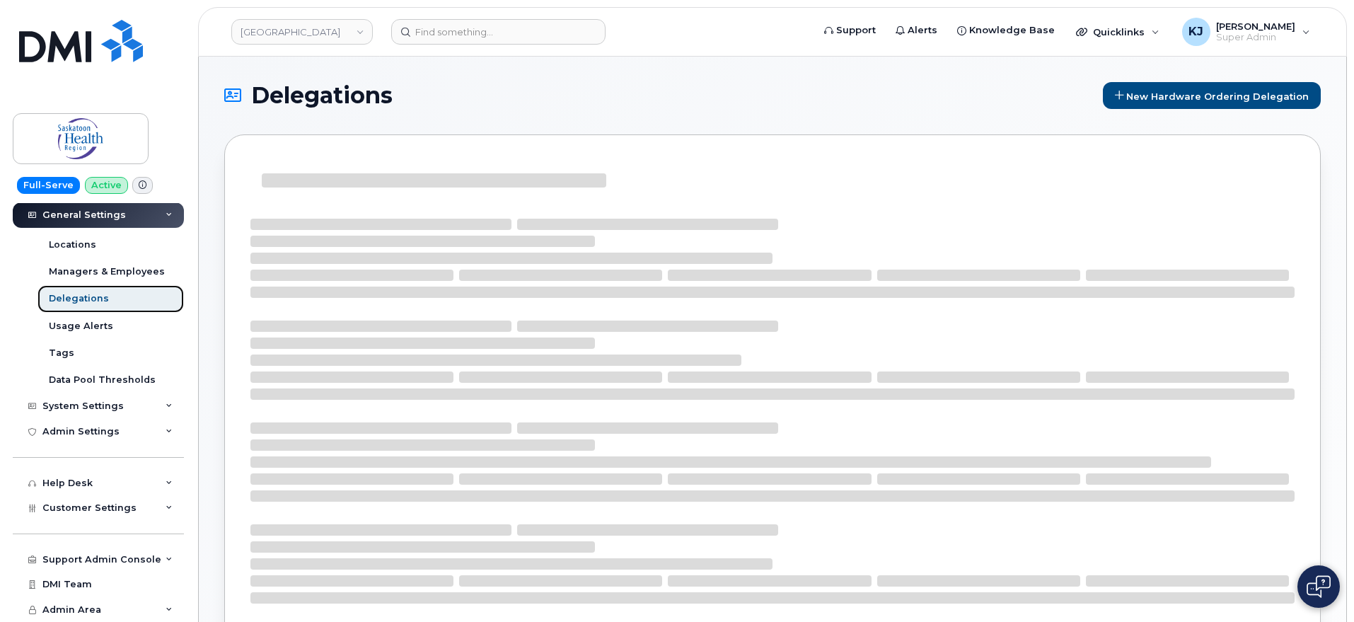
scroll to position [187, 0]
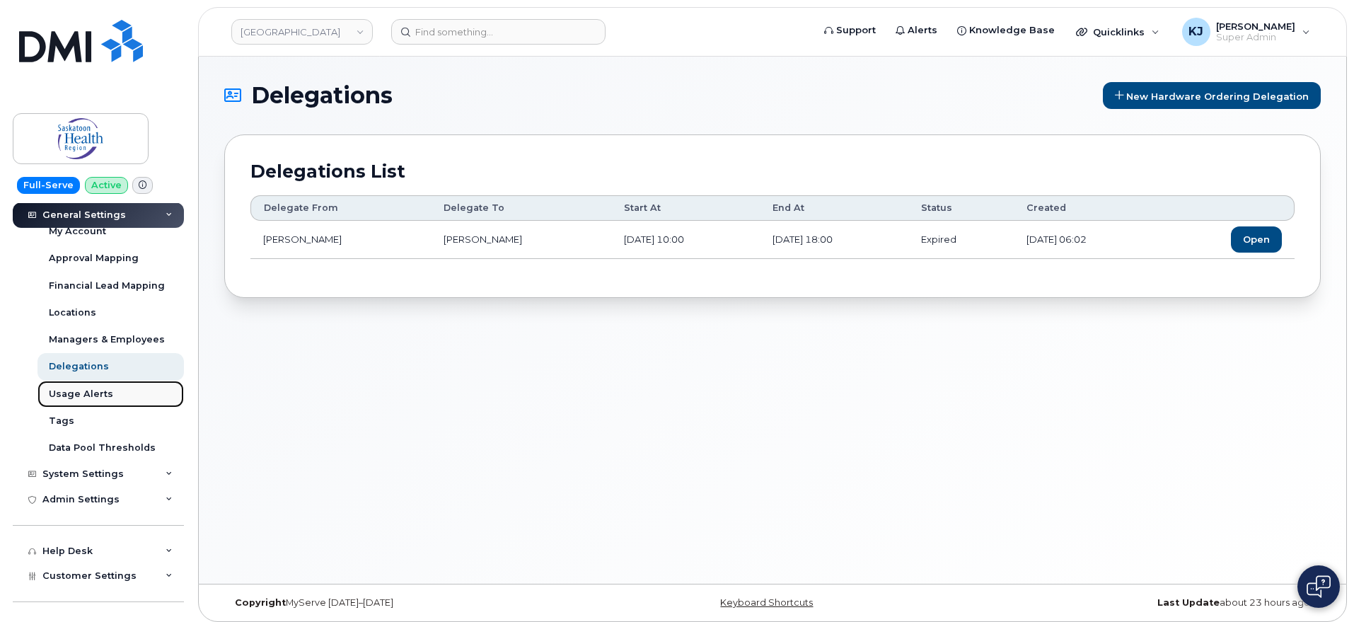
click at [108, 391] on div "Usage Alerts" at bounding box center [81, 394] width 64 height 13
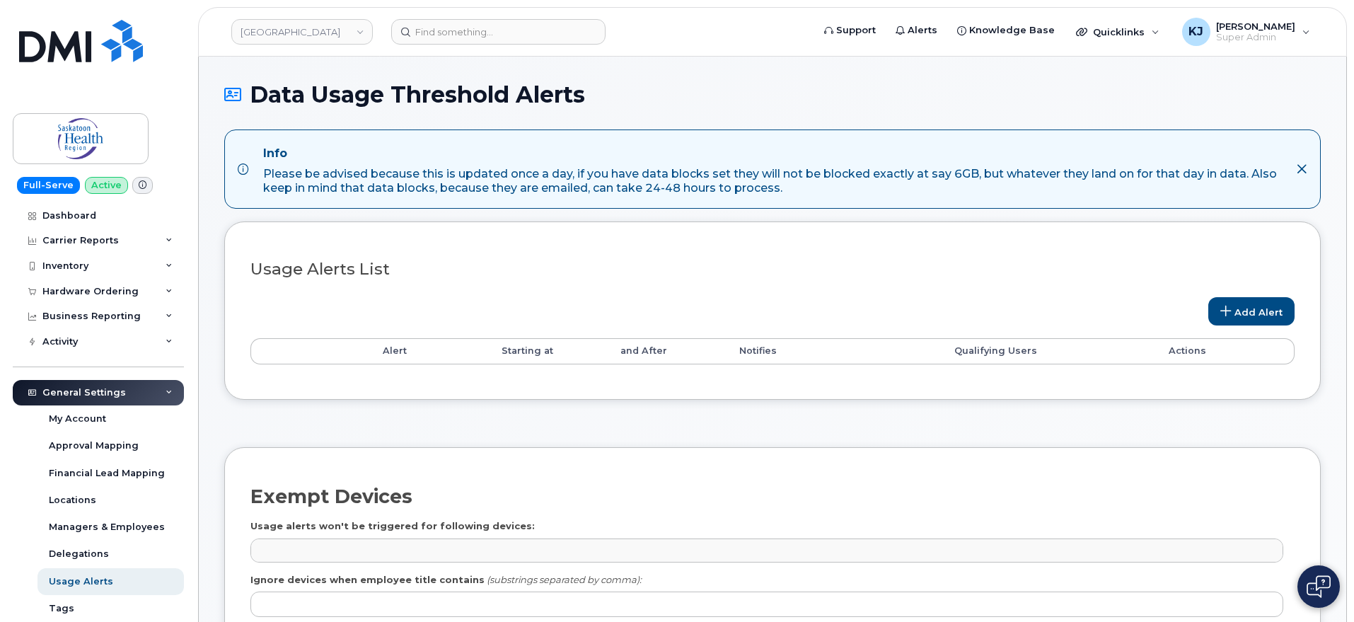
select select
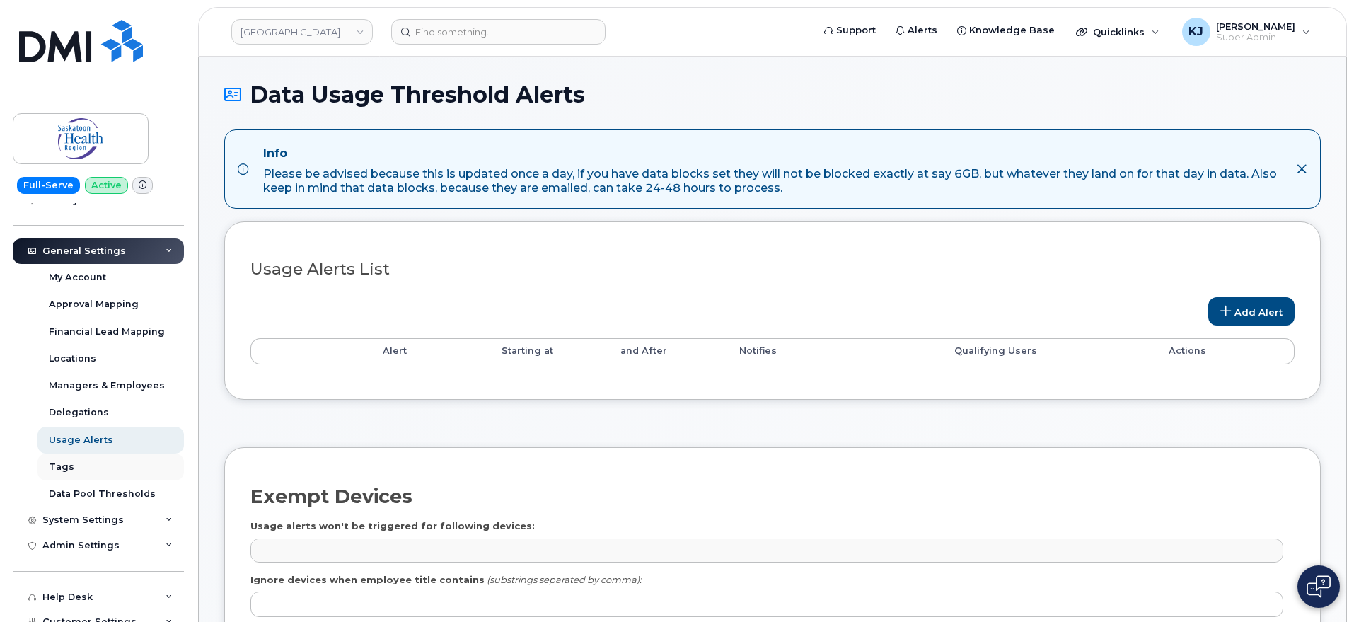
scroll to position [255, 0]
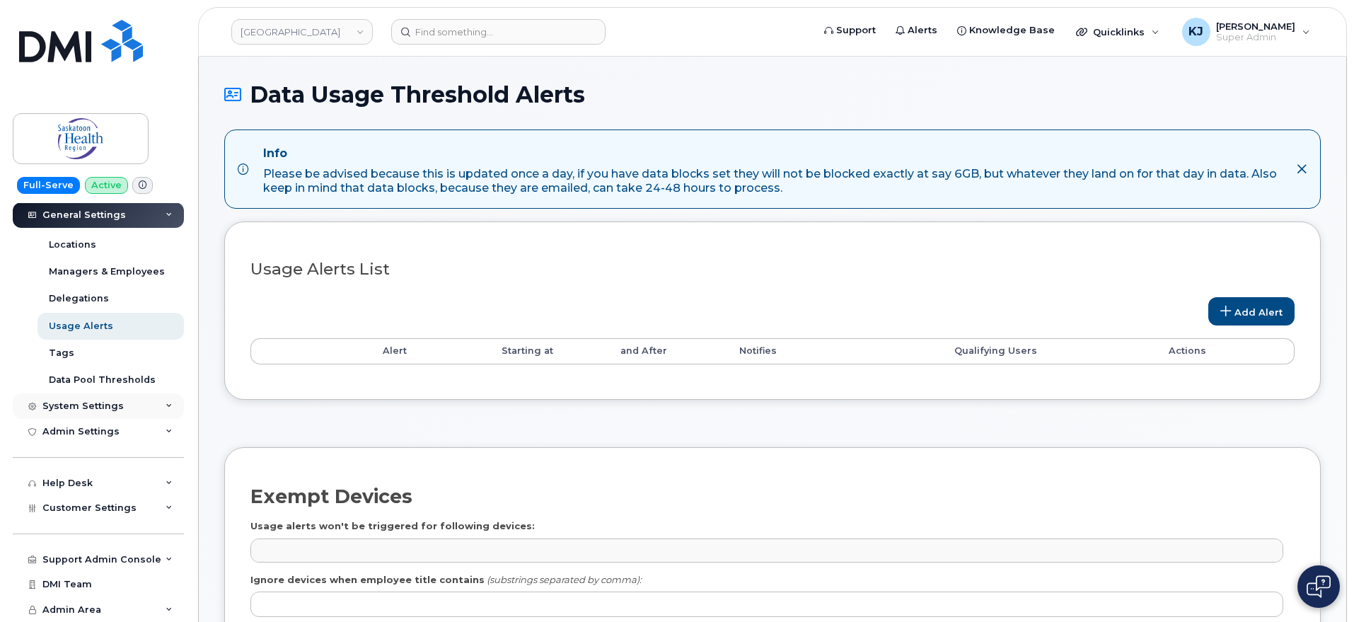
click at [128, 398] on div "System Settings" at bounding box center [98, 405] width 171 height 25
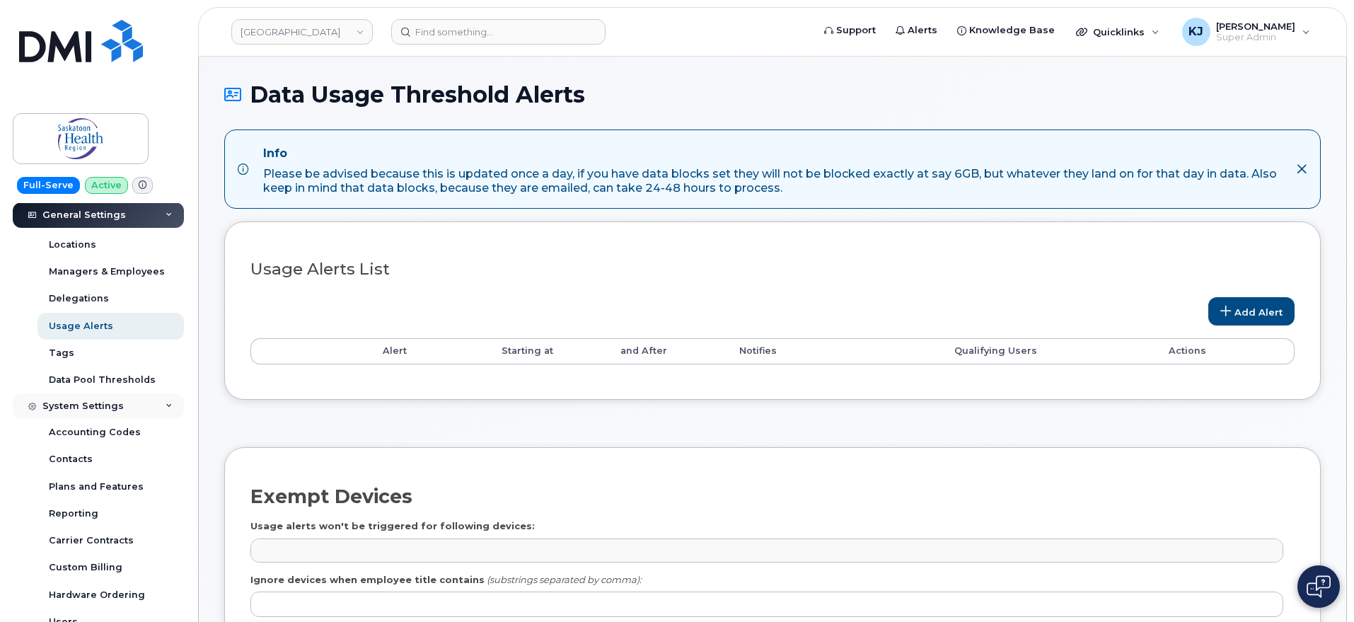
scroll to position [344, 0]
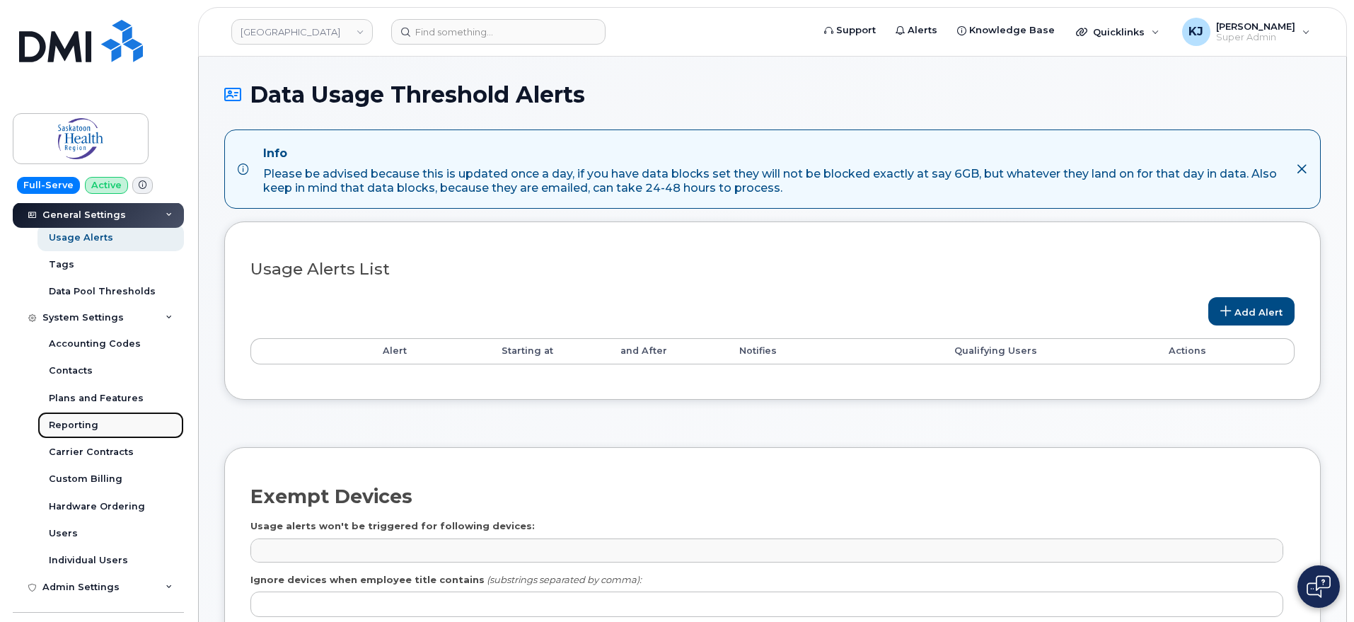
click at [82, 420] on div "Reporting" at bounding box center [74, 425] width 50 height 13
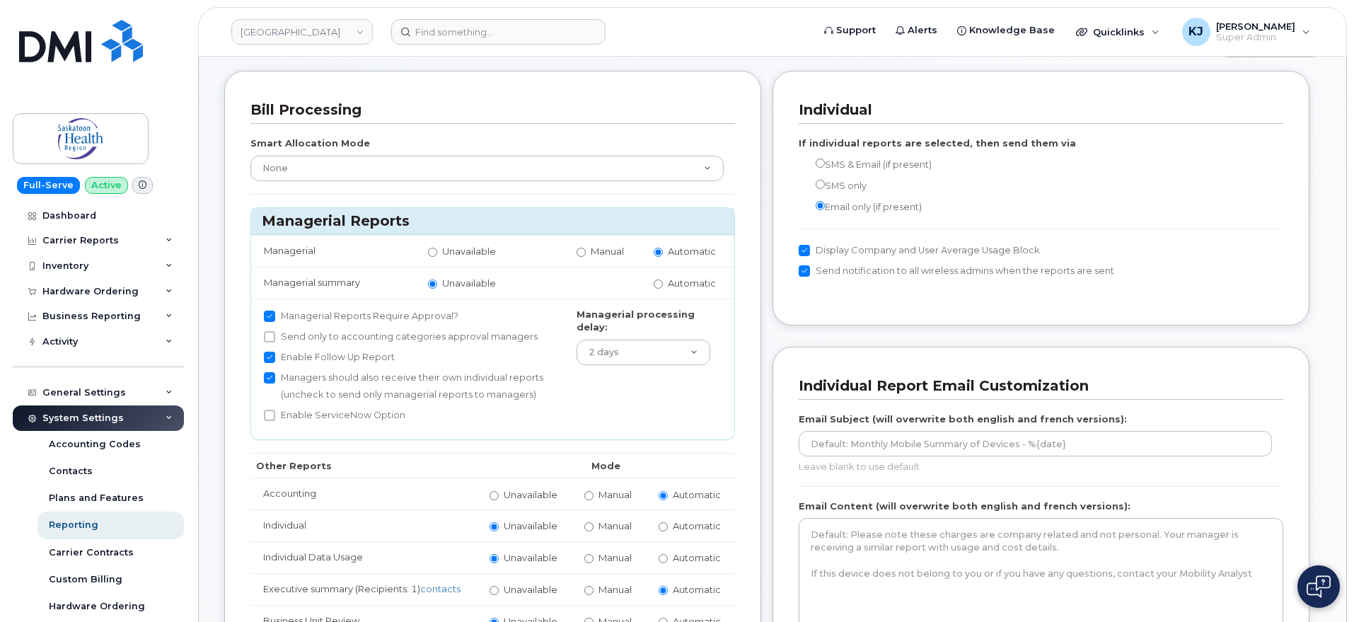
scroll to position [88, 0]
